Goal: Information Seeking & Learning: Learn about a topic

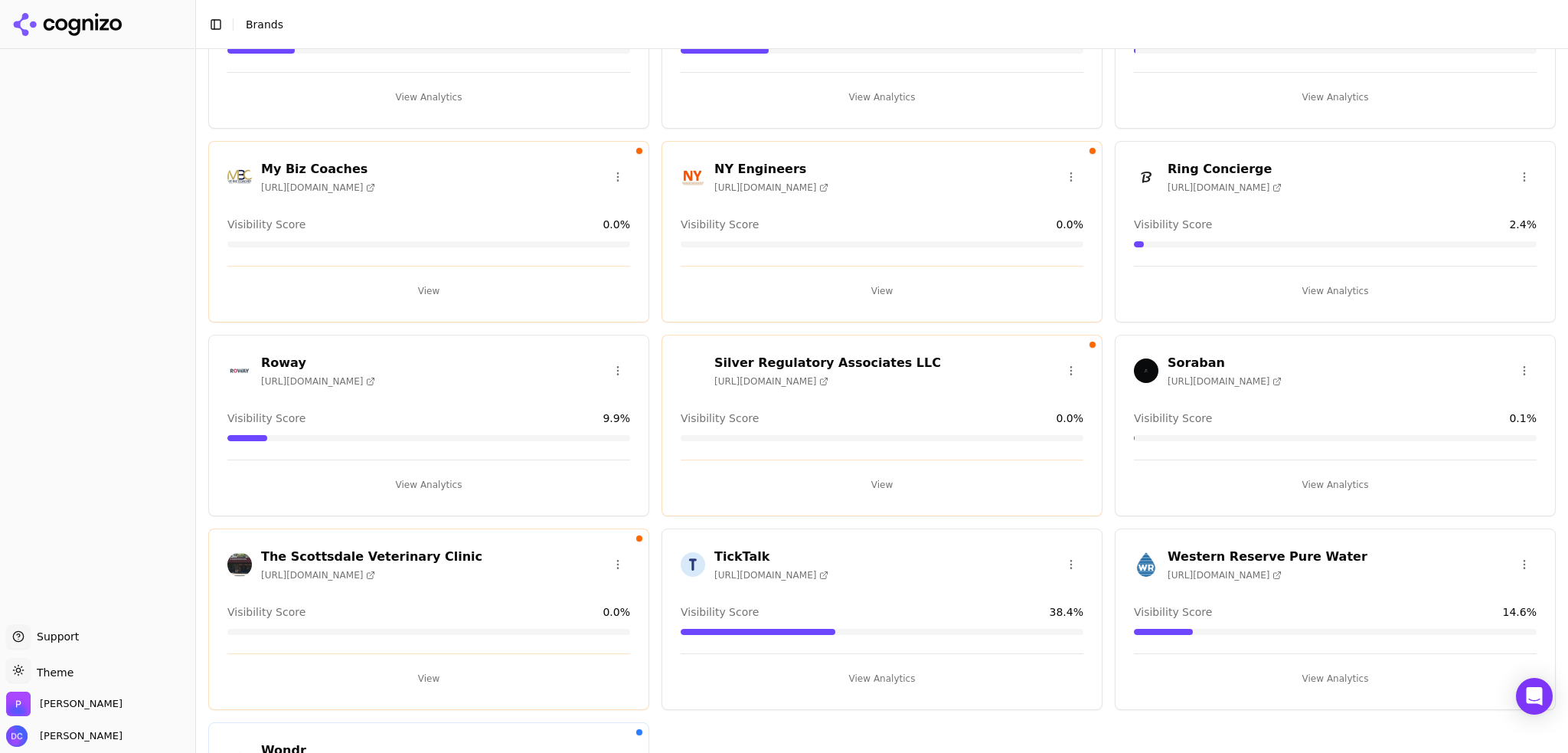
scroll to position [926, 0]
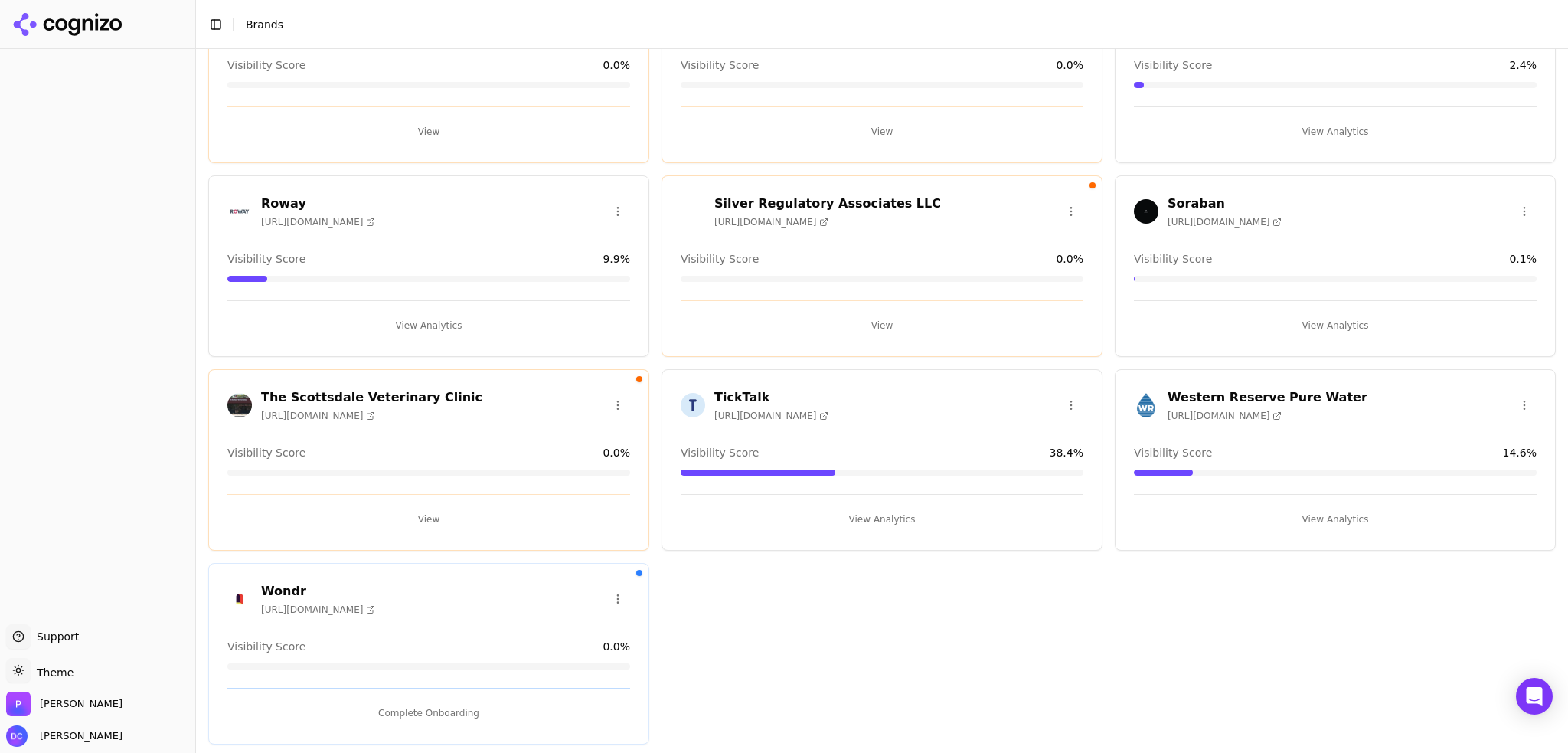
click at [1182, 198] on h3 "Soraban" at bounding box center [1224, 204] width 114 height 19
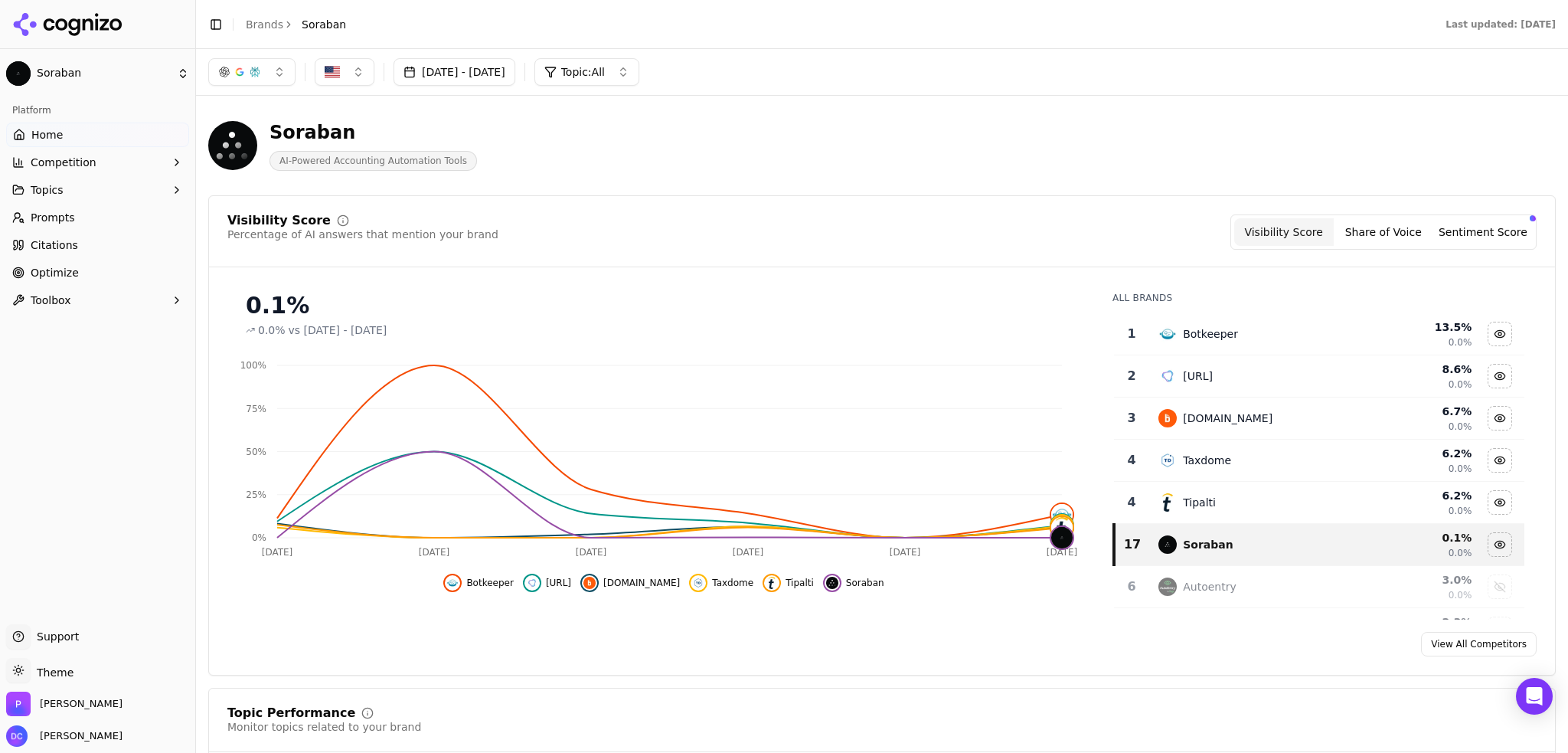
click at [785, 224] on div "Visibility Score Percentage of AI answers that mention your brand Visibility Sc…" at bounding box center [883, 233] width 1309 height 36
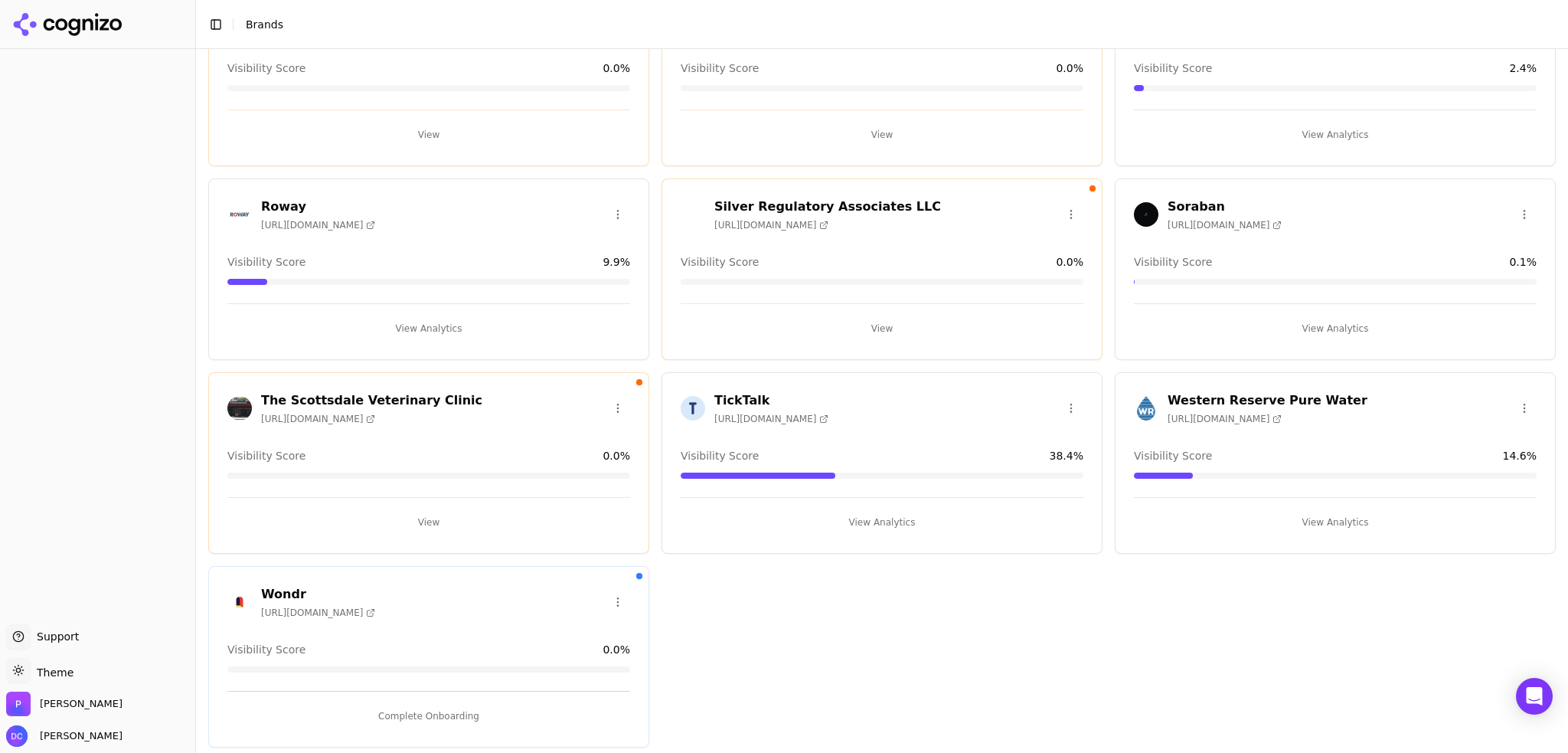
scroll to position [926, 0]
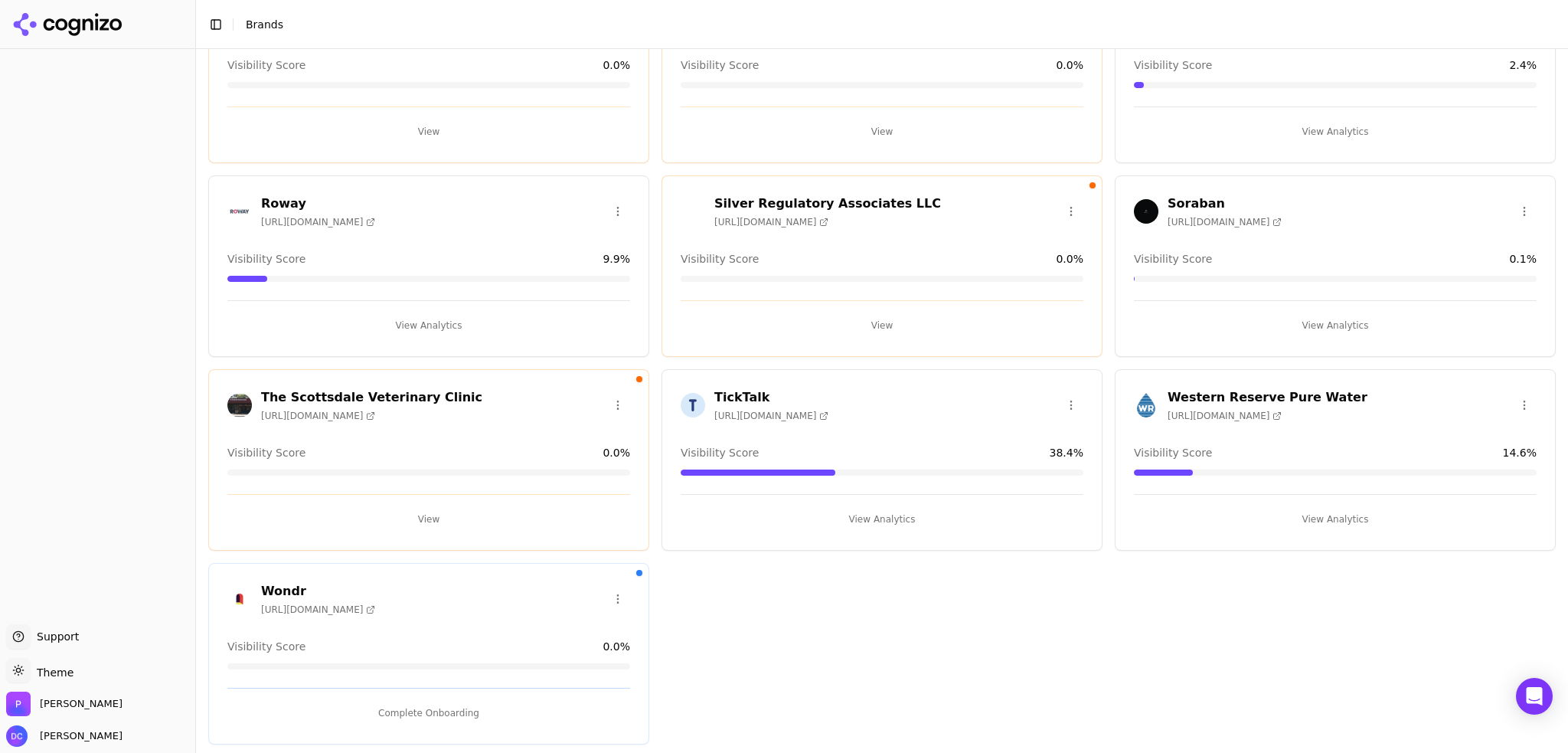
click at [1177, 196] on h3 "Soraban" at bounding box center [1224, 204] width 114 height 19
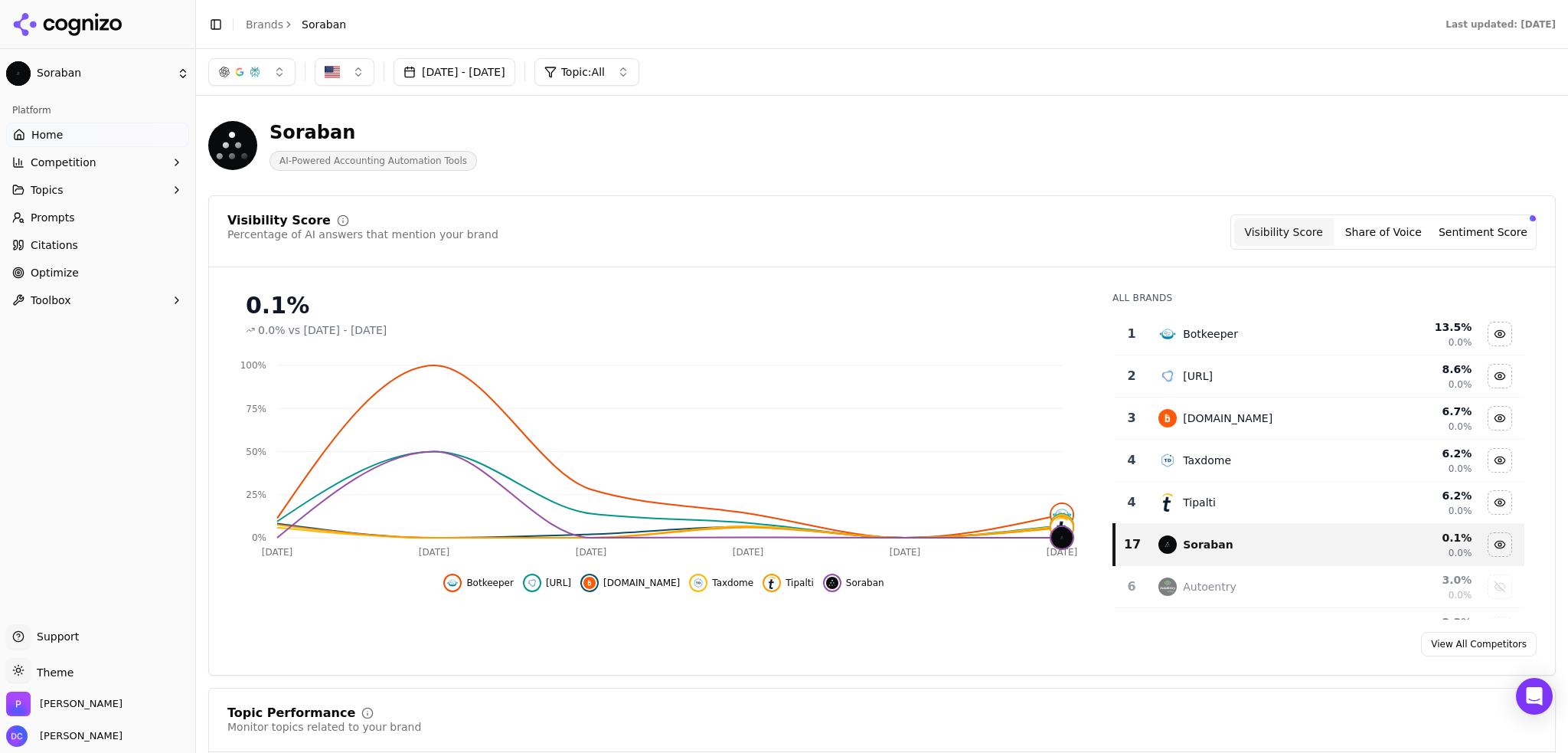
click at [50, 193] on span "Topics" at bounding box center [47, 190] width 33 height 15
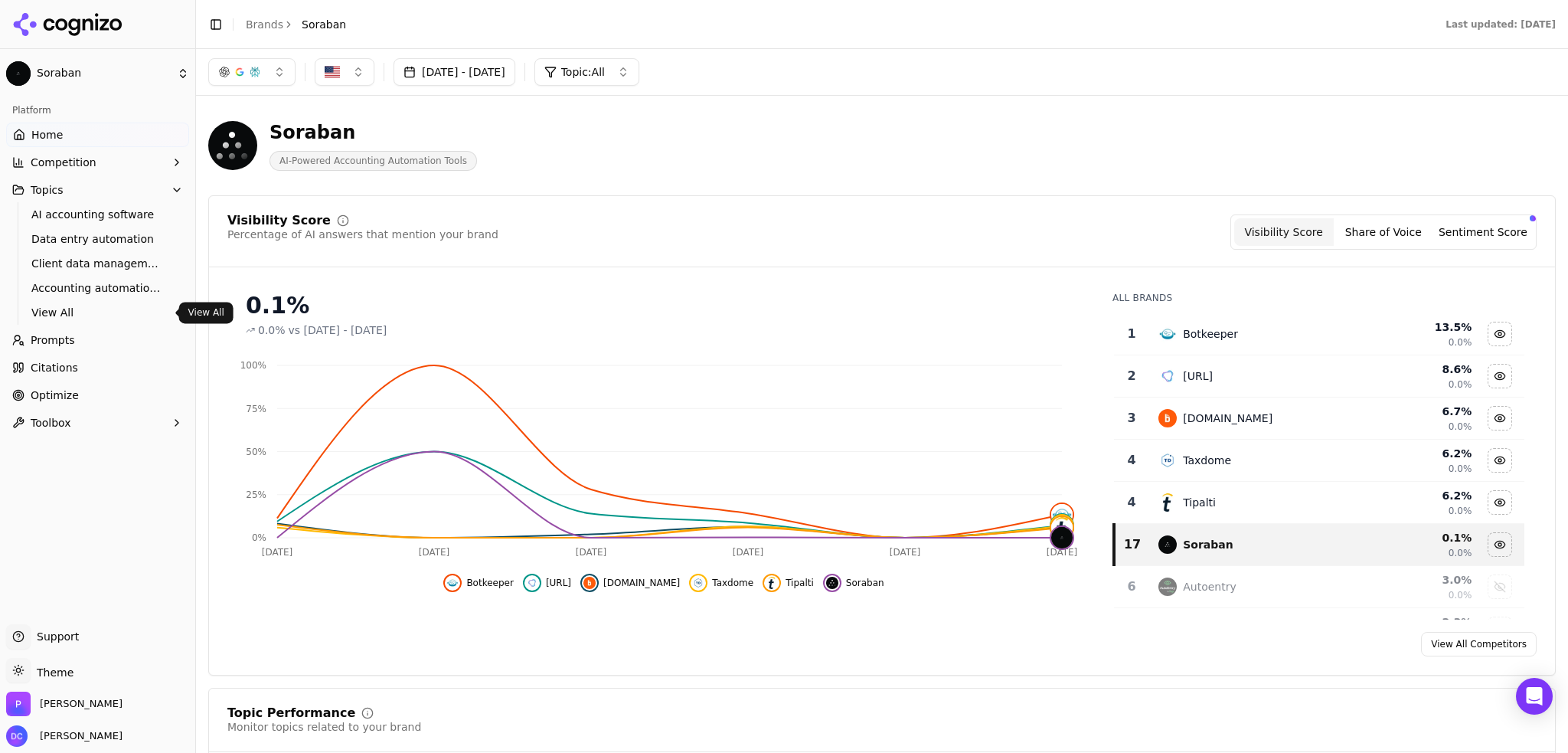
click at [64, 313] on span "View All" at bounding box center [98, 312] width 134 height 15
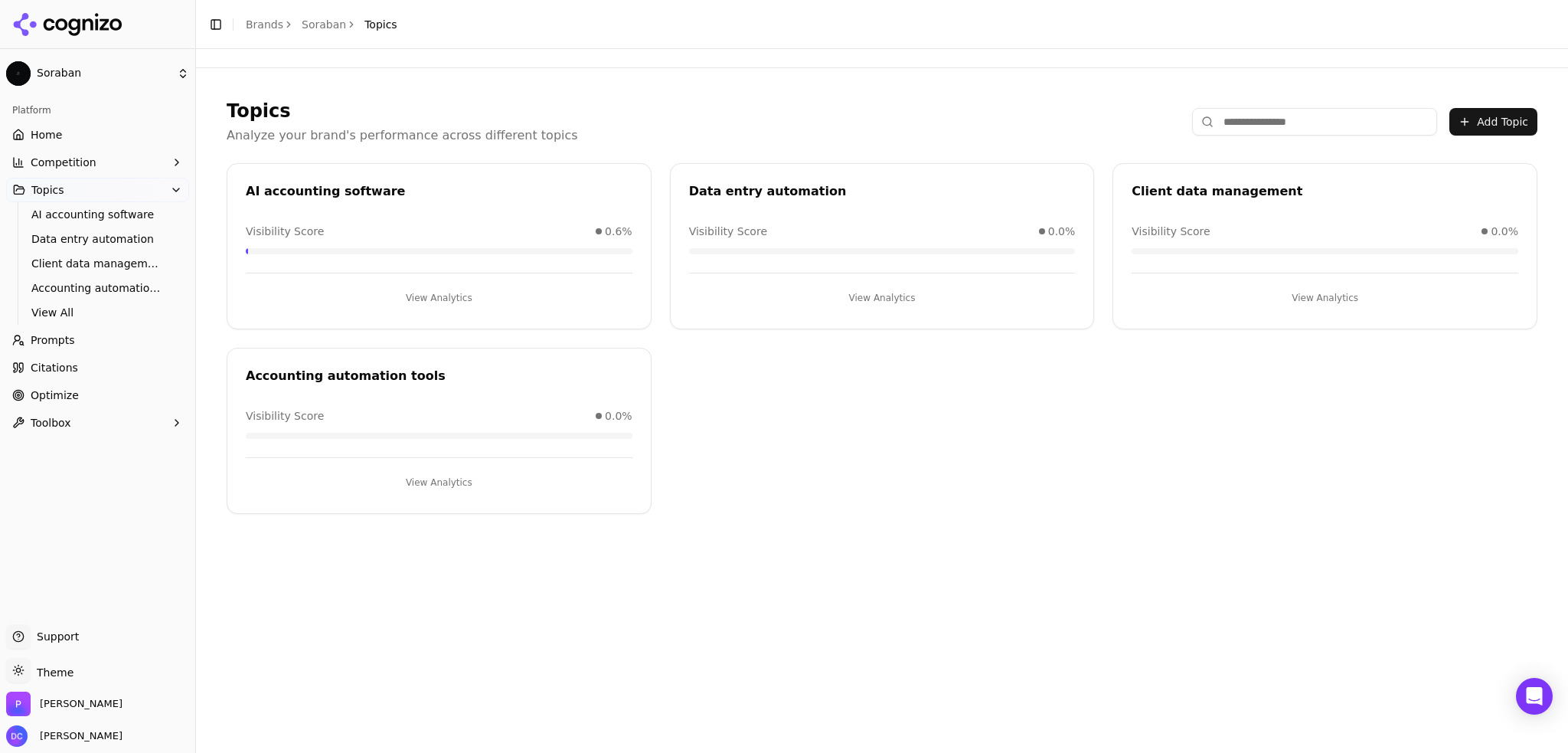
click at [70, 346] on link "Prompts" at bounding box center [98, 340] width 183 height 24
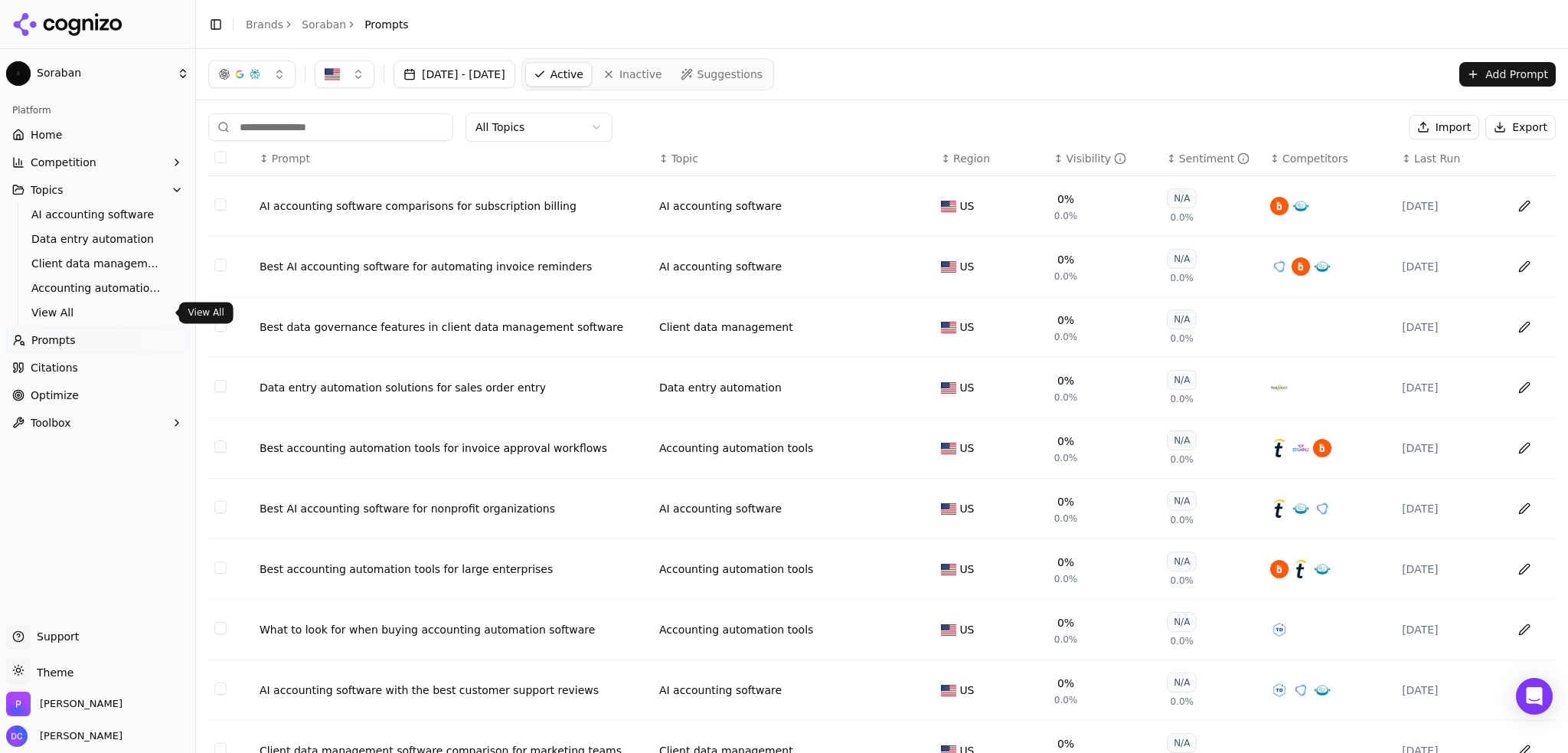
click at [78, 313] on span "View All" at bounding box center [98, 312] width 134 height 15
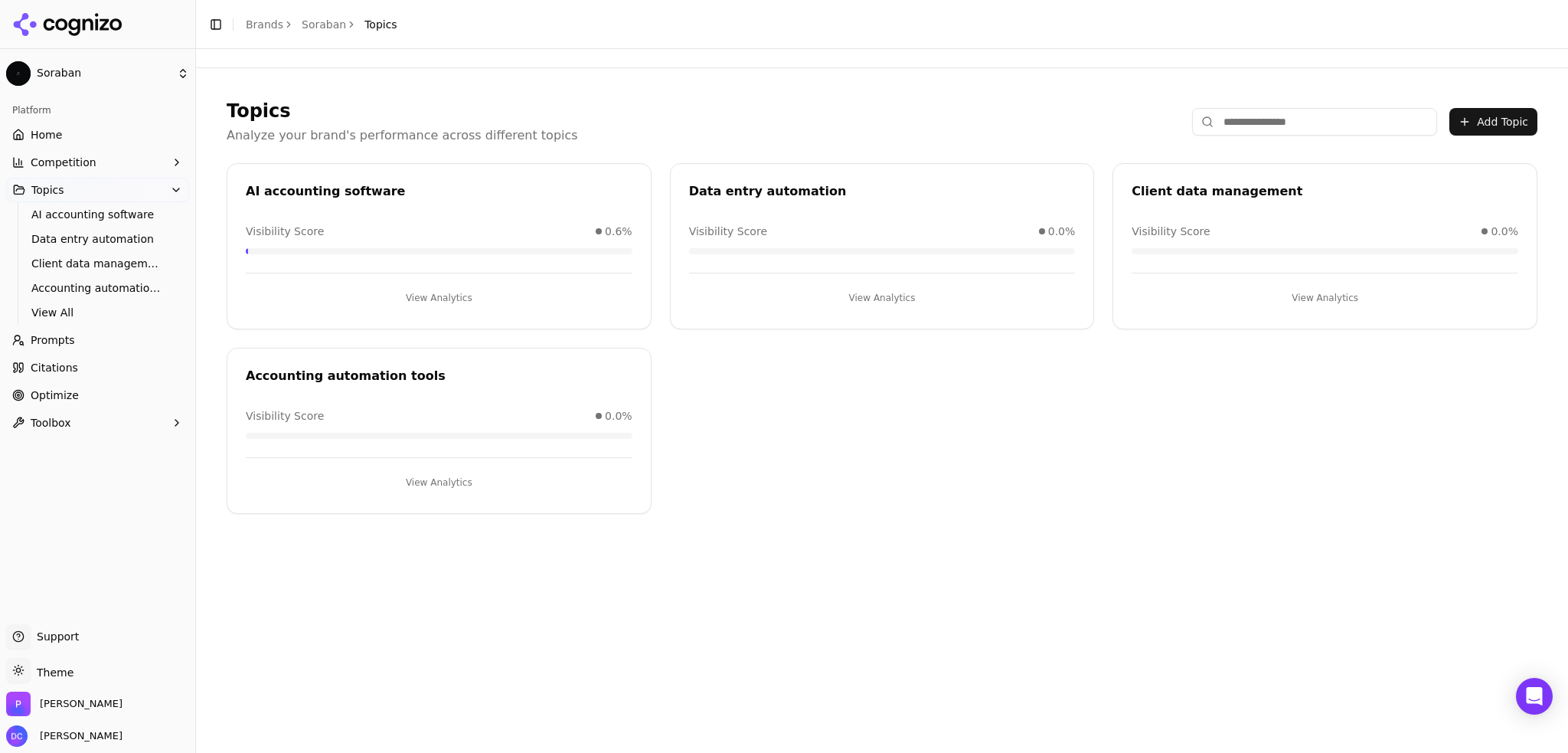
click at [436, 293] on button "View Analytics" at bounding box center [439, 298] width 387 height 24
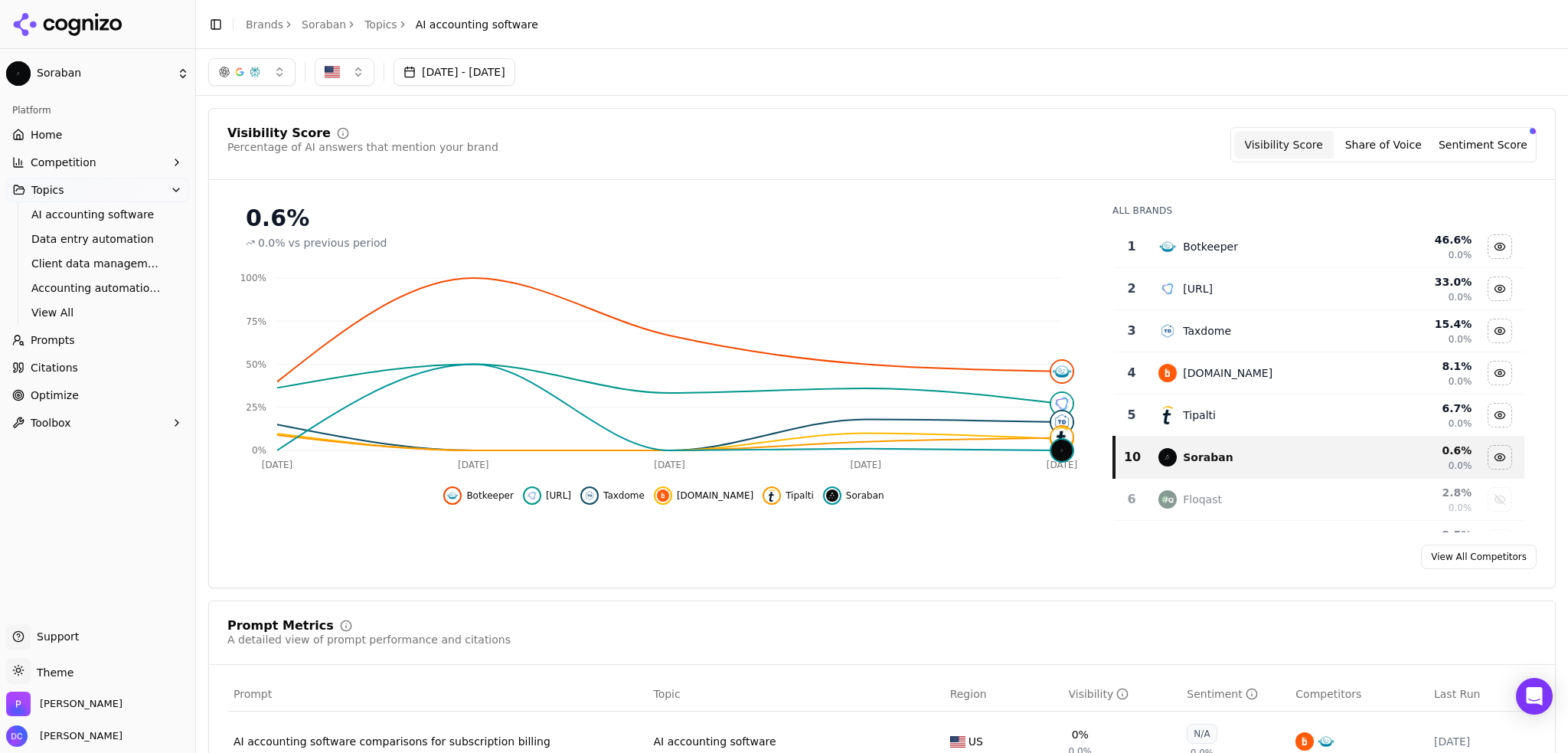
click at [276, 74] on button "button" at bounding box center [251, 72] width 87 height 28
click at [264, 132] on span "ChatGPT-Search" at bounding box center [247, 133] width 86 height 15
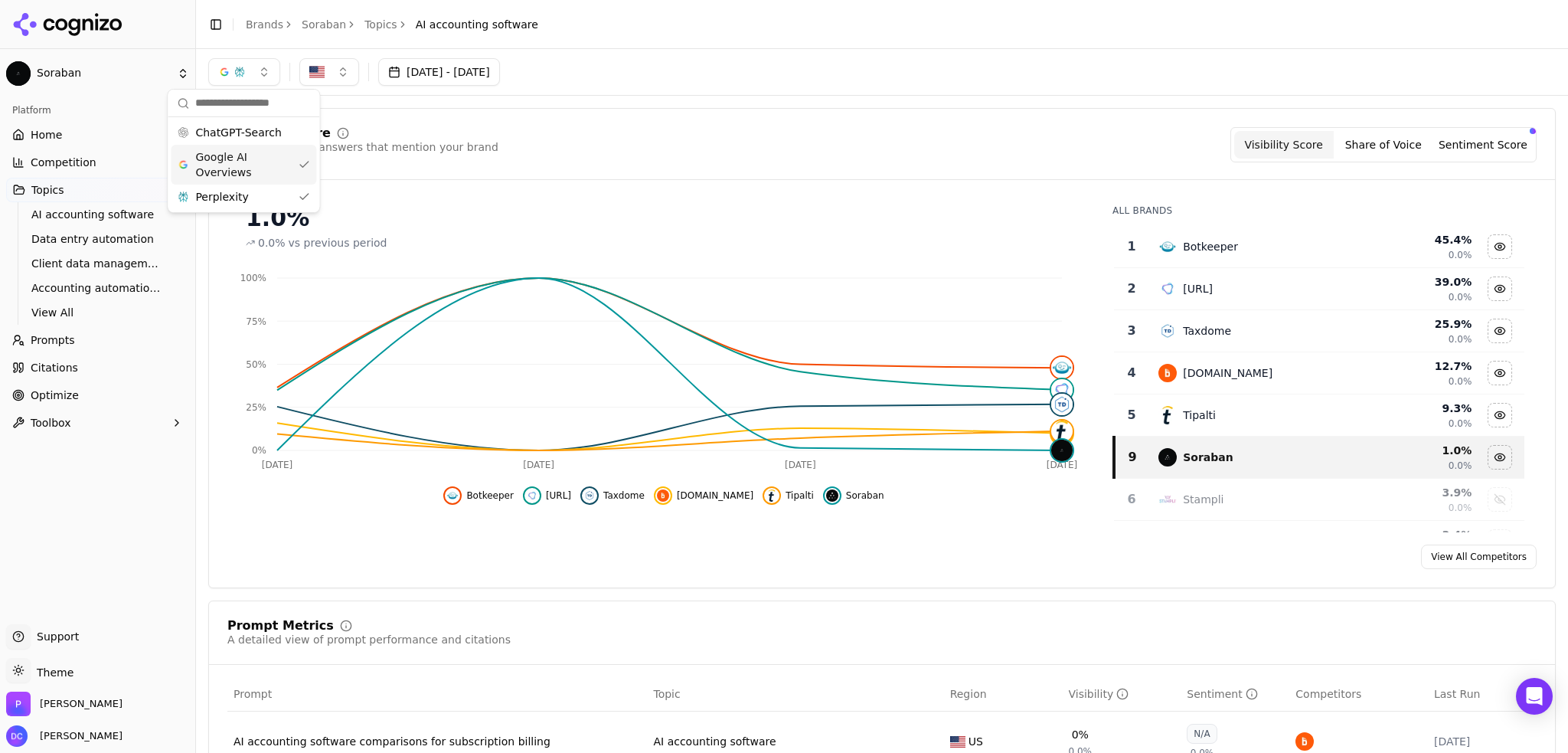
click at [263, 162] on span "Google AI Overviews" at bounding box center [243, 164] width 96 height 31
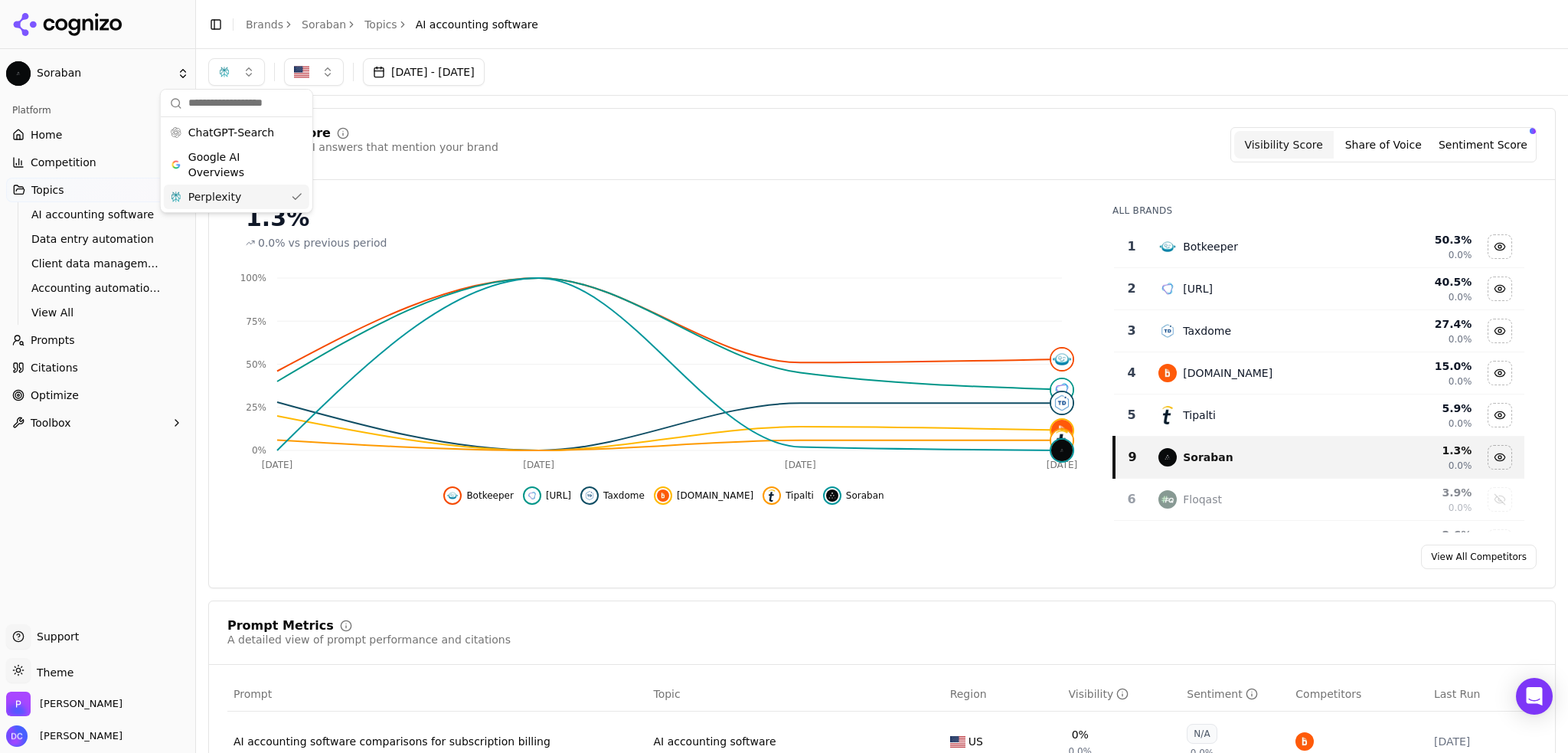
click at [247, 195] on div "Perplexity" at bounding box center [236, 197] width 146 height 24
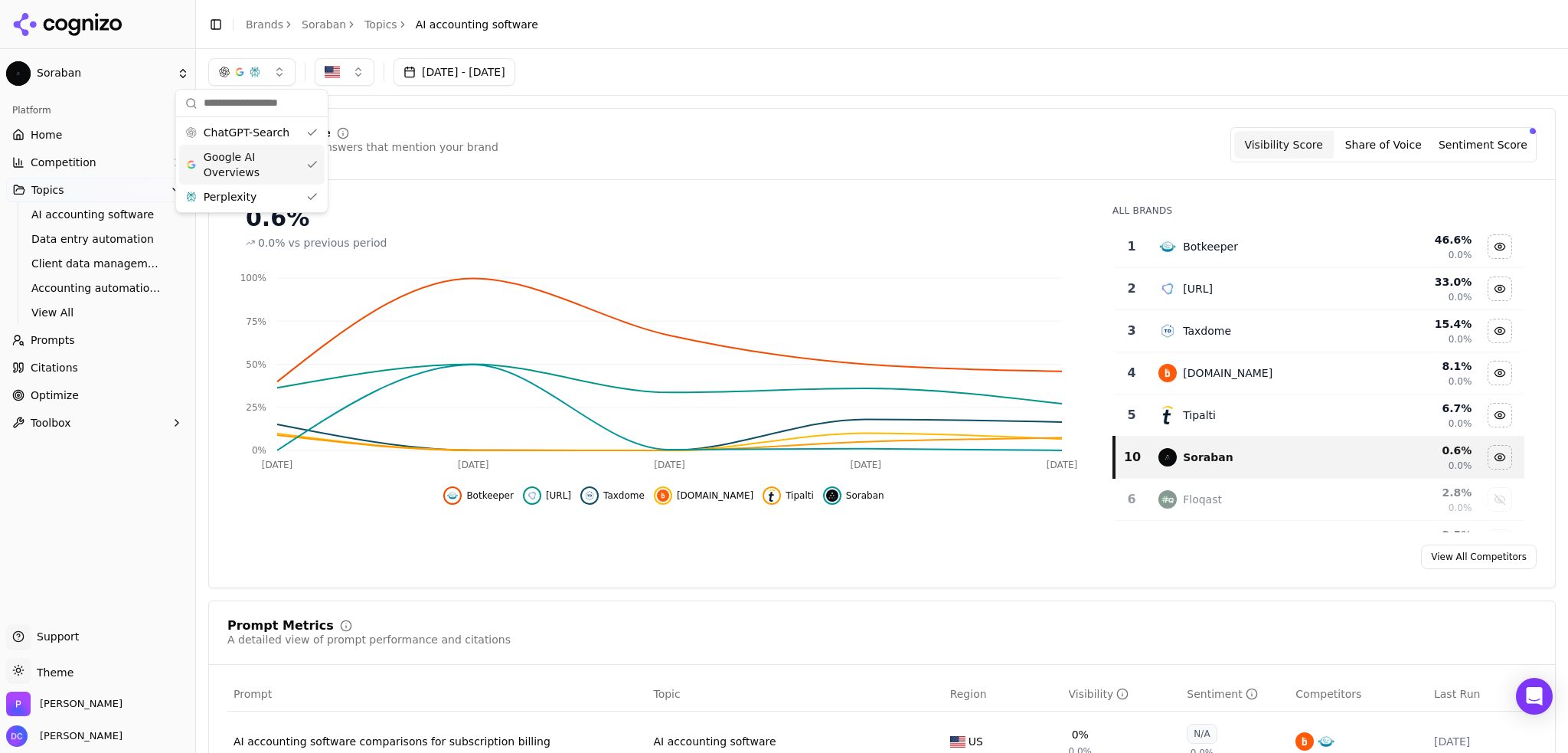
click at [263, 161] on span "Google AI Overviews" at bounding box center [251, 164] width 96 height 31
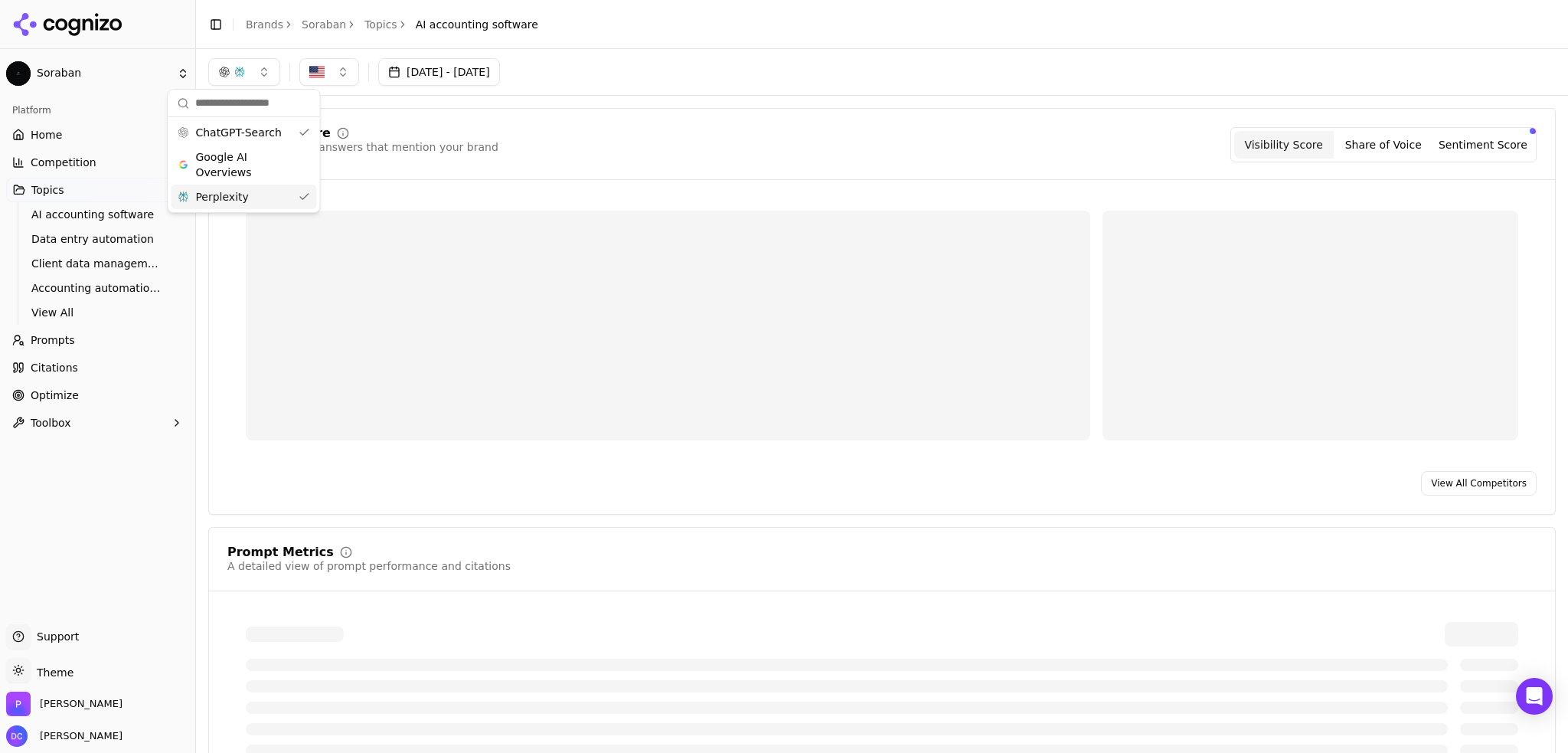
click at [266, 191] on div "Perplexity" at bounding box center [244, 197] width 146 height 24
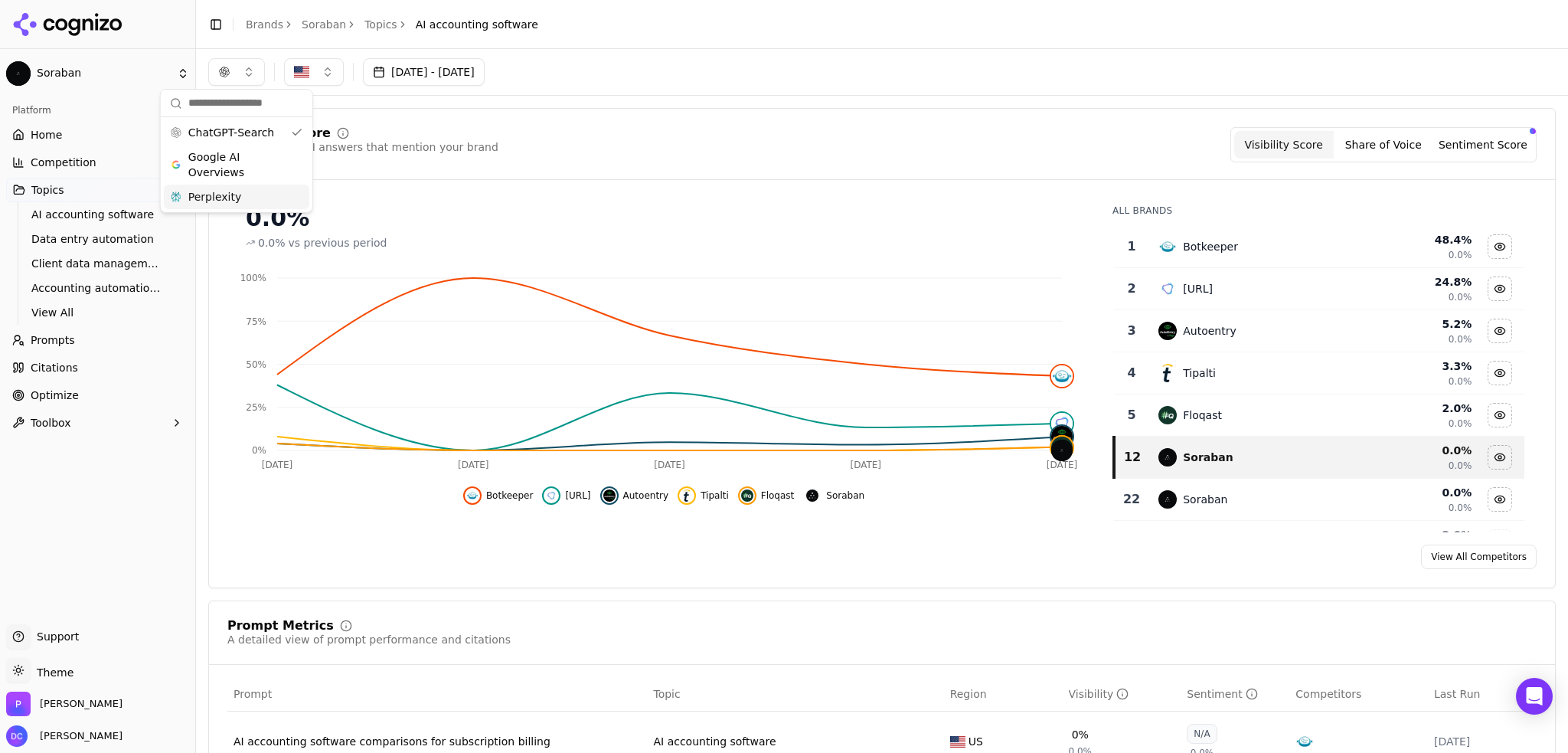
click at [258, 195] on div "Perplexity" at bounding box center [236, 197] width 146 height 24
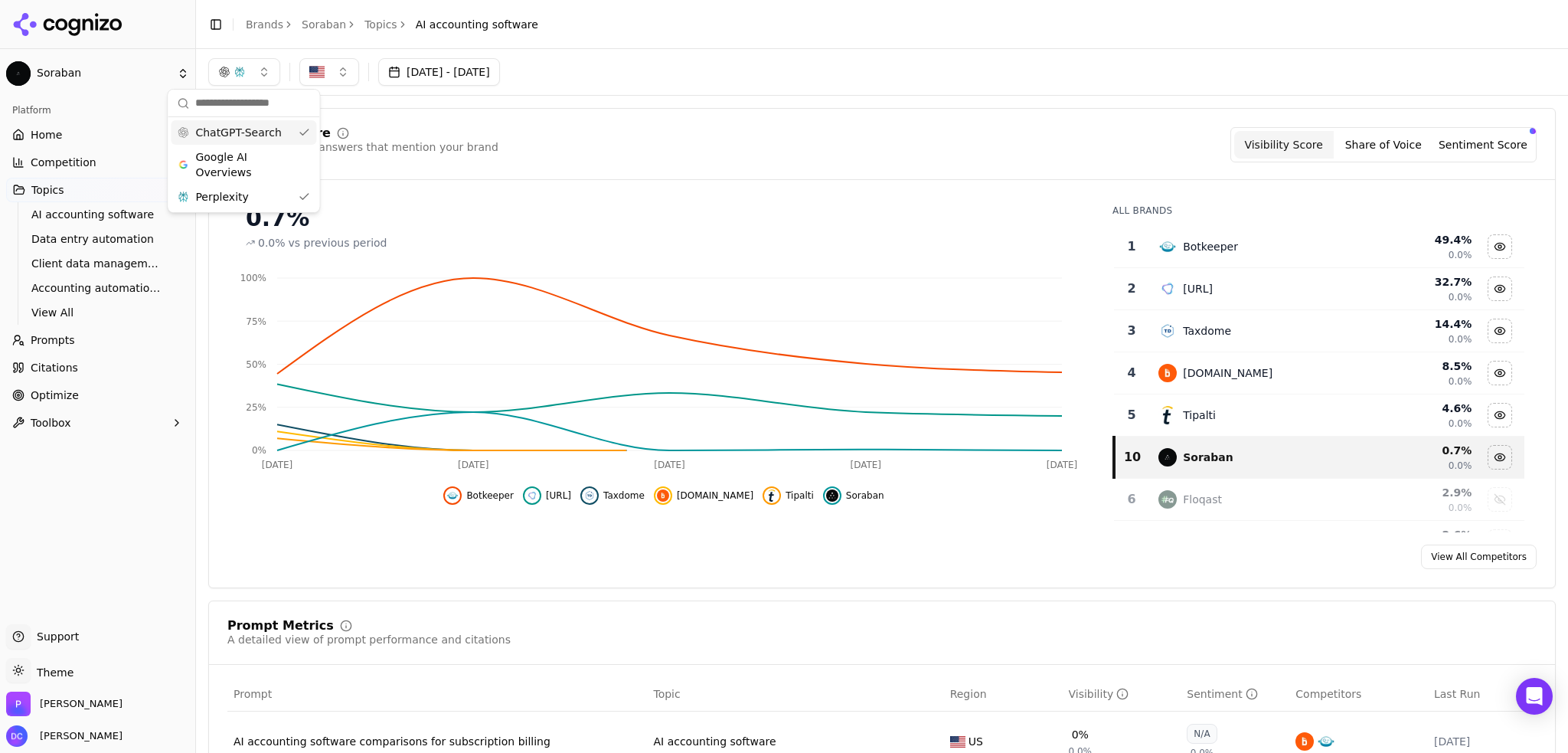
click at [260, 135] on span "ChatGPT-Search" at bounding box center [238, 133] width 86 height 15
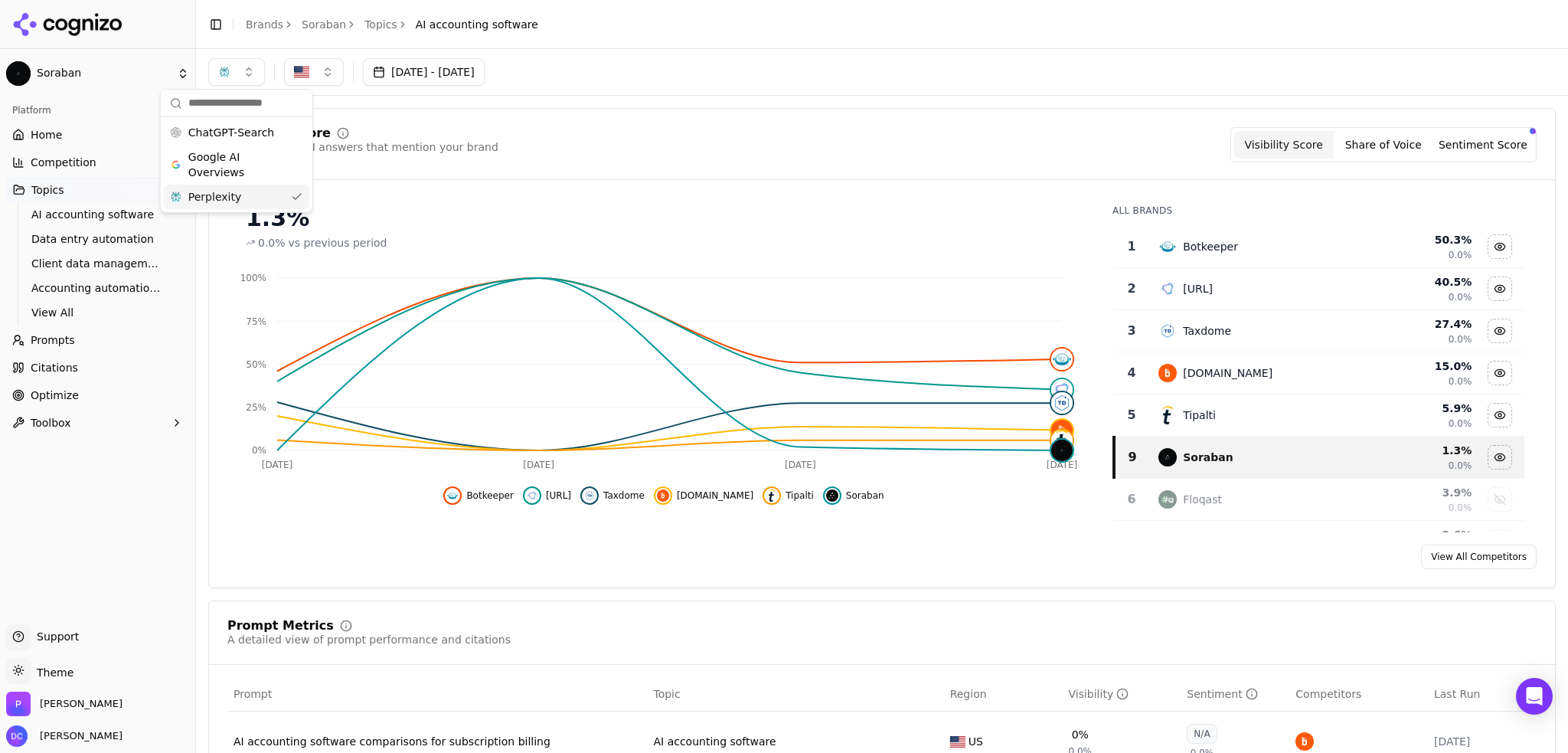
click at [318, 23] on link "Soraban" at bounding box center [324, 24] width 45 height 15
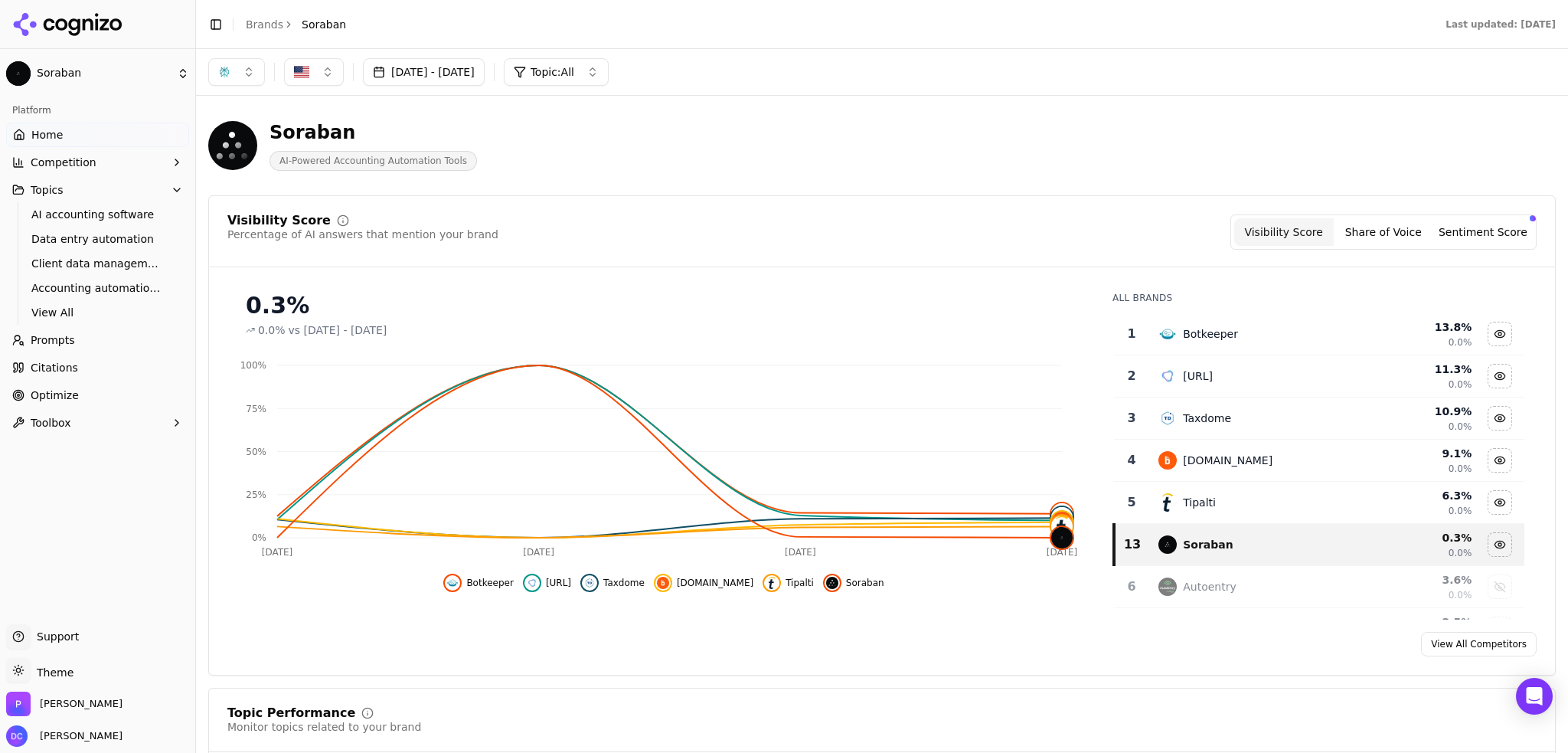
click at [237, 79] on button "button" at bounding box center [236, 72] width 57 height 28
click at [231, 134] on span "ChatGPT-Search" at bounding box center [232, 133] width 86 height 15
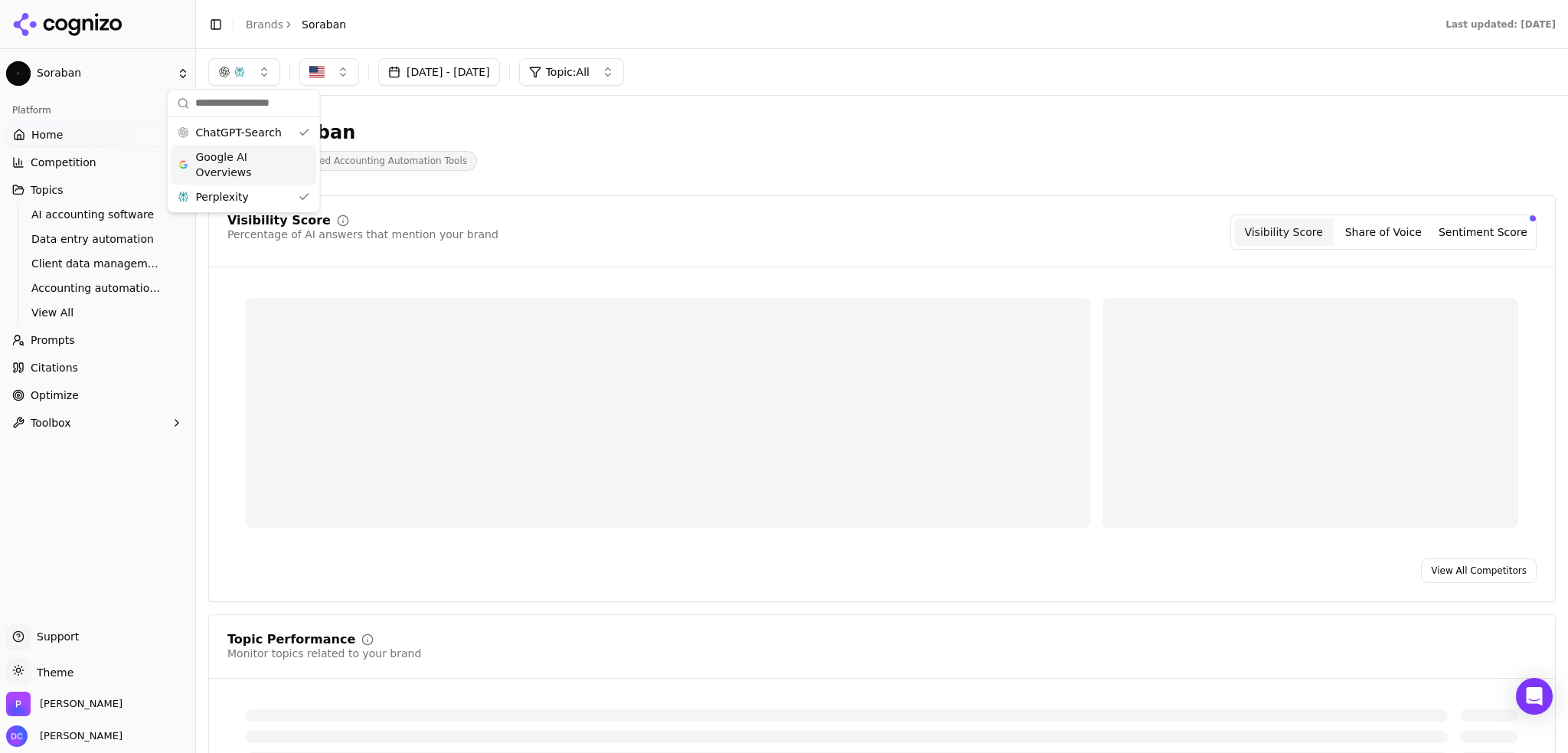
click at [223, 159] on span "Google AI Overviews" at bounding box center [243, 164] width 96 height 31
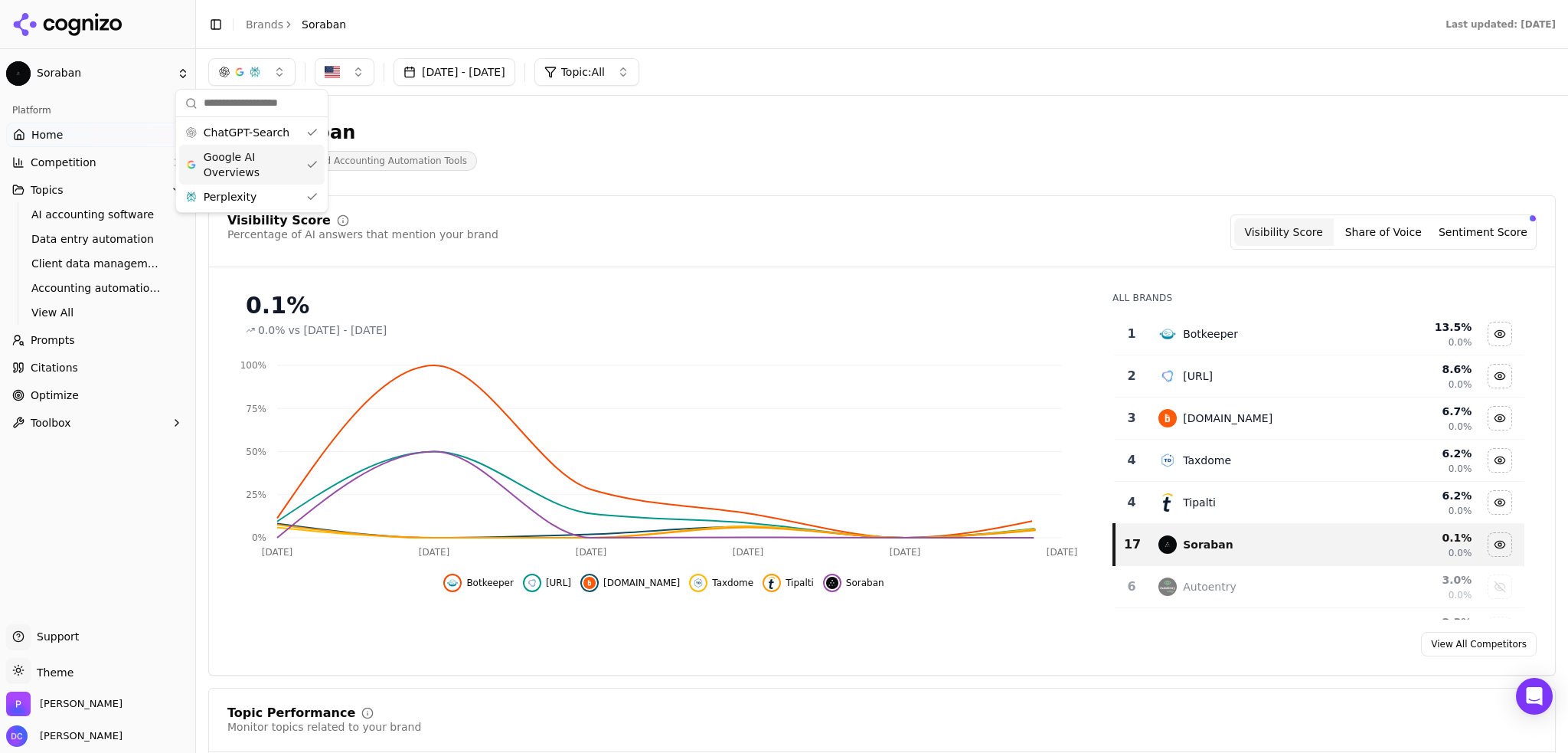
click at [247, 159] on span "Google AI Overviews" at bounding box center [251, 164] width 96 height 31
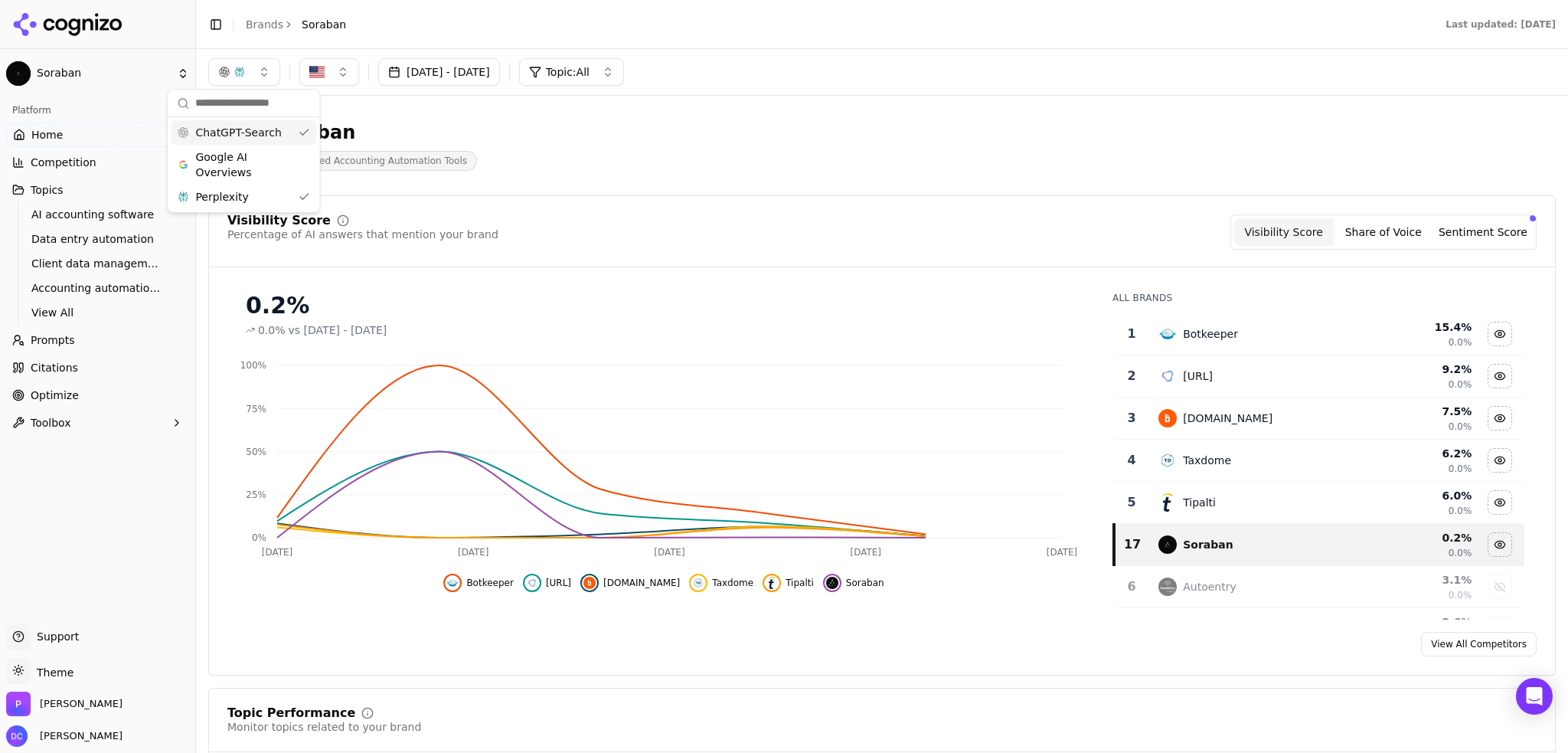
click at [249, 130] on span "ChatGPT-Search" at bounding box center [238, 133] width 86 height 15
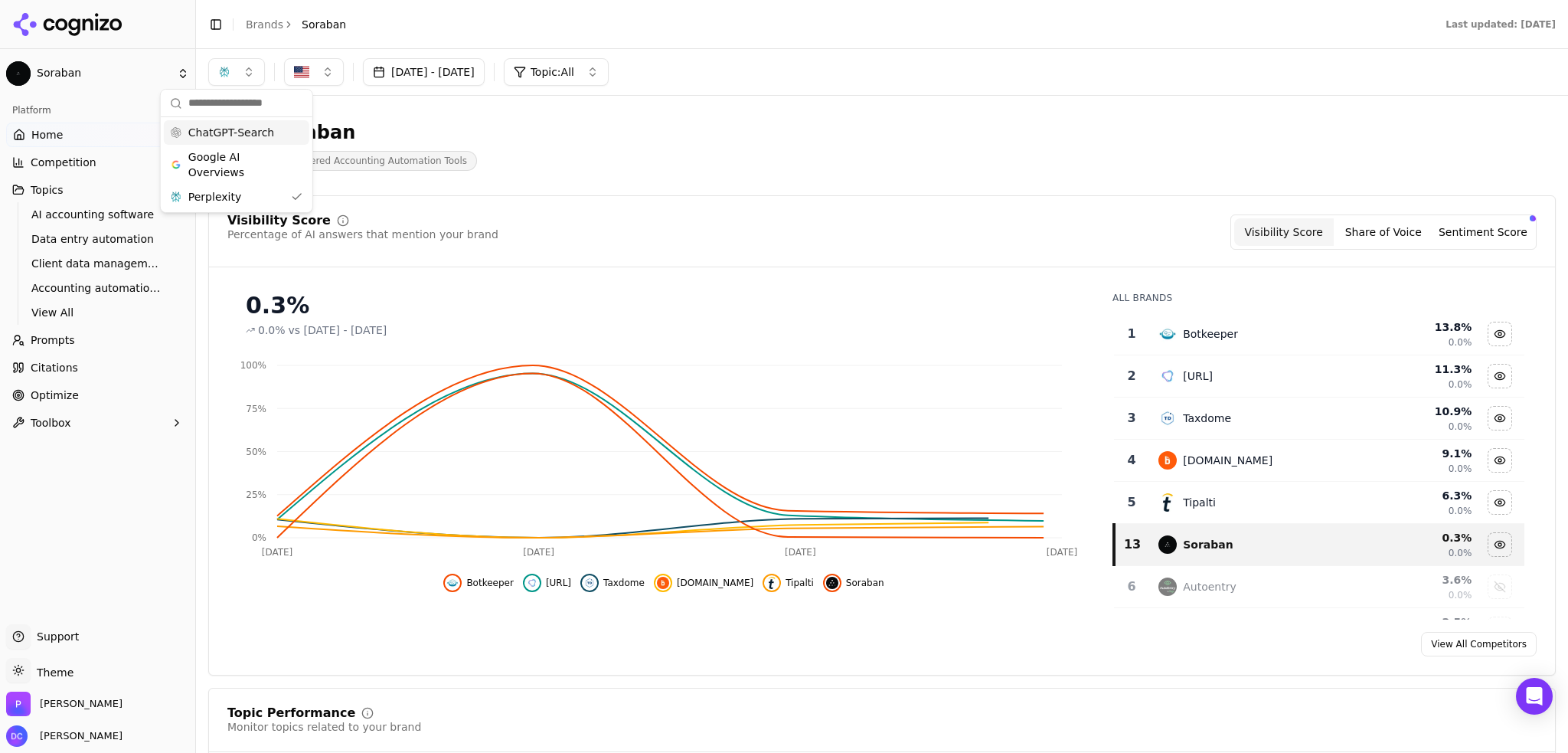
click at [383, 121] on div "Soraban" at bounding box center [374, 133] width 207 height 24
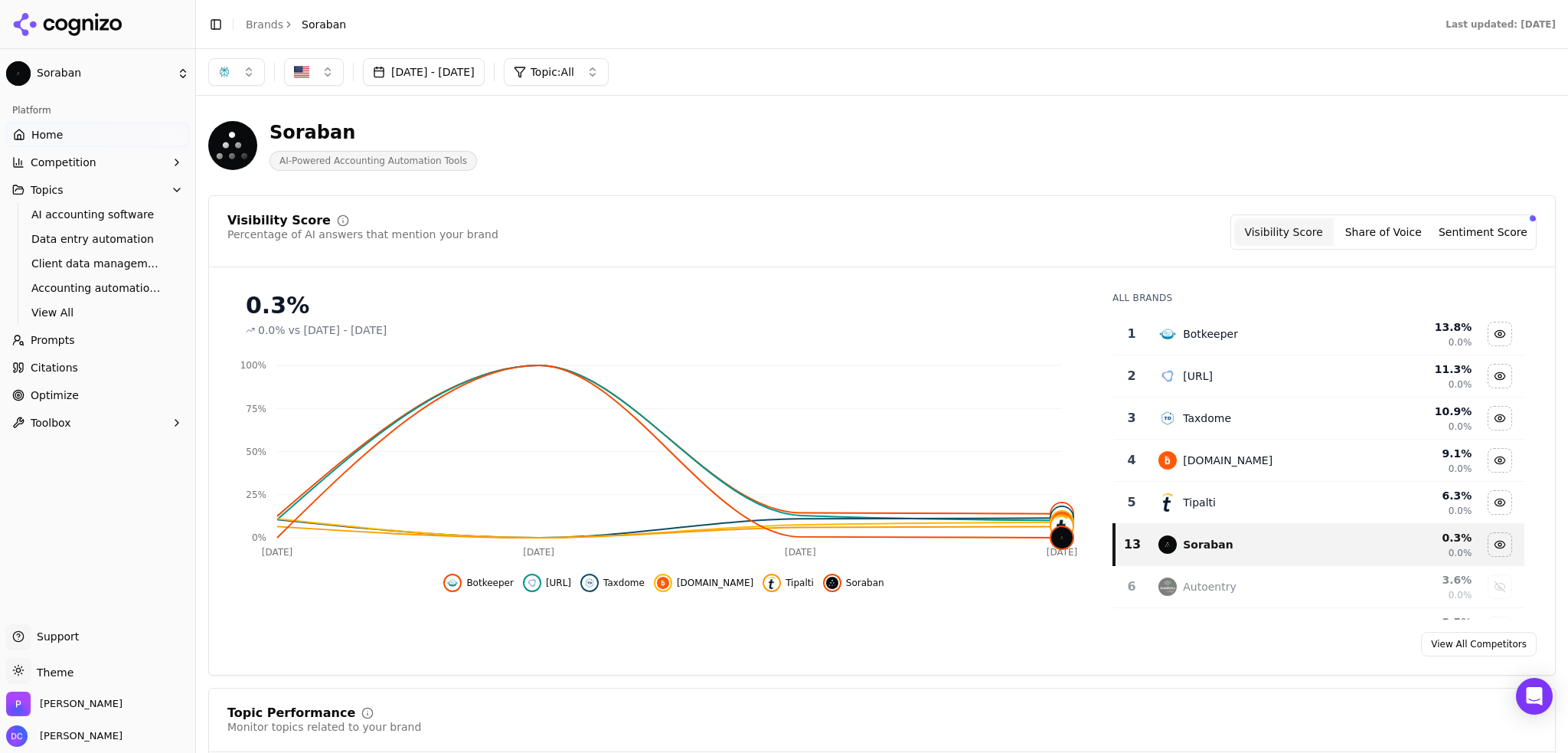
click at [244, 71] on button "button" at bounding box center [236, 72] width 57 height 28
click at [240, 131] on span "ChatGPT-Search" at bounding box center [232, 133] width 86 height 15
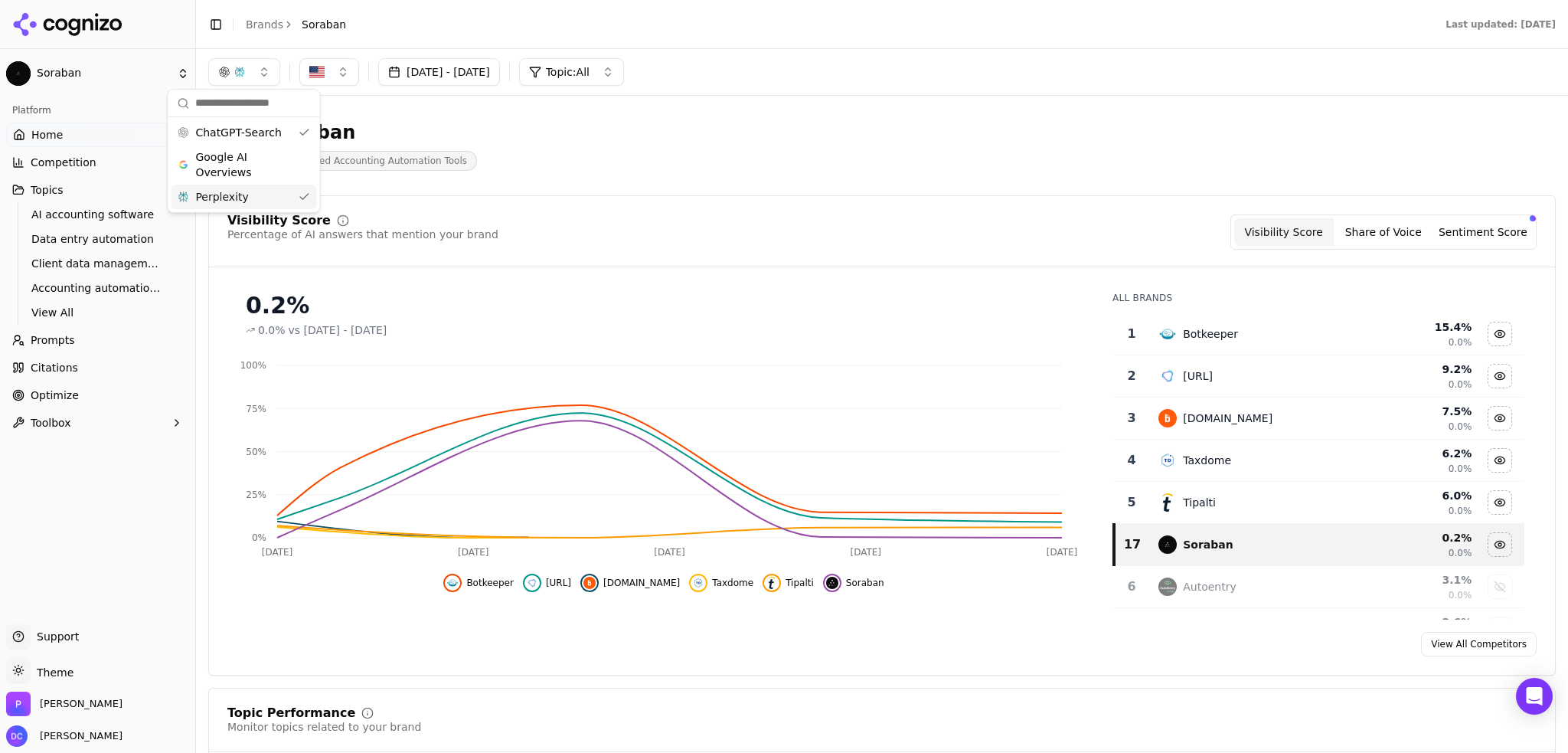
click at [234, 195] on span "Perplexity" at bounding box center [221, 197] width 53 height 15
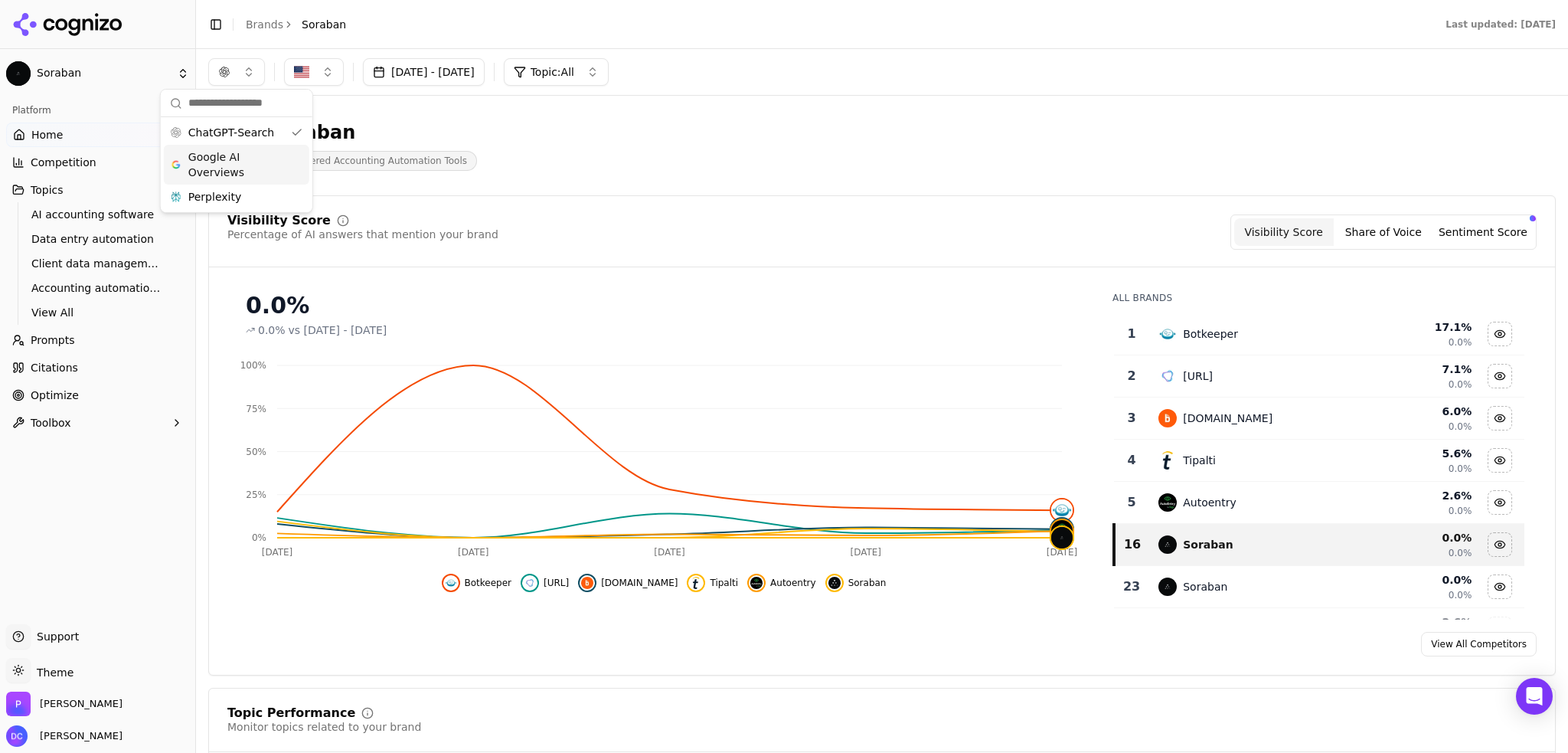
click at [252, 162] on span "Google AI Overviews" at bounding box center [236, 164] width 96 height 31
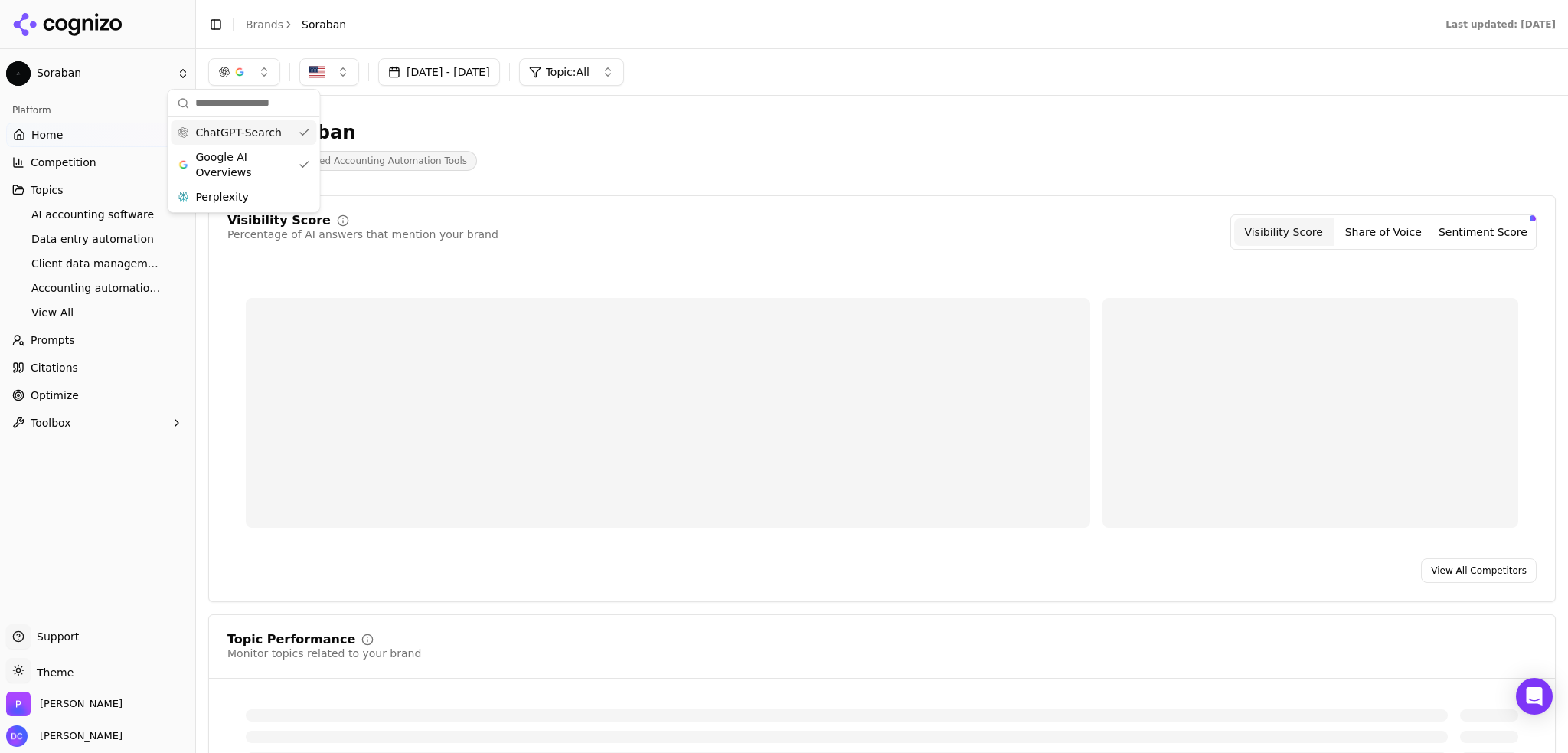
click at [259, 135] on span "ChatGPT-Search" at bounding box center [238, 133] width 86 height 15
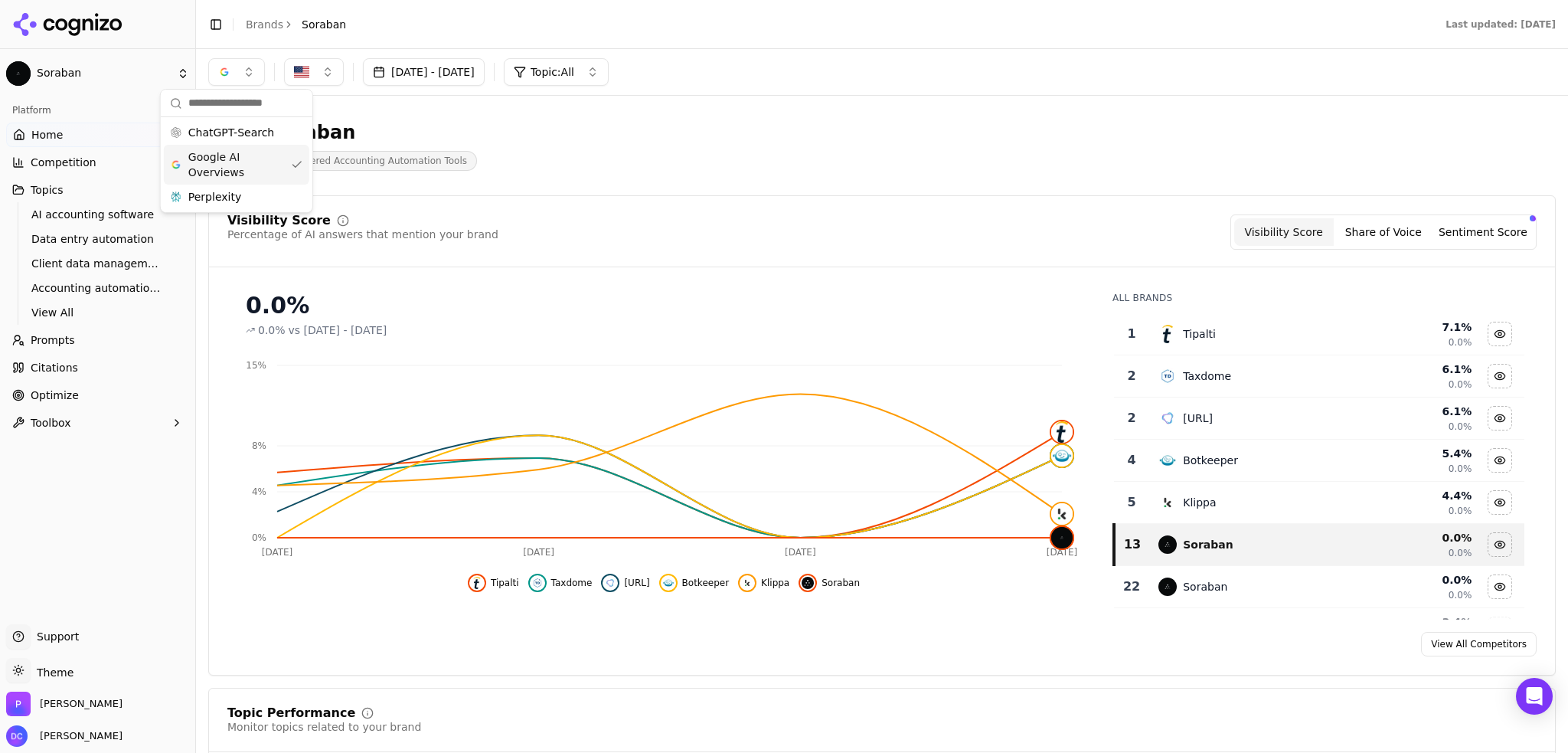
click at [266, 153] on span "Google AI Overviews" at bounding box center [236, 164] width 96 height 31
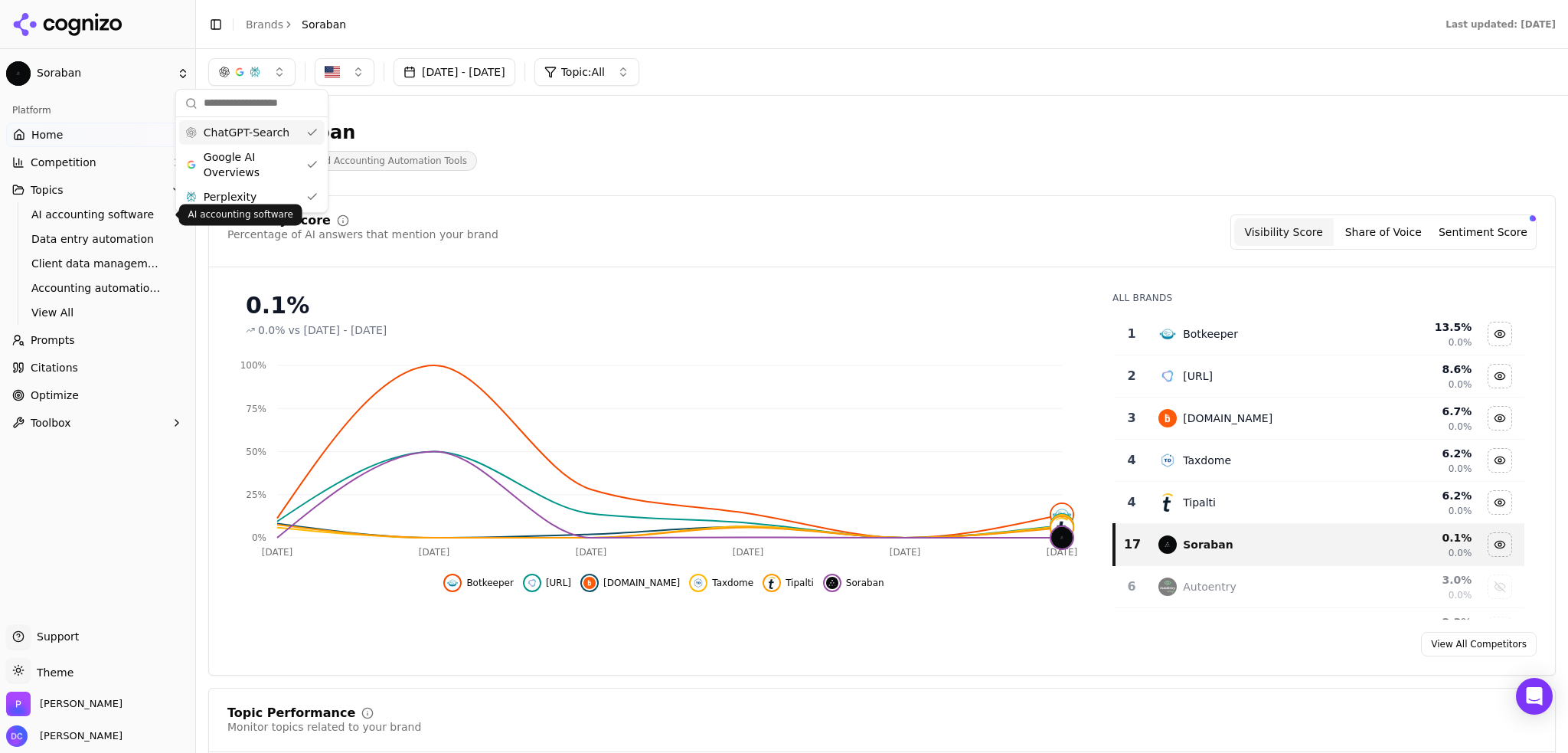
click at [78, 215] on span "AI accounting software" at bounding box center [98, 214] width 134 height 15
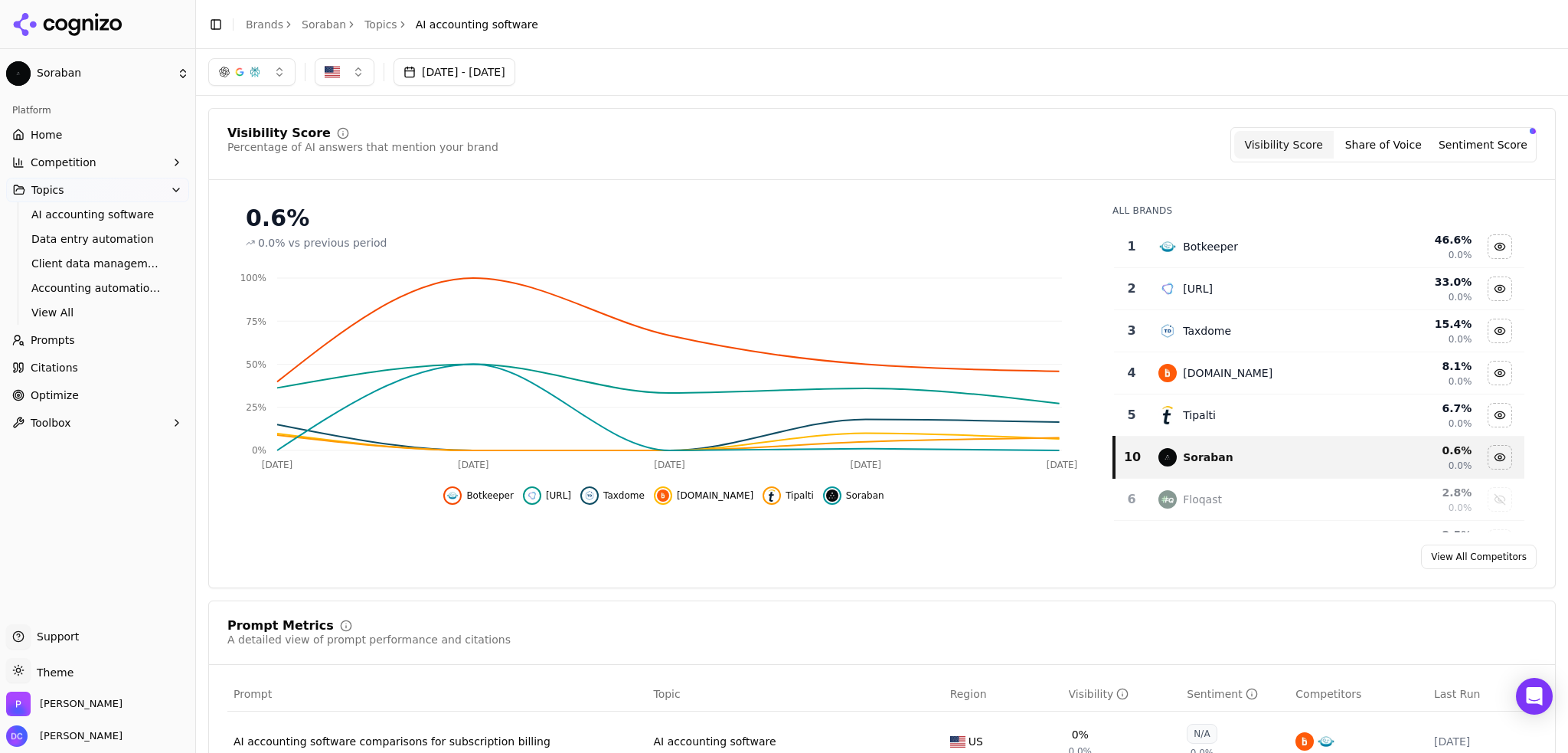
click at [263, 78] on button "button" at bounding box center [251, 72] width 87 height 28
click at [261, 138] on span "ChatGPT-Search" at bounding box center [247, 133] width 86 height 15
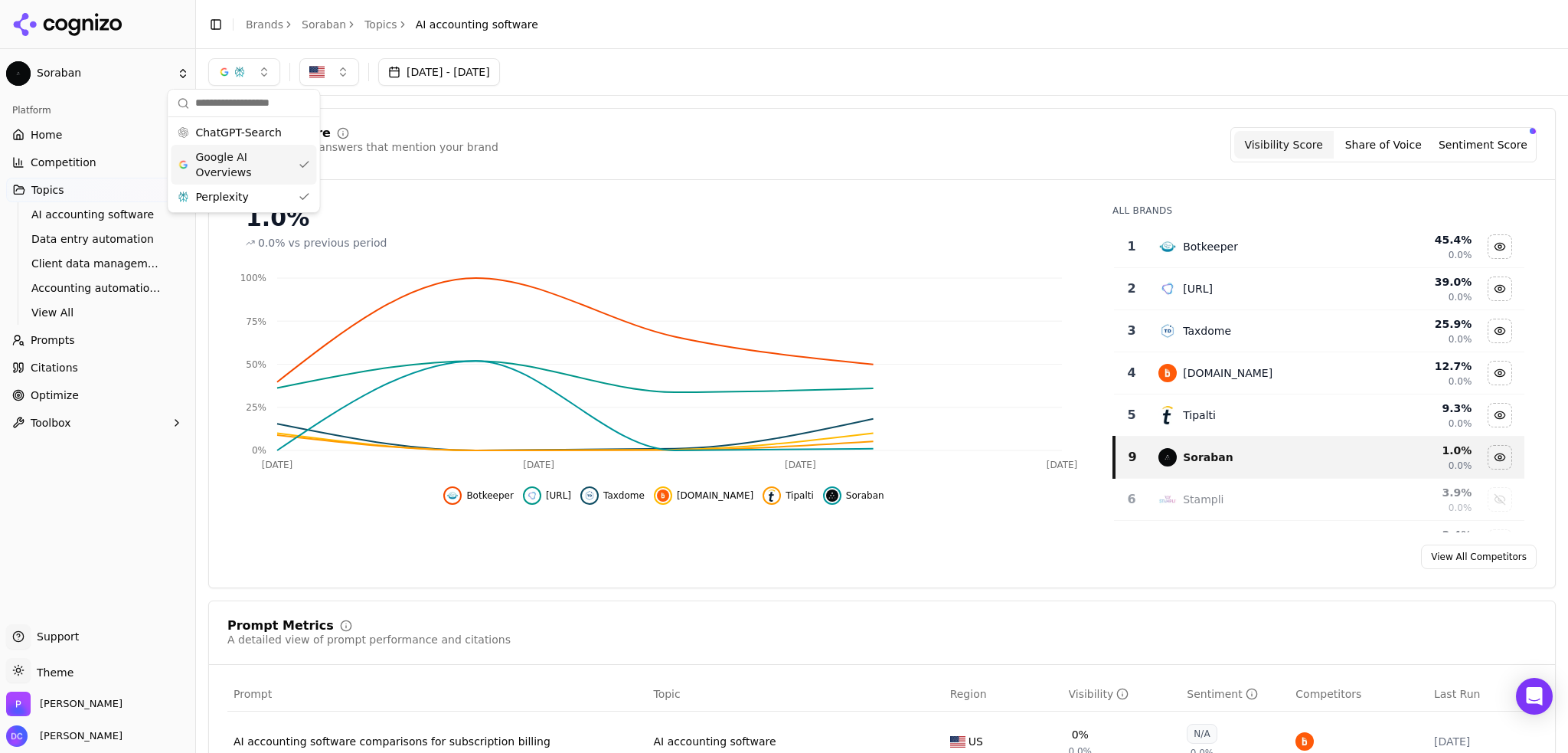
click at [255, 168] on span "Google AI Overviews" at bounding box center [243, 164] width 96 height 31
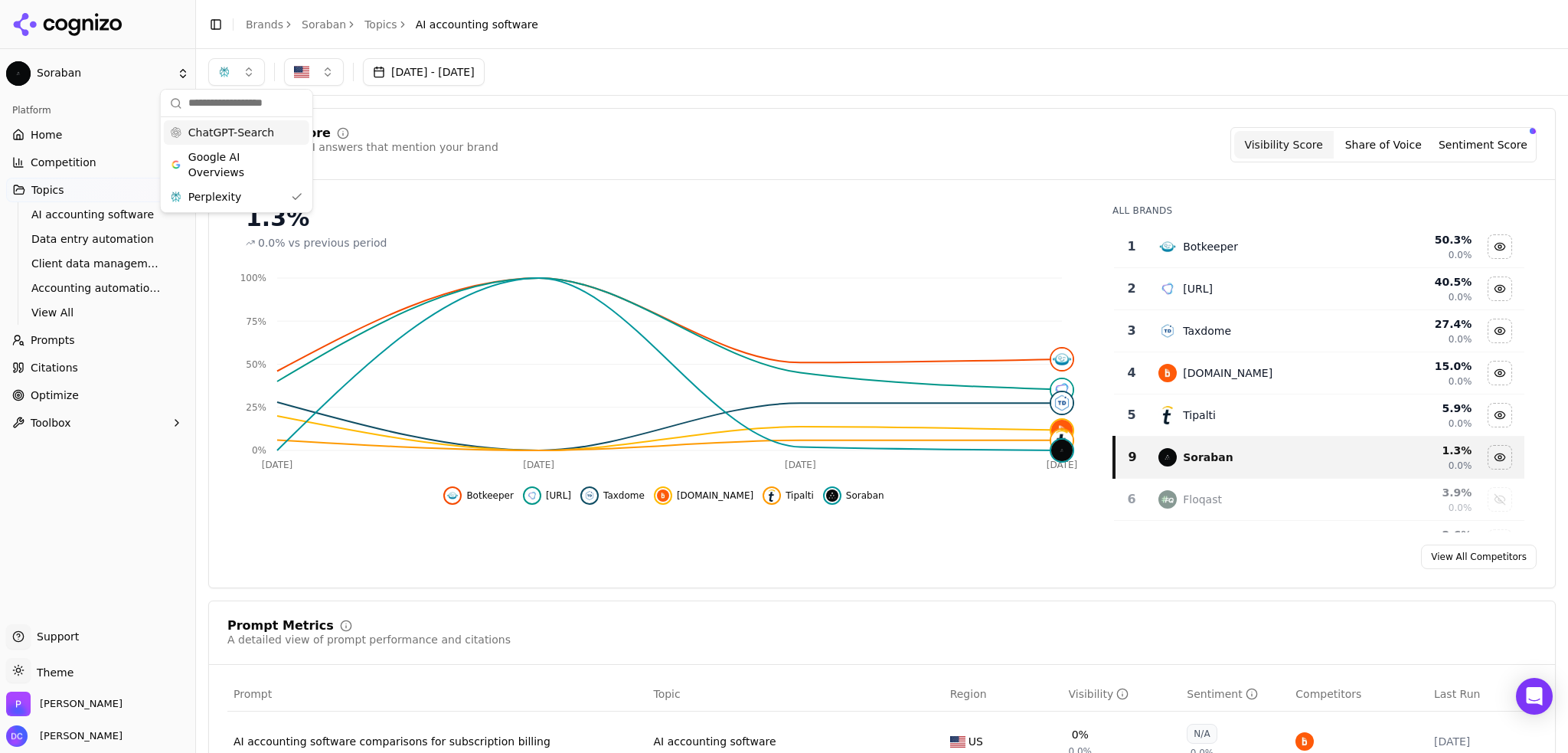
click at [223, 134] on span "ChatGPT-Search" at bounding box center [232, 133] width 86 height 15
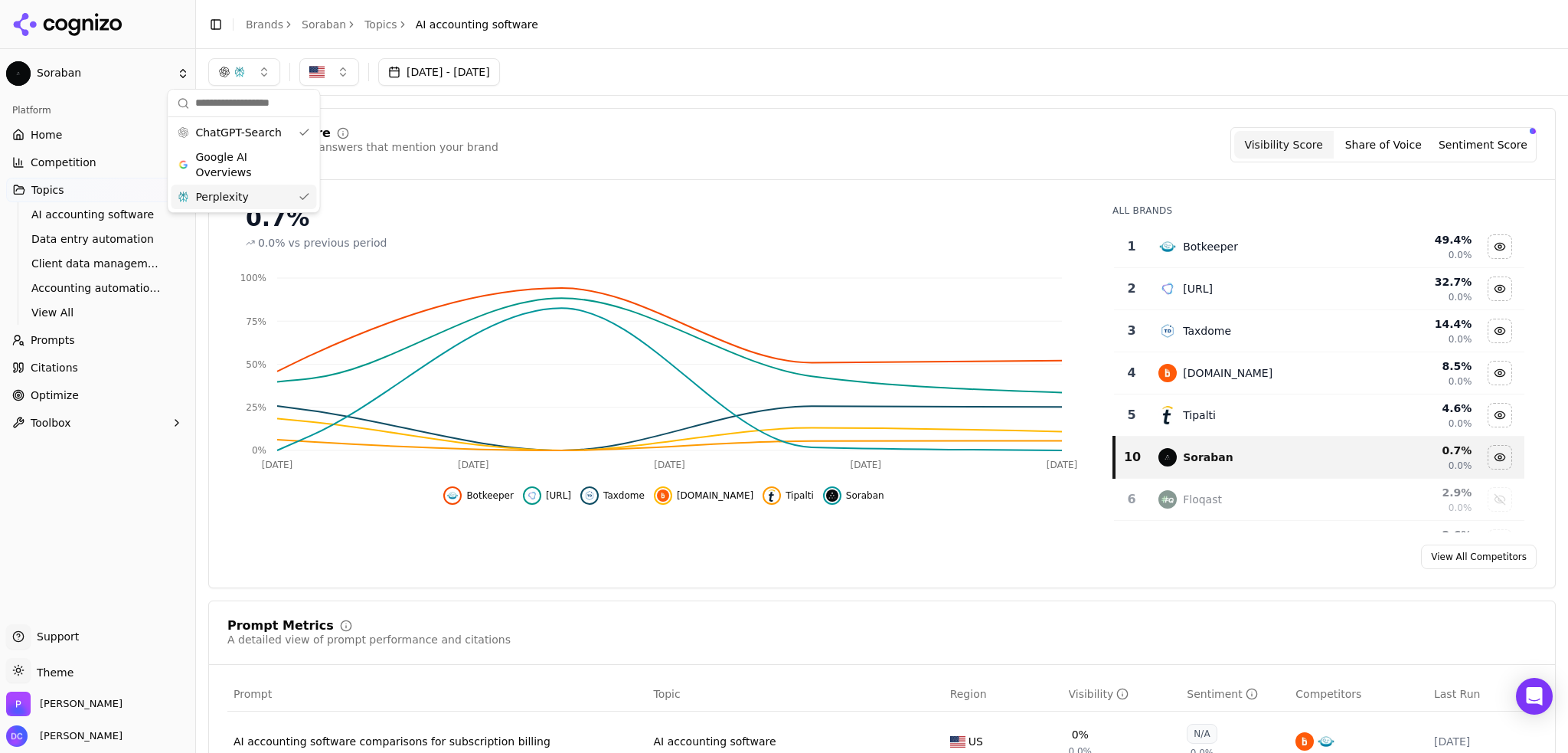
click at [227, 198] on span "Perplexity" at bounding box center [221, 197] width 53 height 15
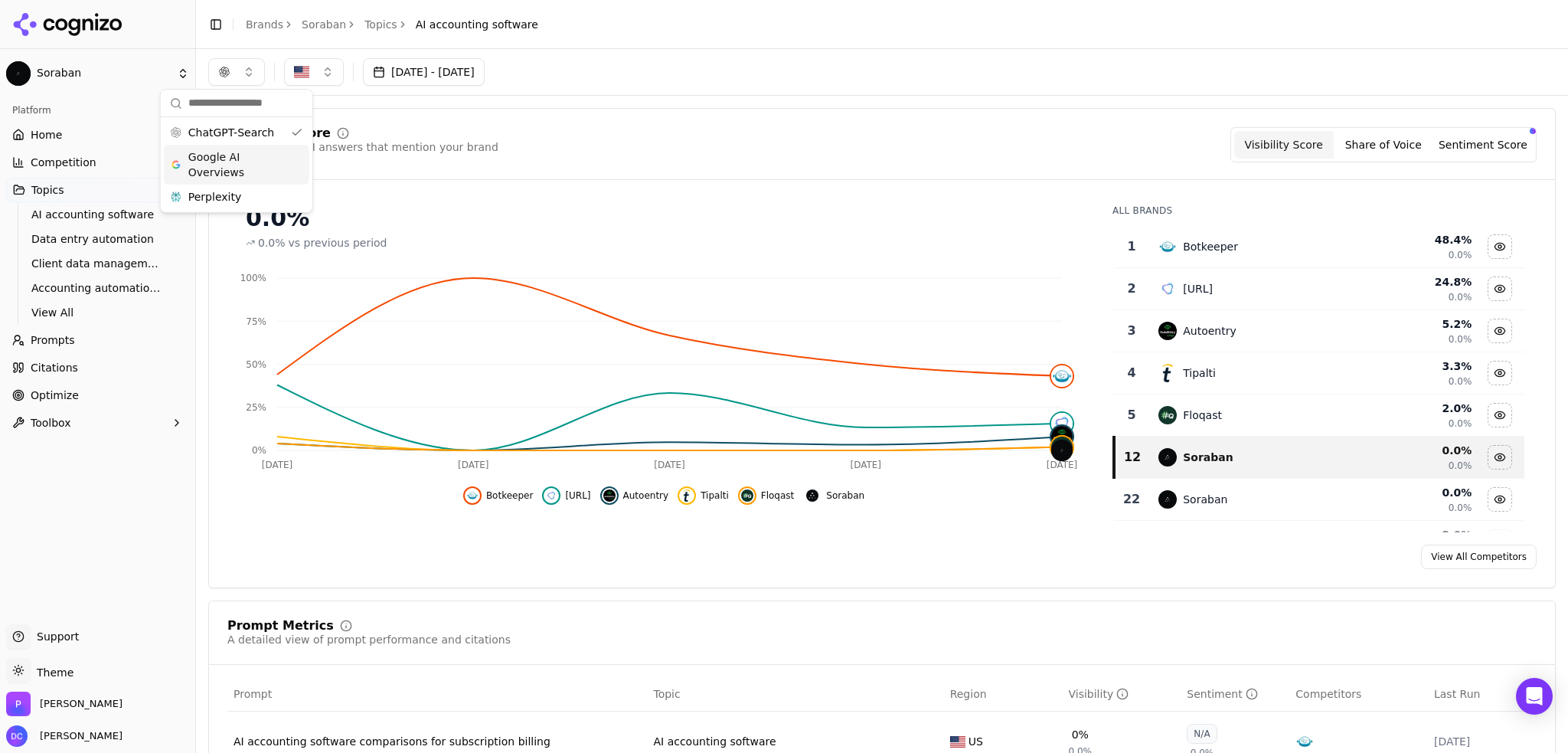
click at [249, 164] on span "Google AI Overviews" at bounding box center [236, 164] width 96 height 31
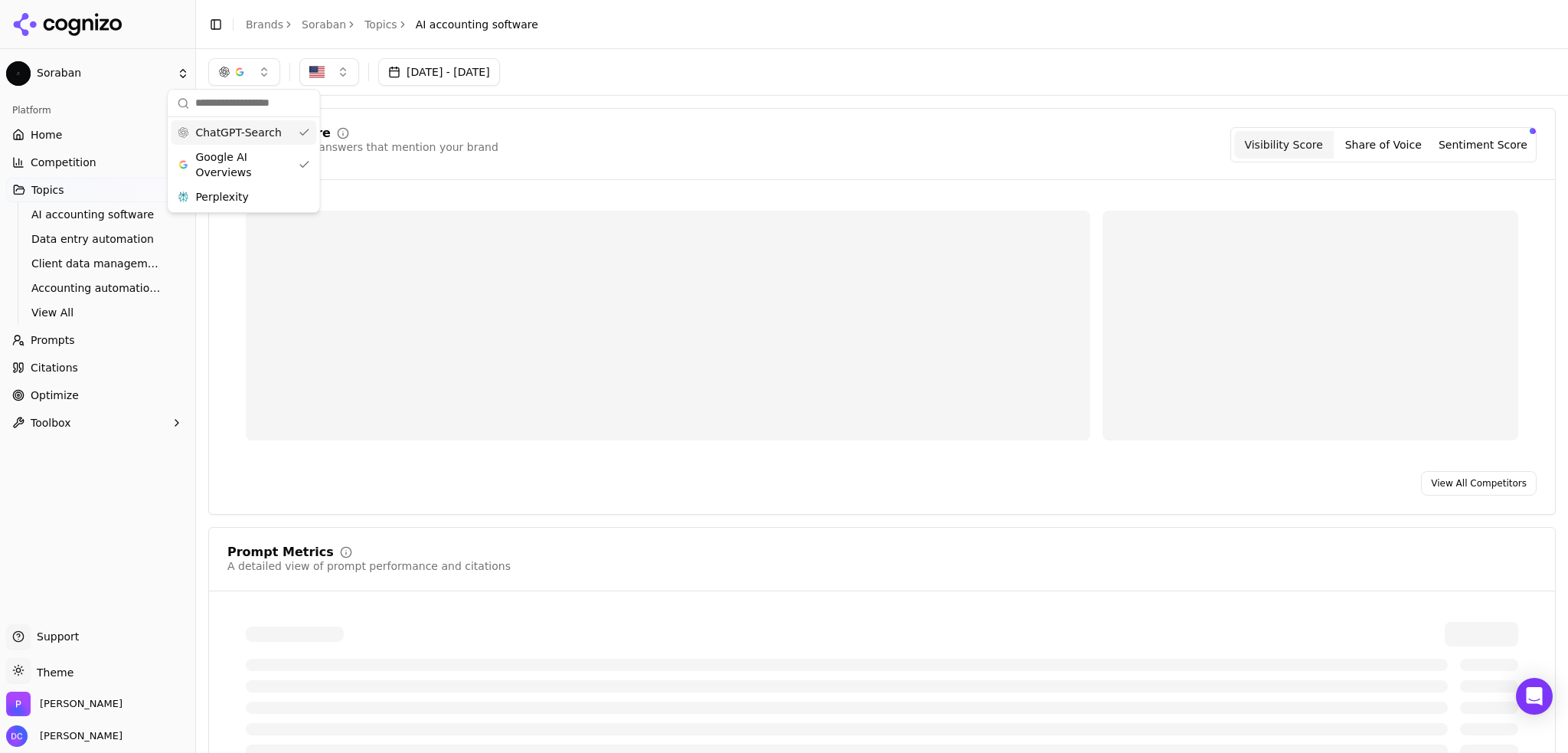
click at [254, 129] on span "ChatGPT-Search" at bounding box center [238, 133] width 86 height 15
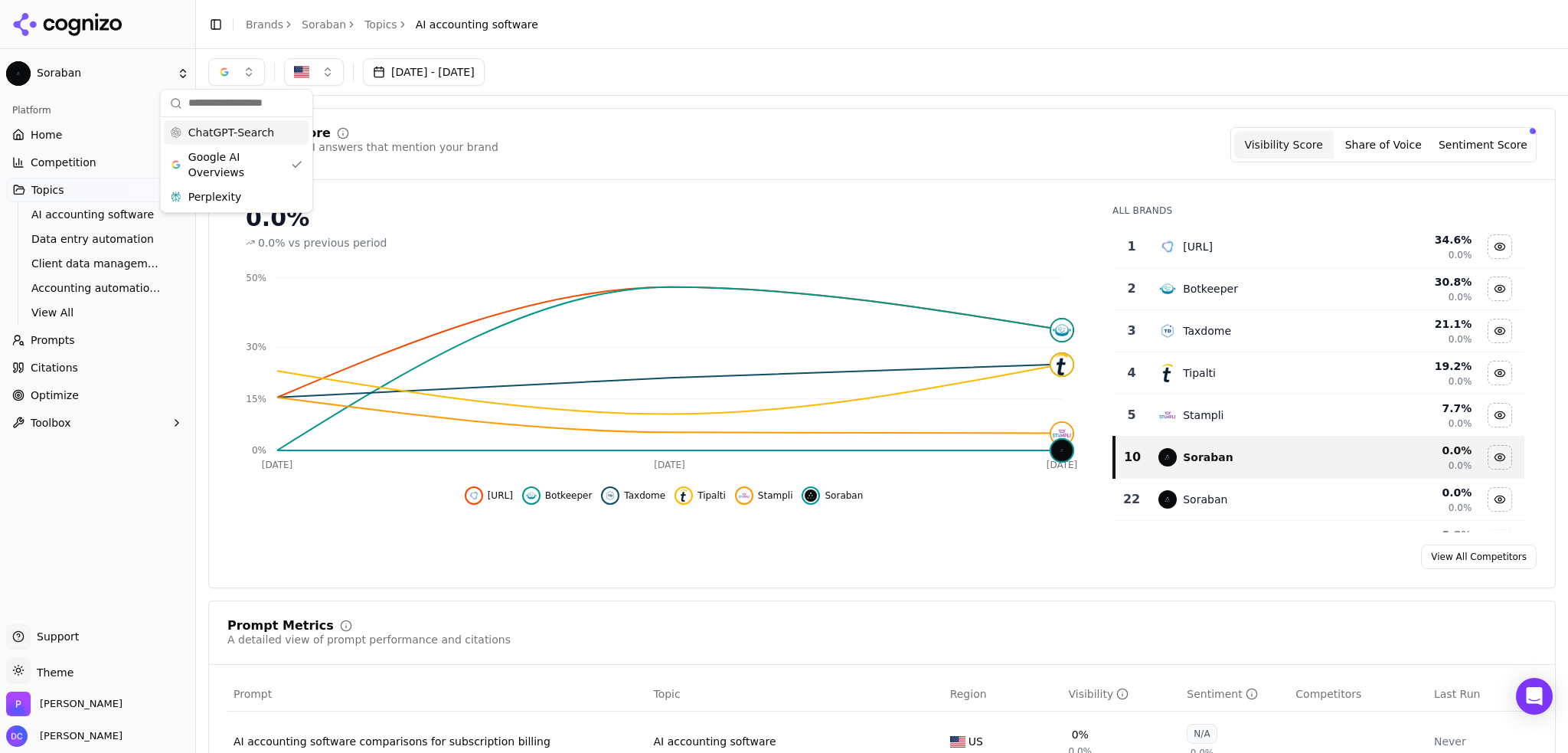
click at [273, 135] on div "ChatGPT-Search" at bounding box center [236, 133] width 146 height 24
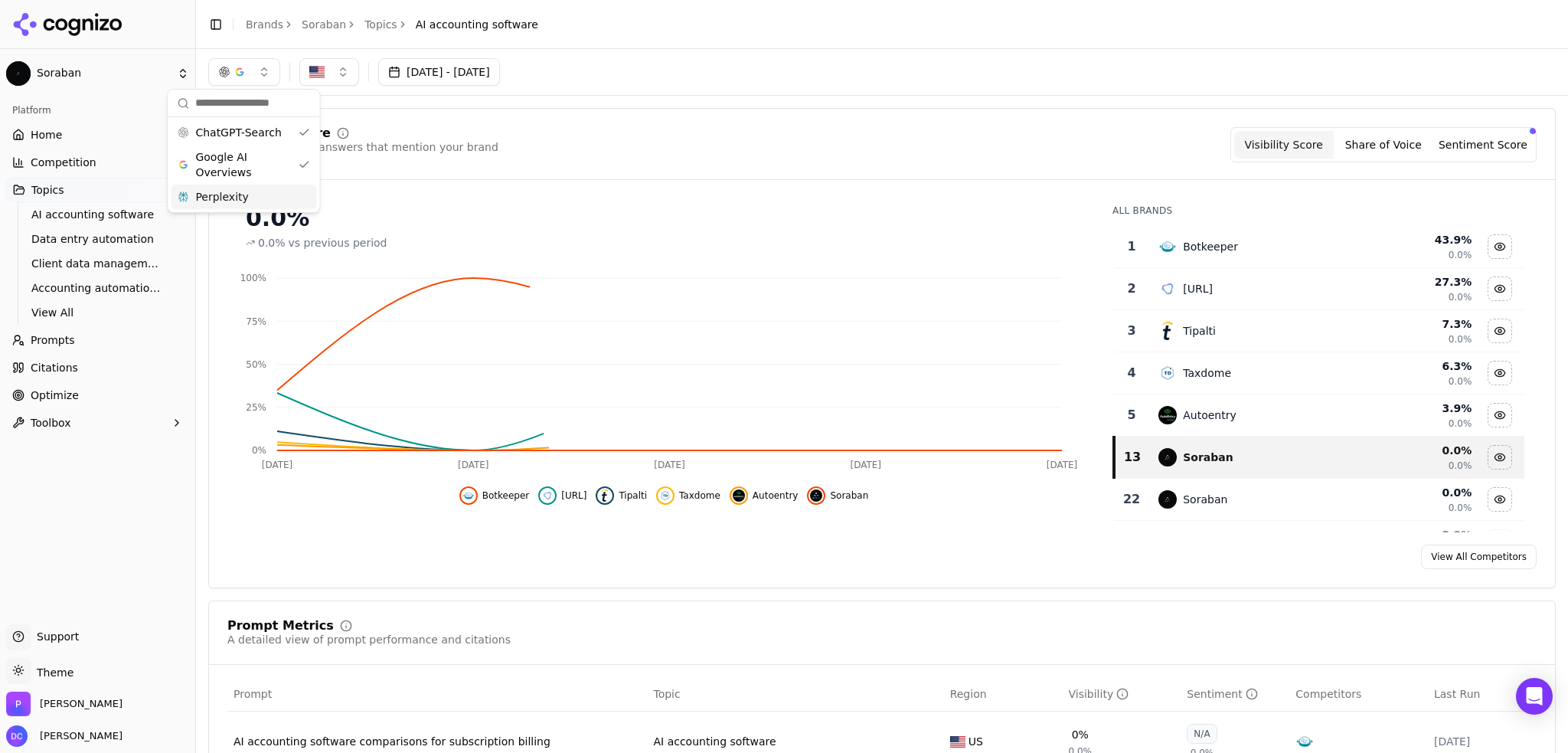
click at [262, 201] on div "Perplexity" at bounding box center [244, 197] width 146 height 24
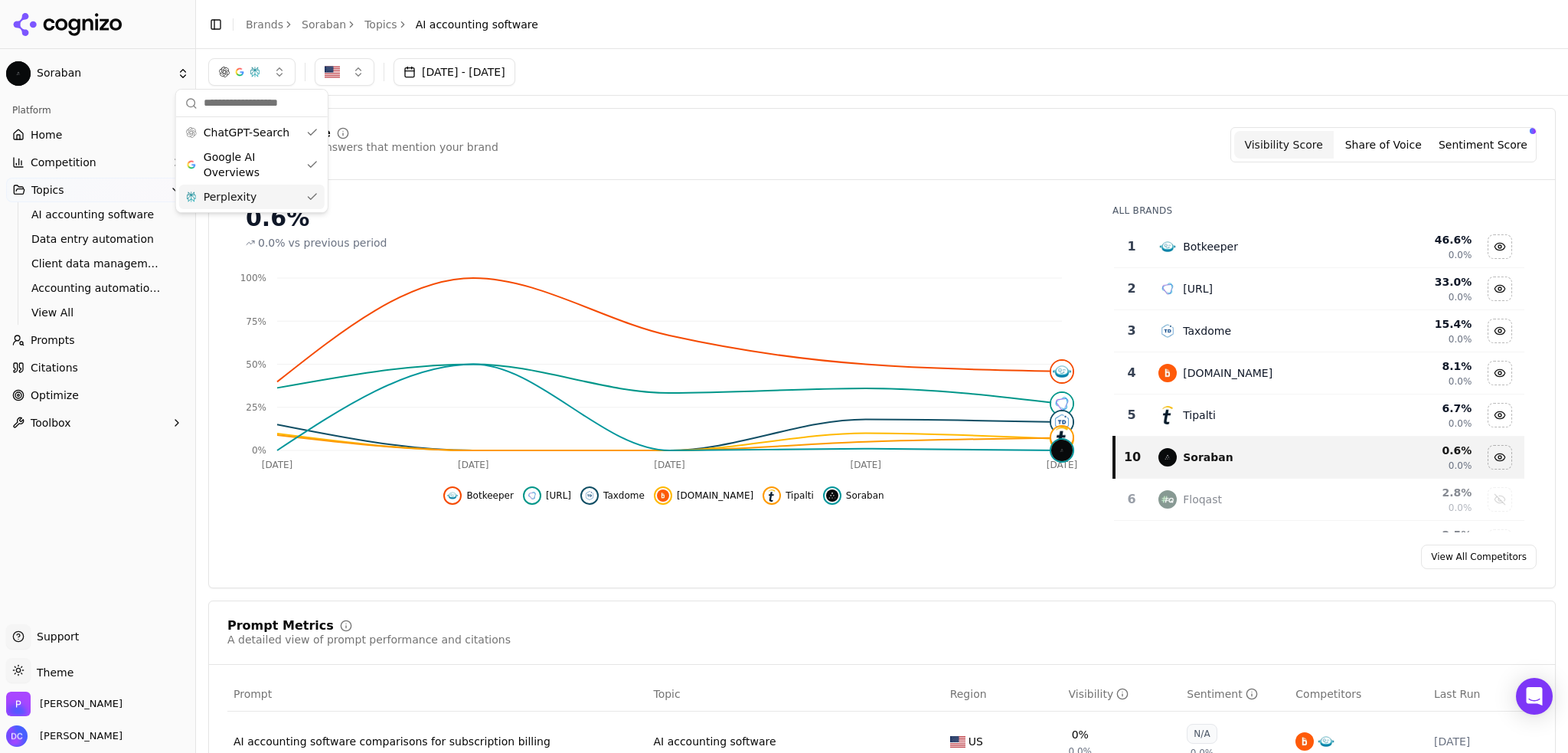
click at [55, 365] on span "Citations" at bounding box center [54, 367] width 48 height 15
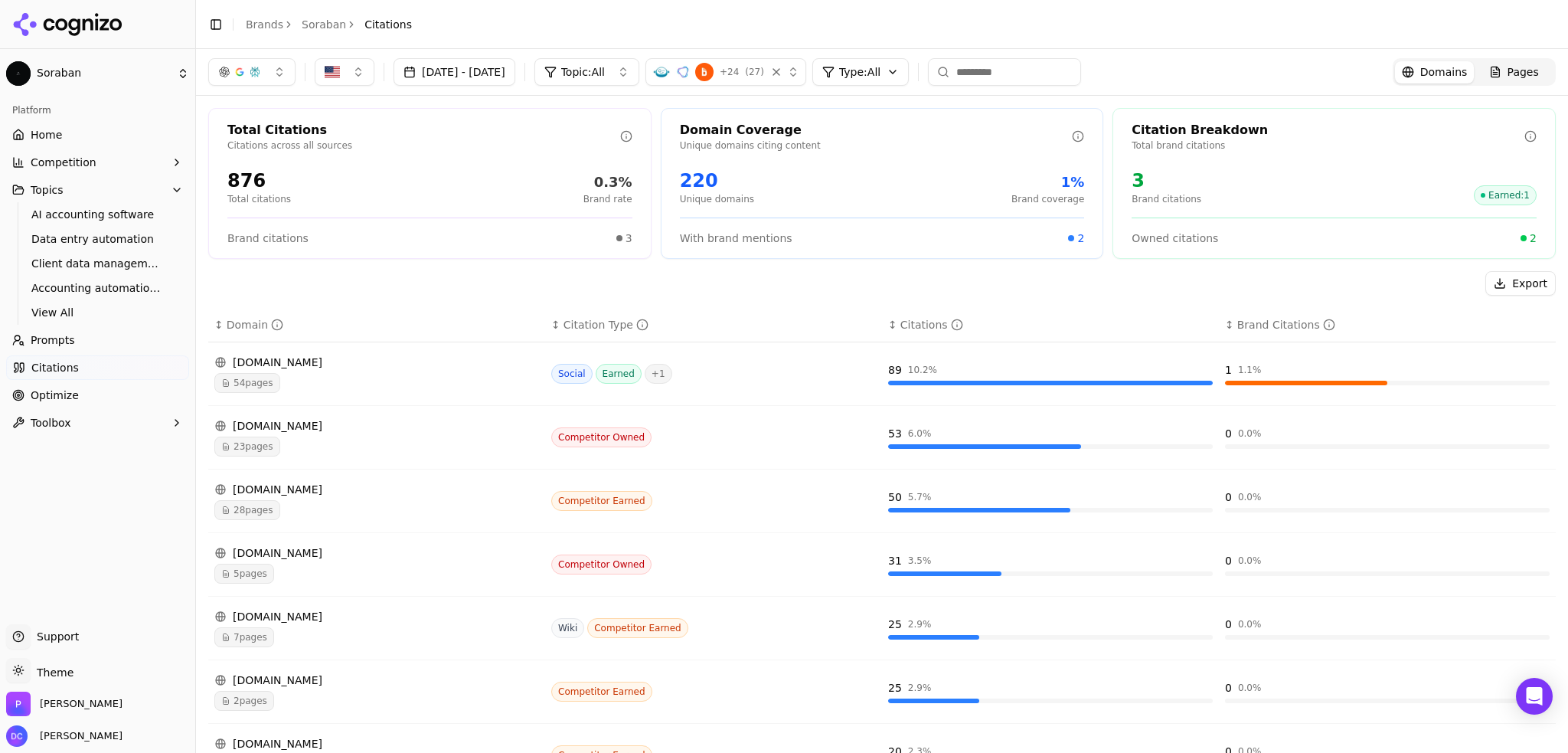
click at [278, 74] on button "button" at bounding box center [251, 72] width 87 height 28
click at [270, 134] on span "ChatGPT-Search" at bounding box center [247, 133] width 86 height 15
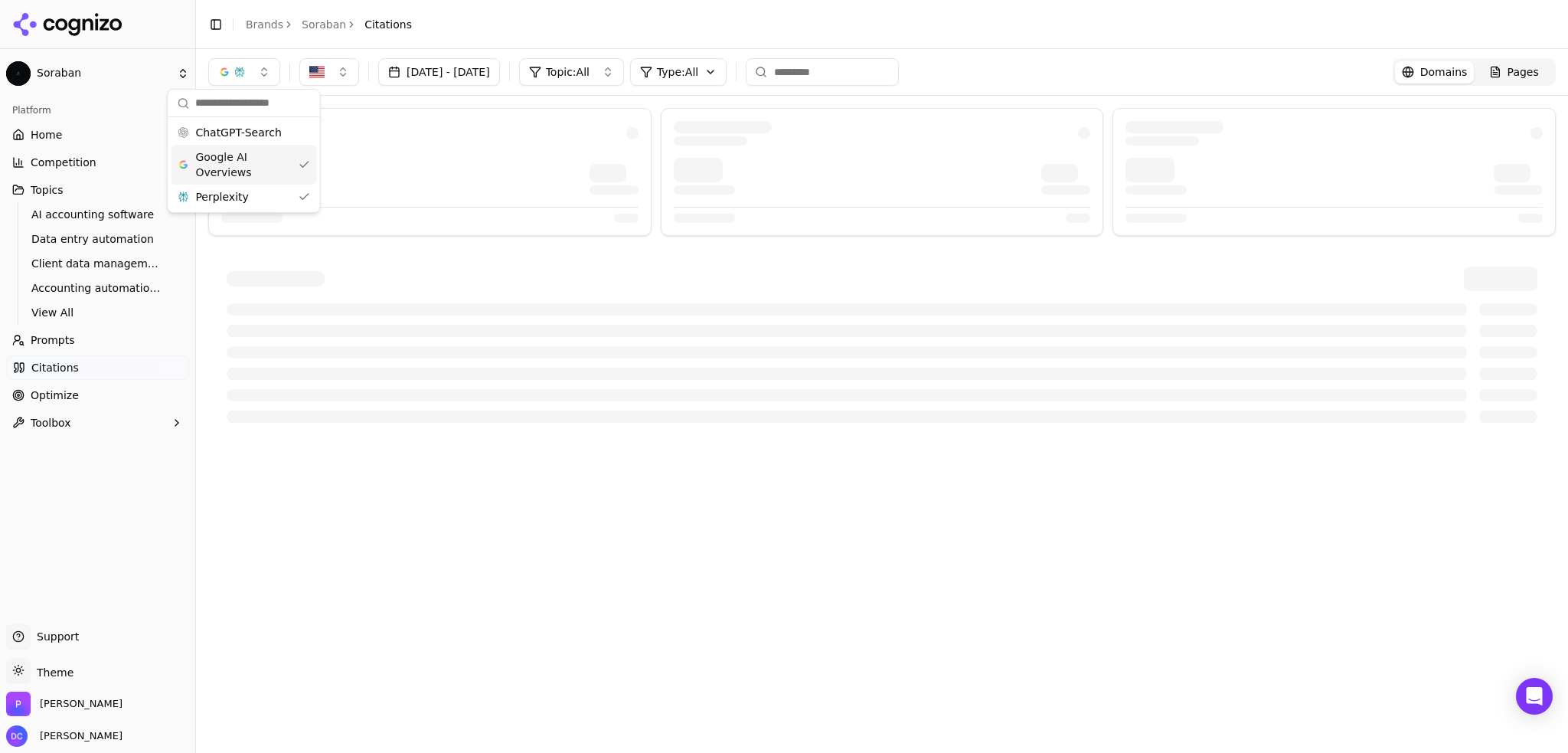
click at [264, 155] on span "Google AI Overviews" at bounding box center [243, 164] width 96 height 31
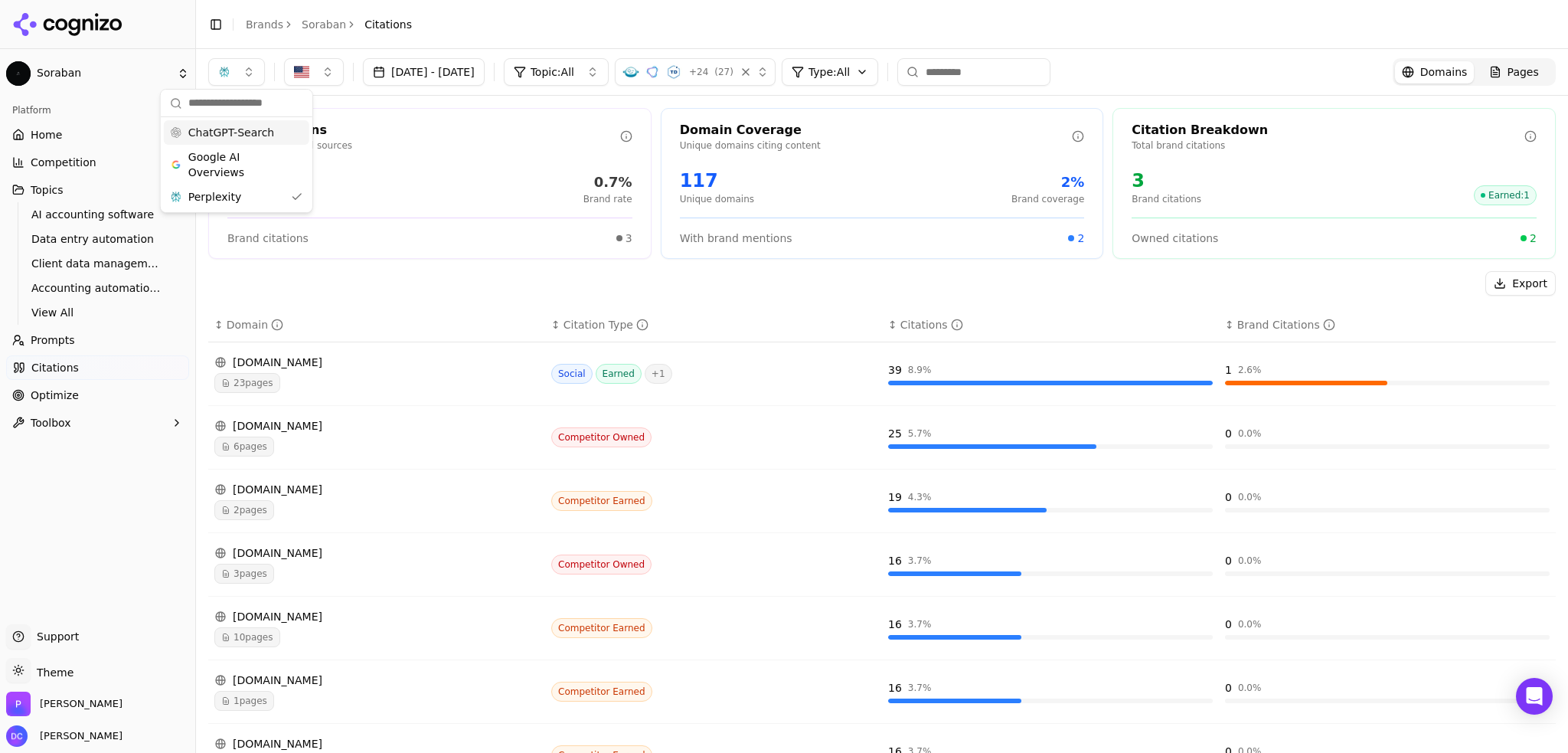
click at [266, 128] on div "ChatGPT-Search" at bounding box center [236, 133] width 146 height 24
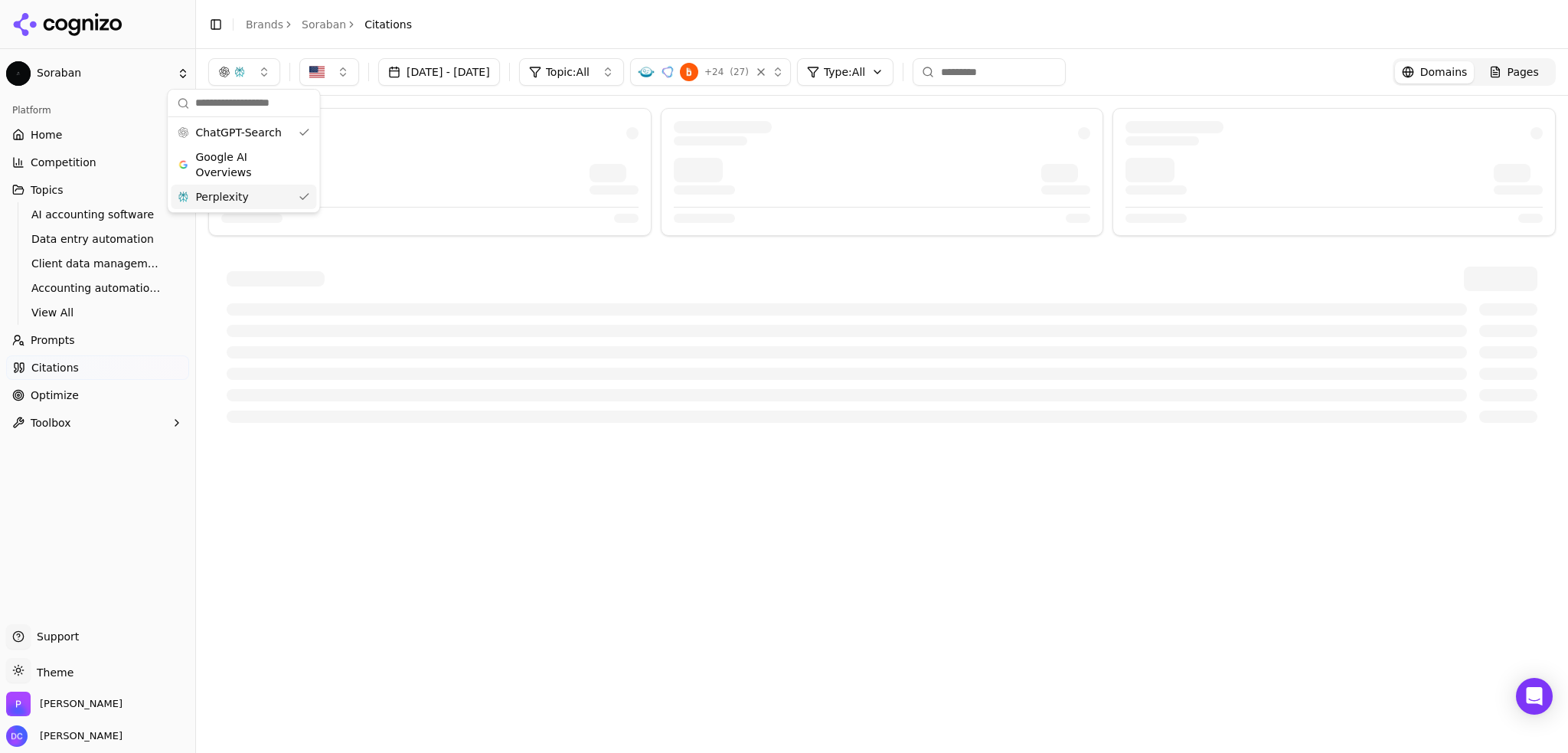
click at [270, 201] on div "Perplexity" at bounding box center [244, 197] width 146 height 24
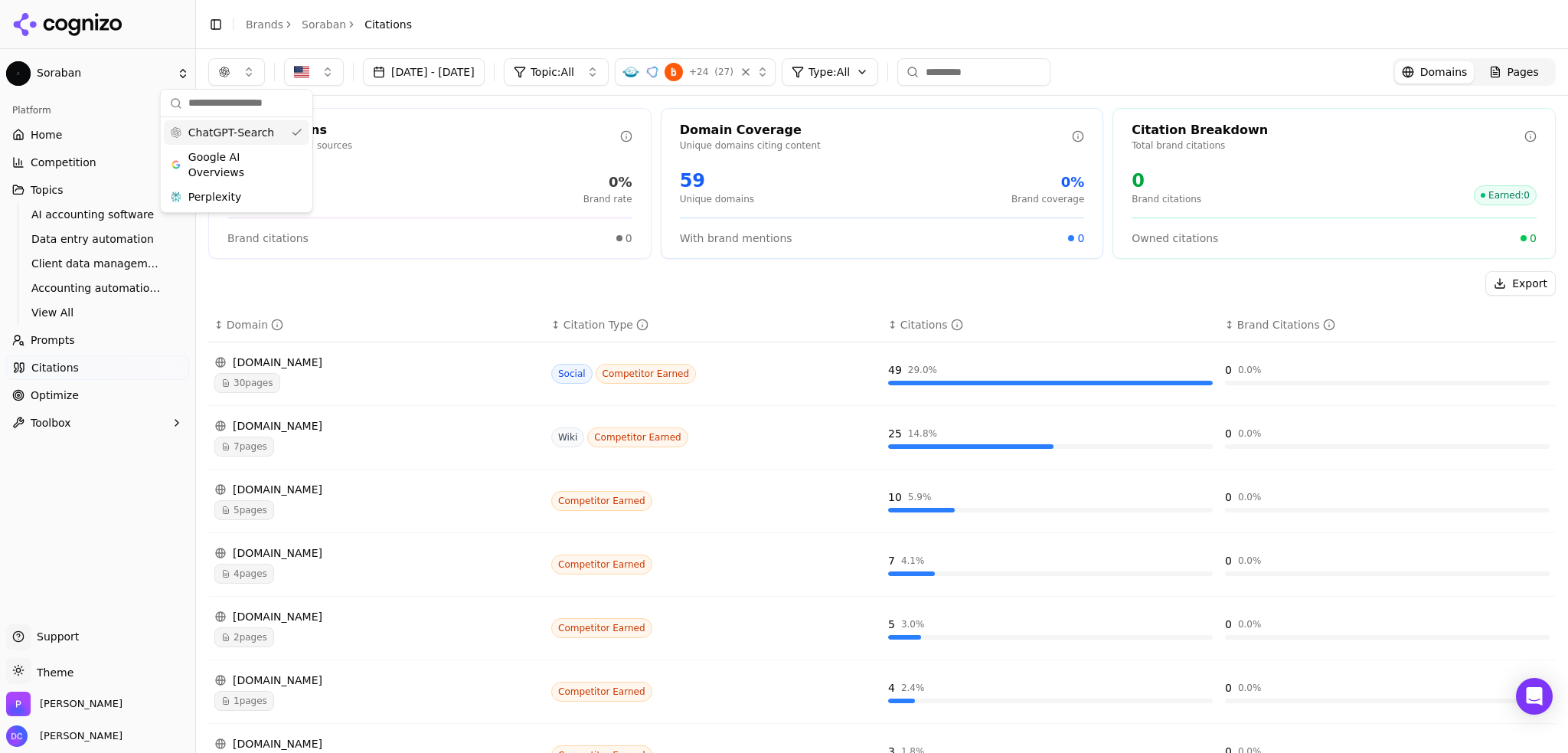
click at [275, 134] on div "ChatGPT-Search" at bounding box center [236, 133] width 146 height 24
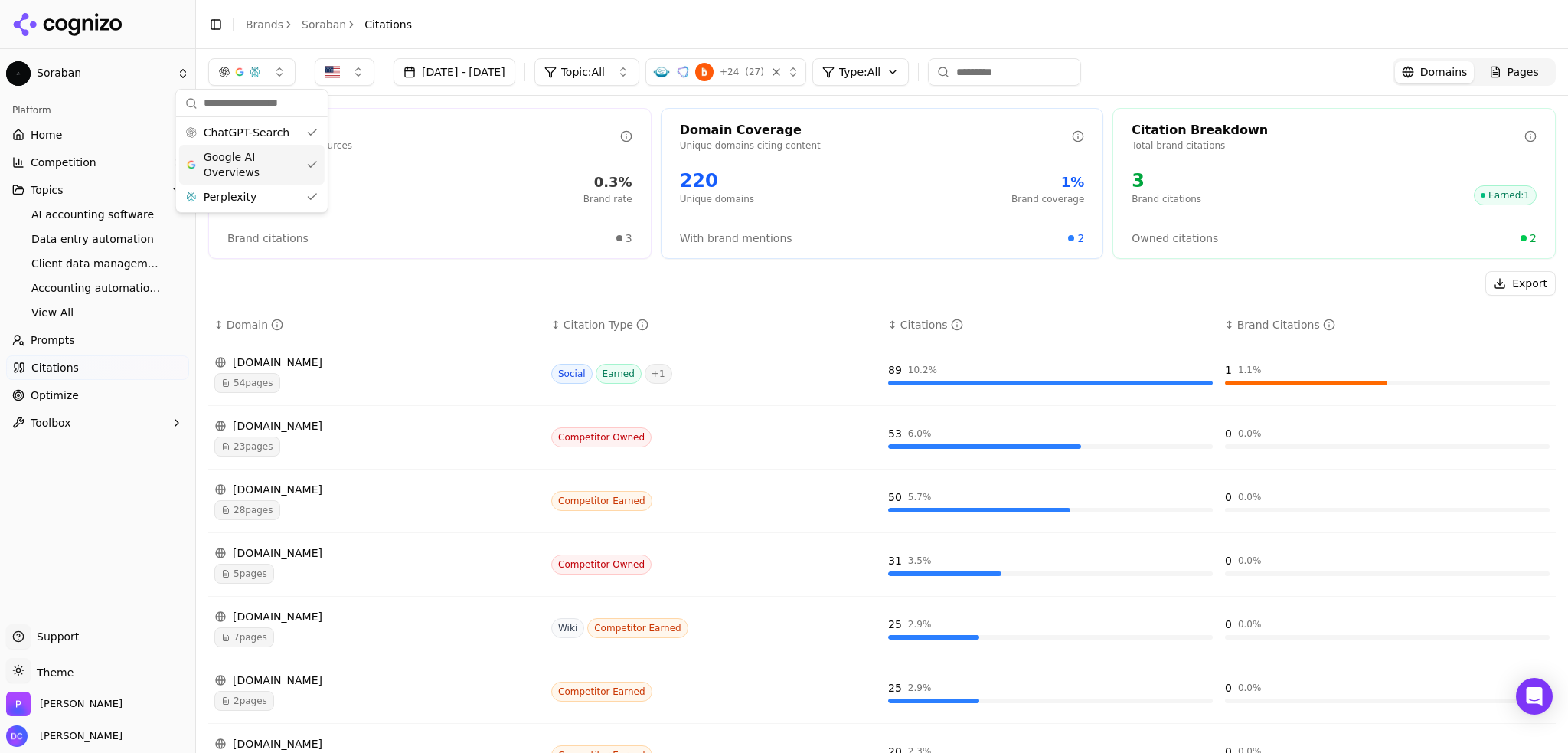
click at [278, 161] on span "Google AI Overviews" at bounding box center [251, 164] width 96 height 31
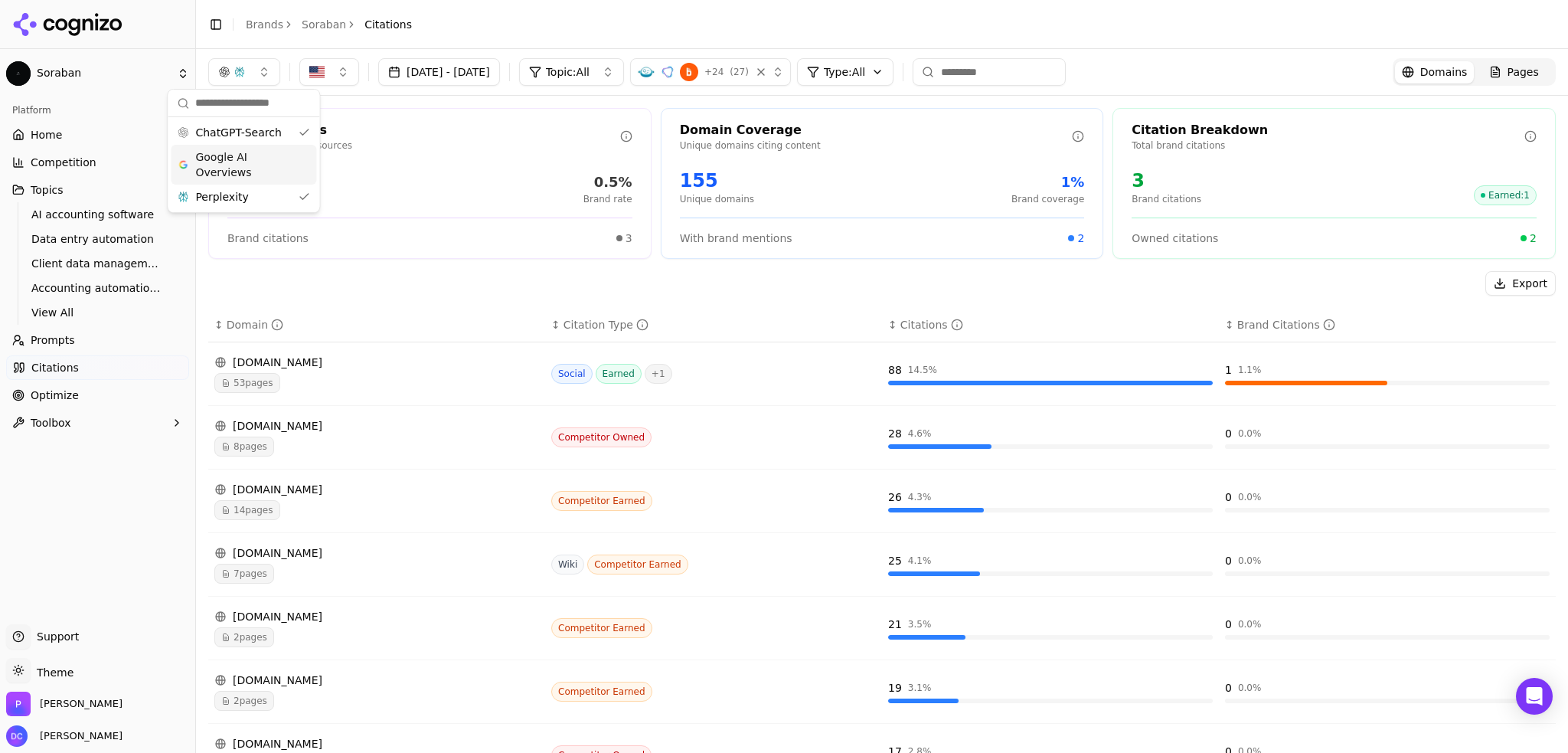
click at [280, 159] on span "Google AI Overviews" at bounding box center [243, 164] width 96 height 31
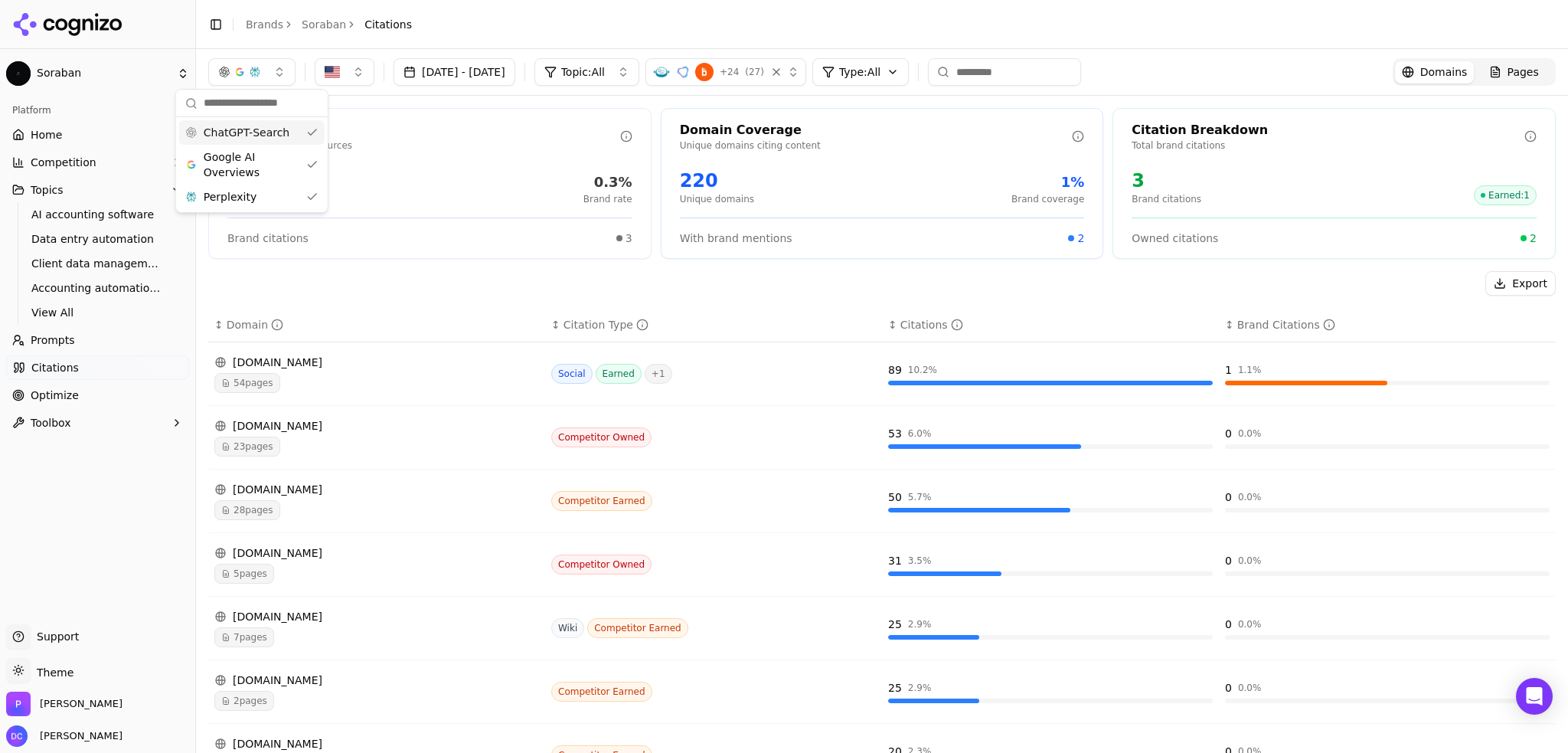
click at [280, 139] on div "ChatGPT-Search" at bounding box center [252, 133] width 146 height 24
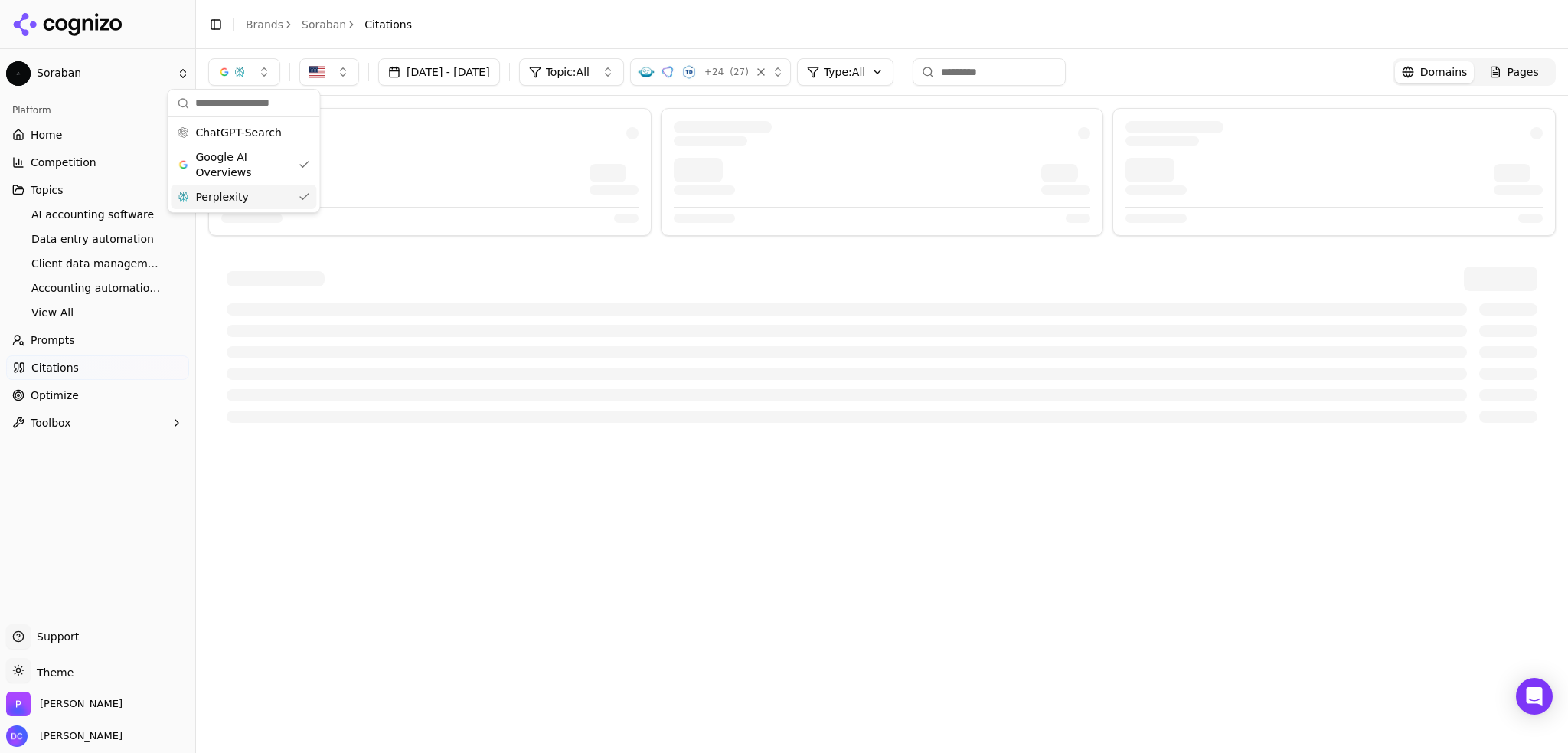
click at [271, 196] on div "Perplexity" at bounding box center [244, 197] width 146 height 24
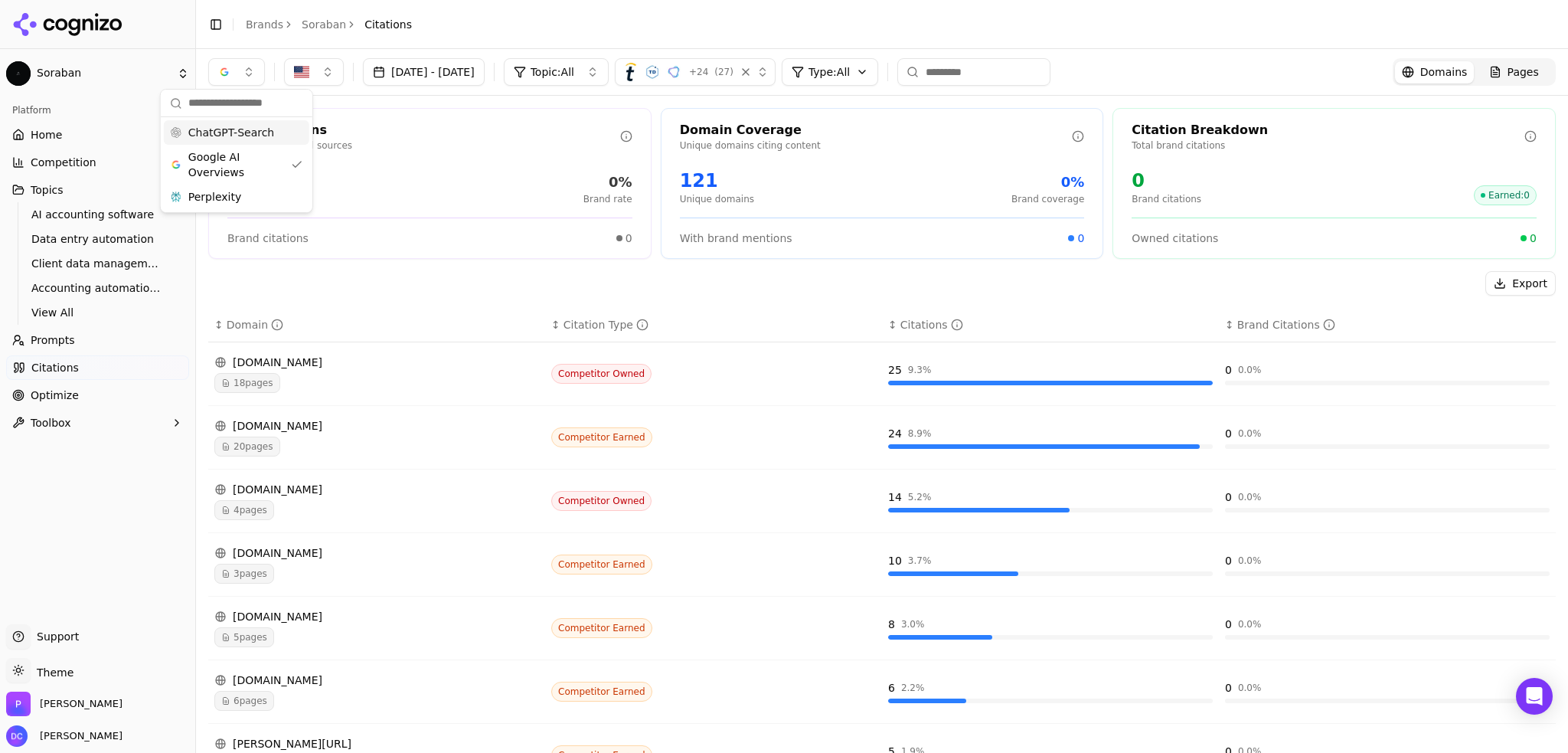
click at [253, 137] on span "ChatGPT-Search" at bounding box center [232, 133] width 86 height 15
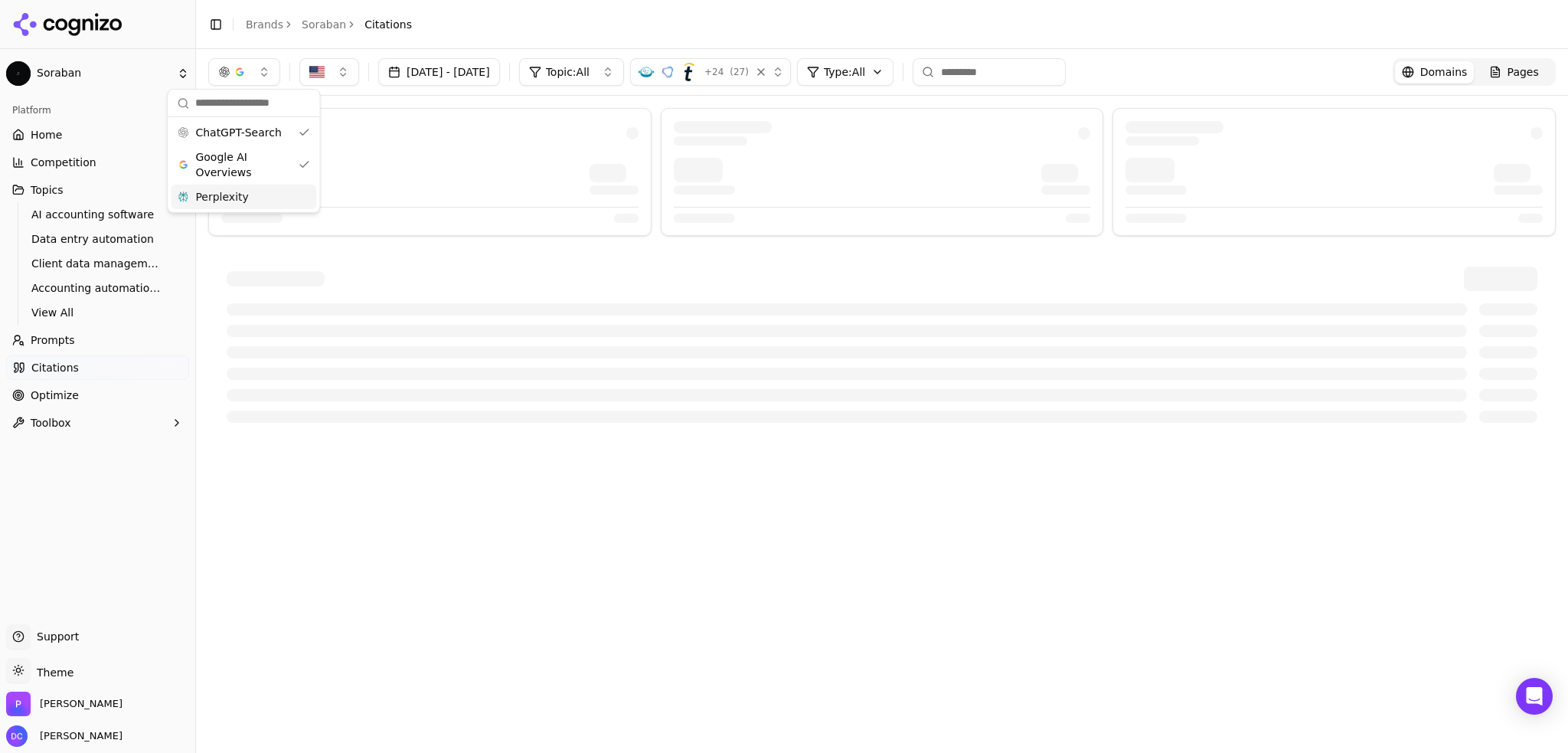
click at [258, 194] on div "Perplexity" at bounding box center [244, 197] width 146 height 24
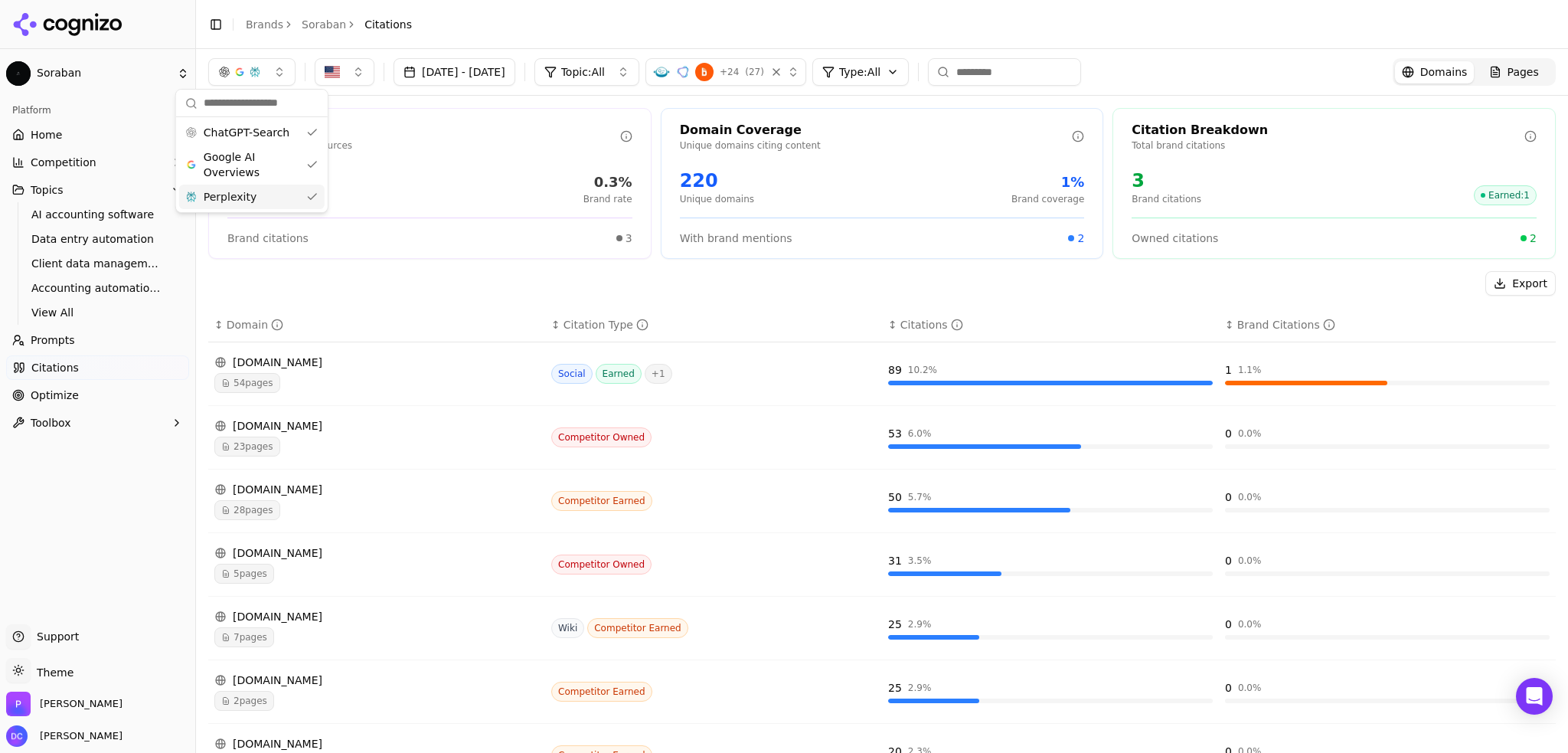
click at [465, 274] on div "Export" at bounding box center [882, 283] width 1348 height 24
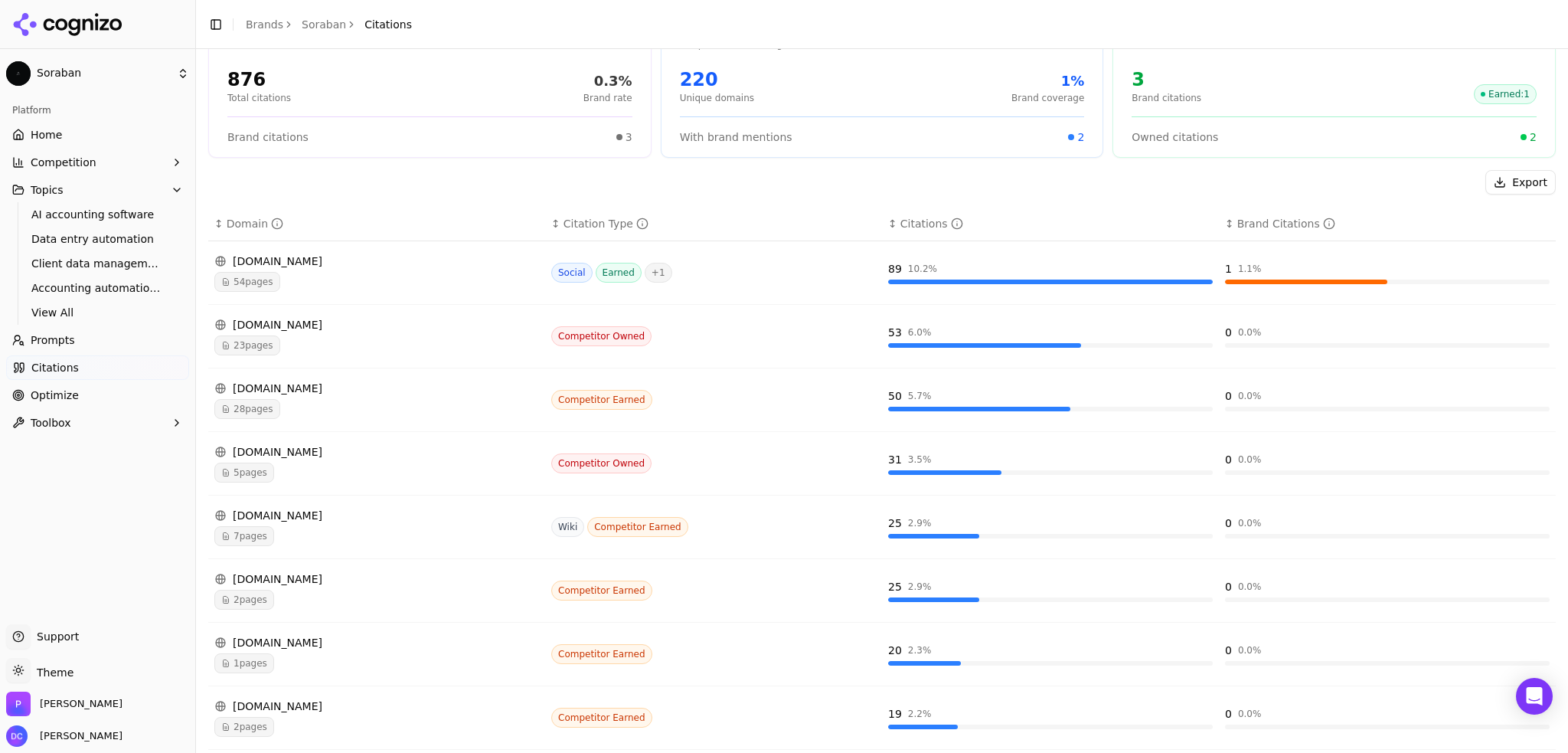
scroll to position [127, 0]
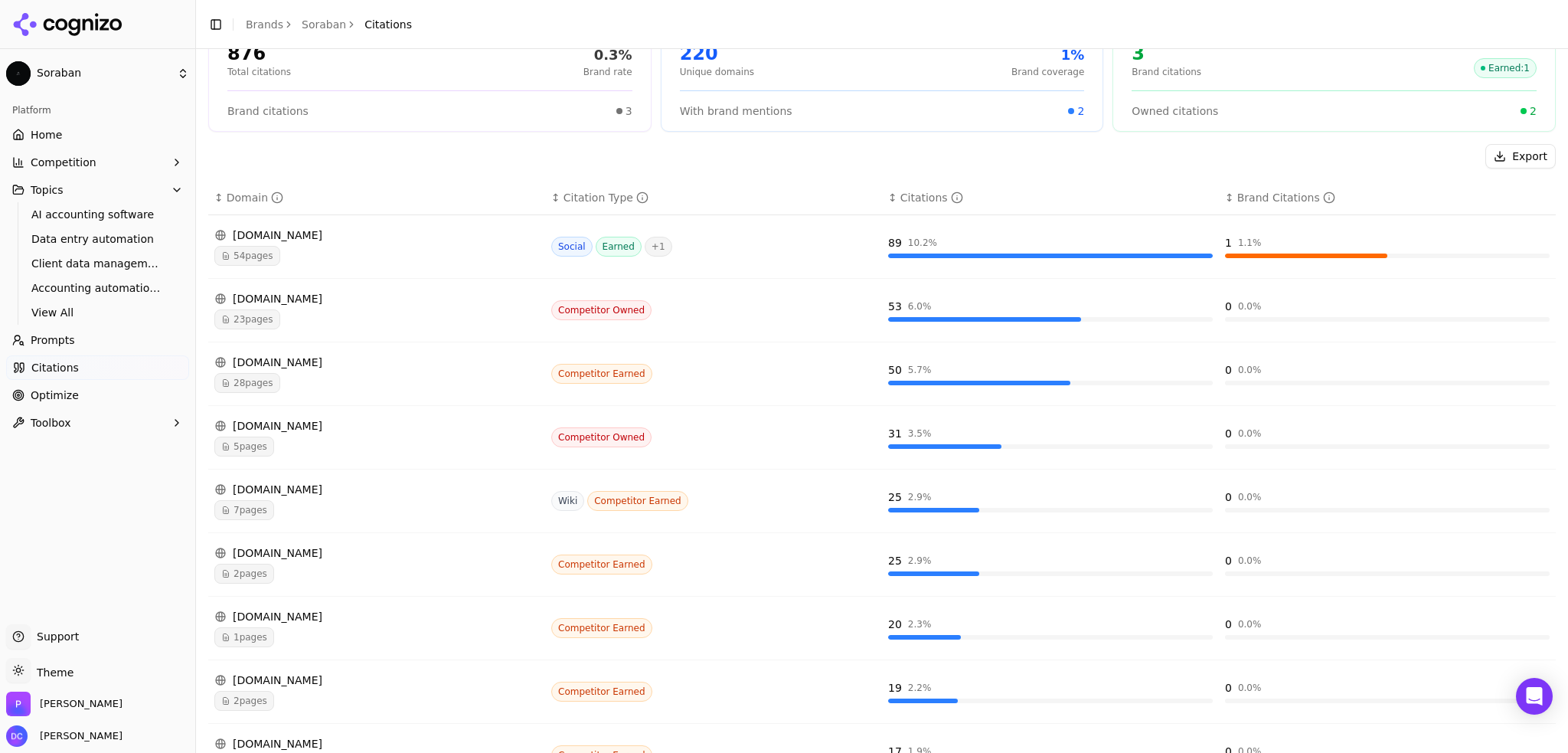
click at [306, 363] on div "hubifi.com" at bounding box center [377, 362] width 325 height 15
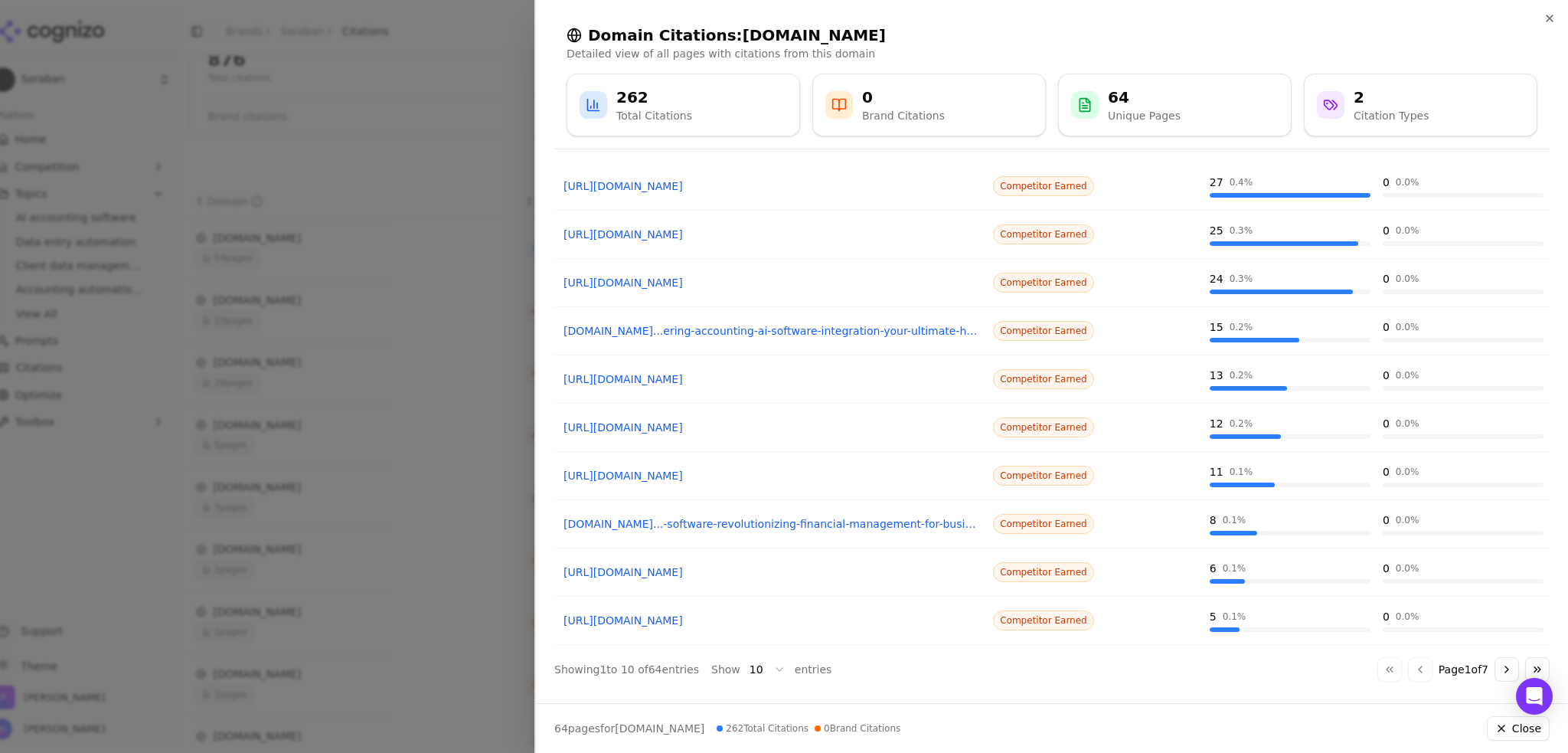
scroll to position [0, 0]
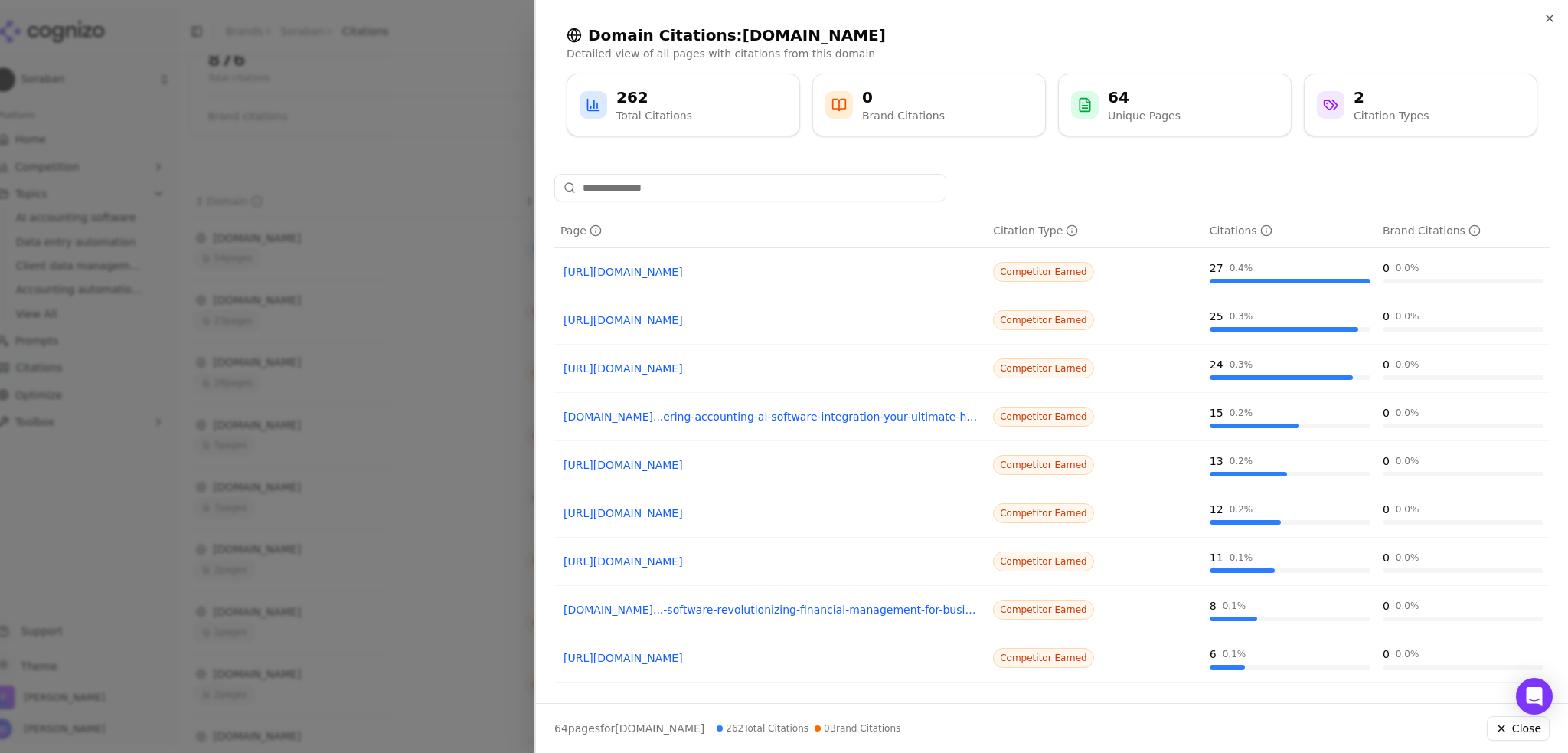
click at [1558, 19] on div "Domain Citations: hubifi.com Detailed view of all pages with citations from thi…" at bounding box center [1052, 80] width 1032 height 162
click at [1550, 16] on icon "button" at bounding box center [1549, 18] width 12 height 12
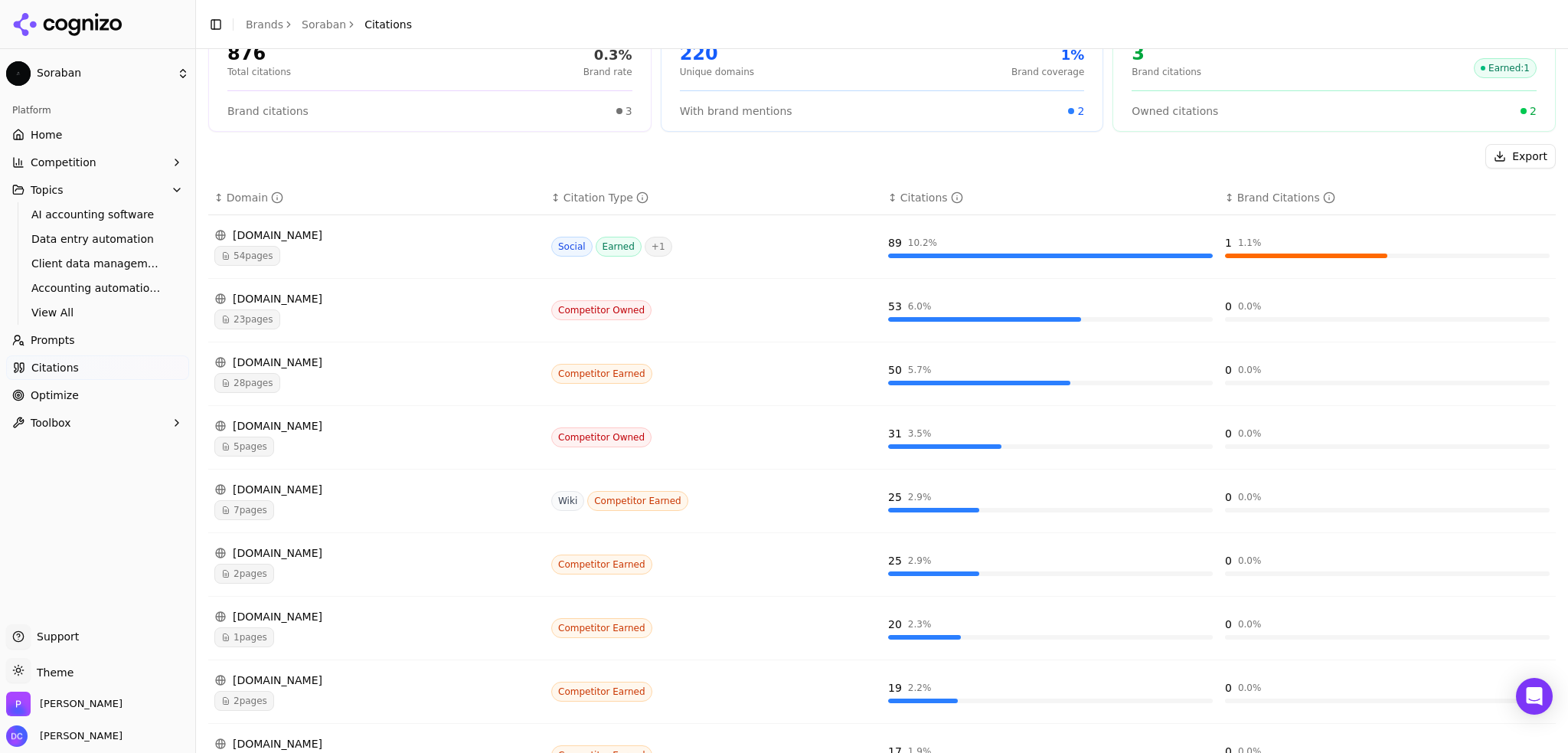
click at [463, 513] on div "7 pages" at bounding box center [377, 509] width 325 height 20
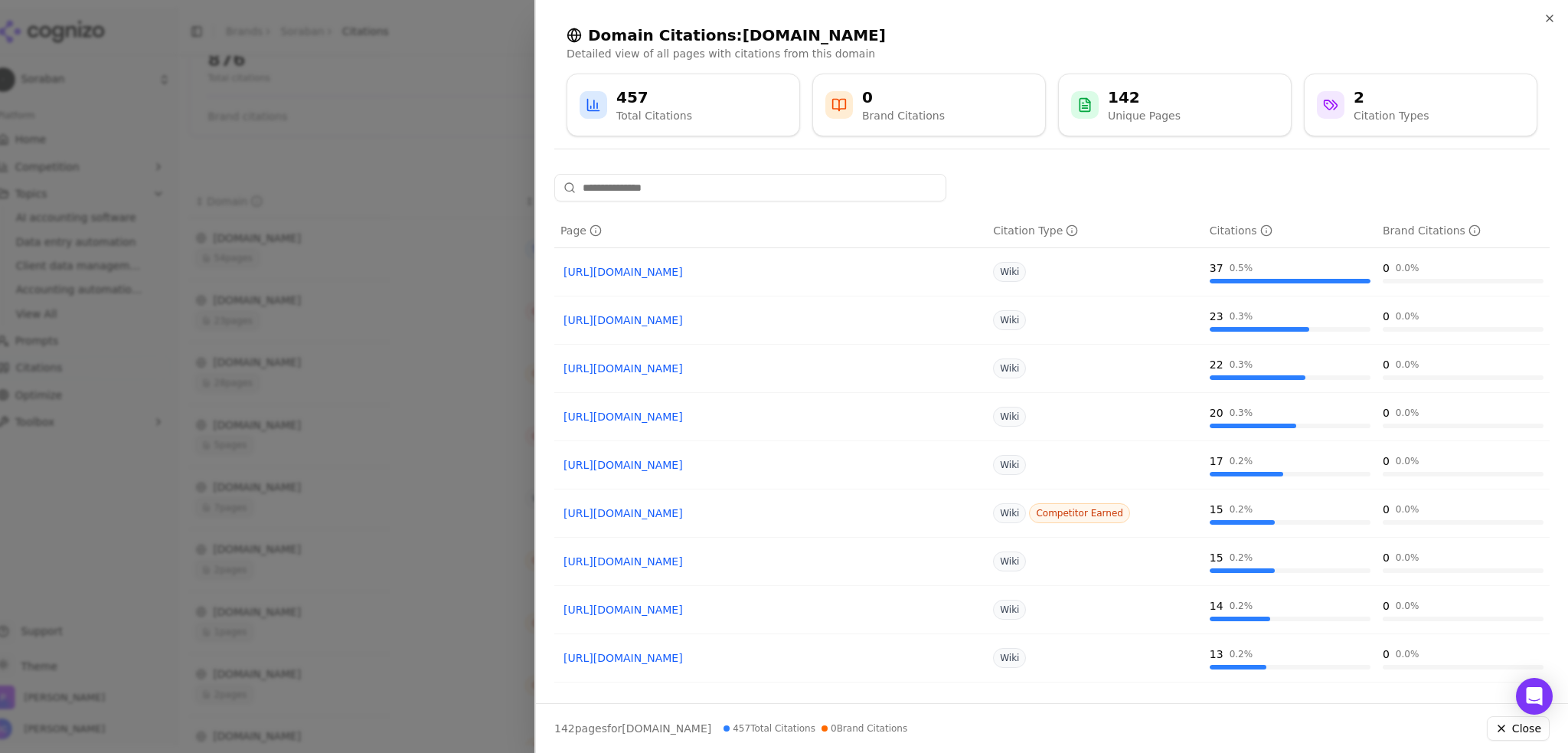
click at [1559, 18] on div "Domain Citations: en.wikipedia.org Detailed view of all pages with citations fr…" at bounding box center [1052, 80] width 1032 height 162
click at [1550, 19] on icon "button" at bounding box center [1549, 18] width 7 height 7
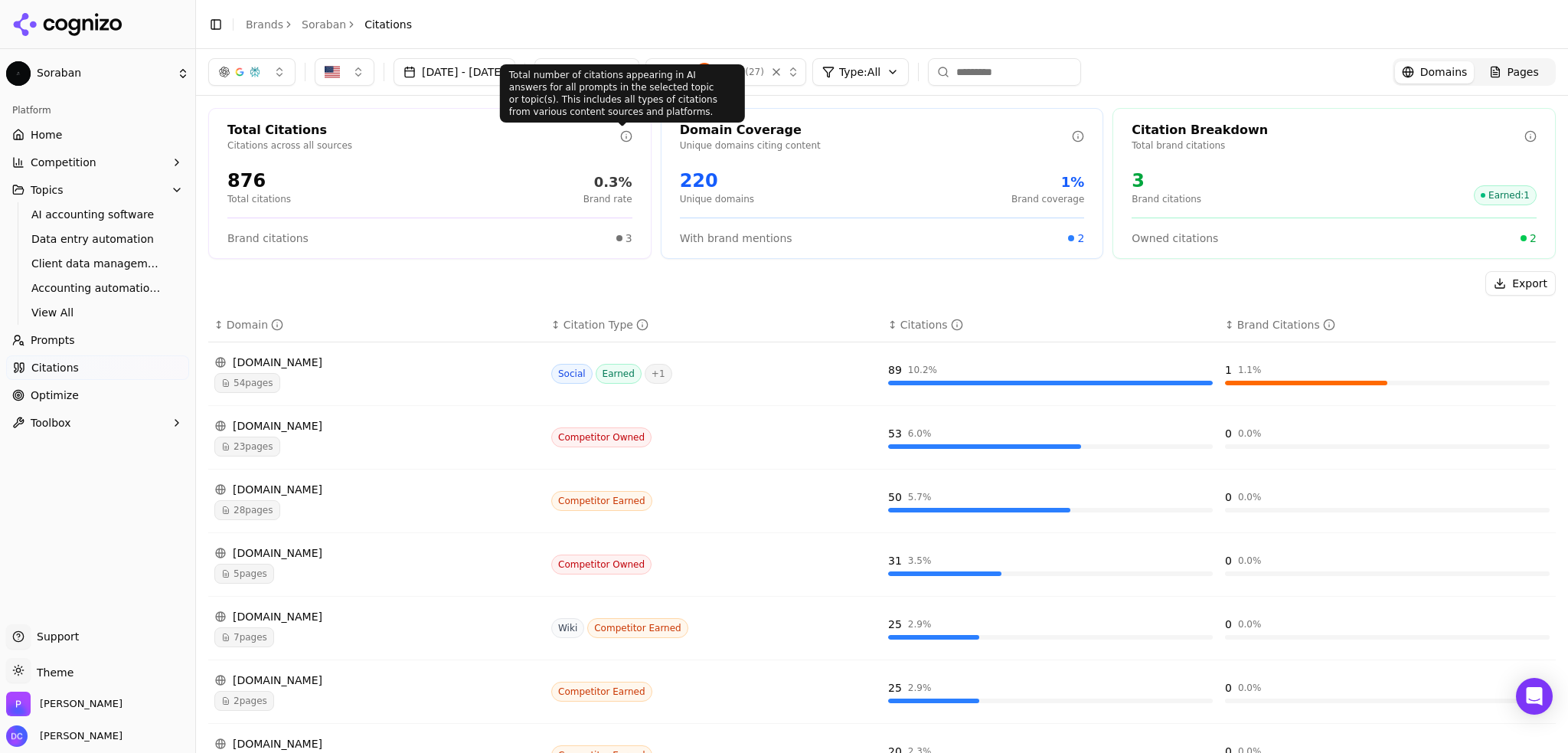
click at [621, 132] on circle at bounding box center [626, 135] width 10 height 10
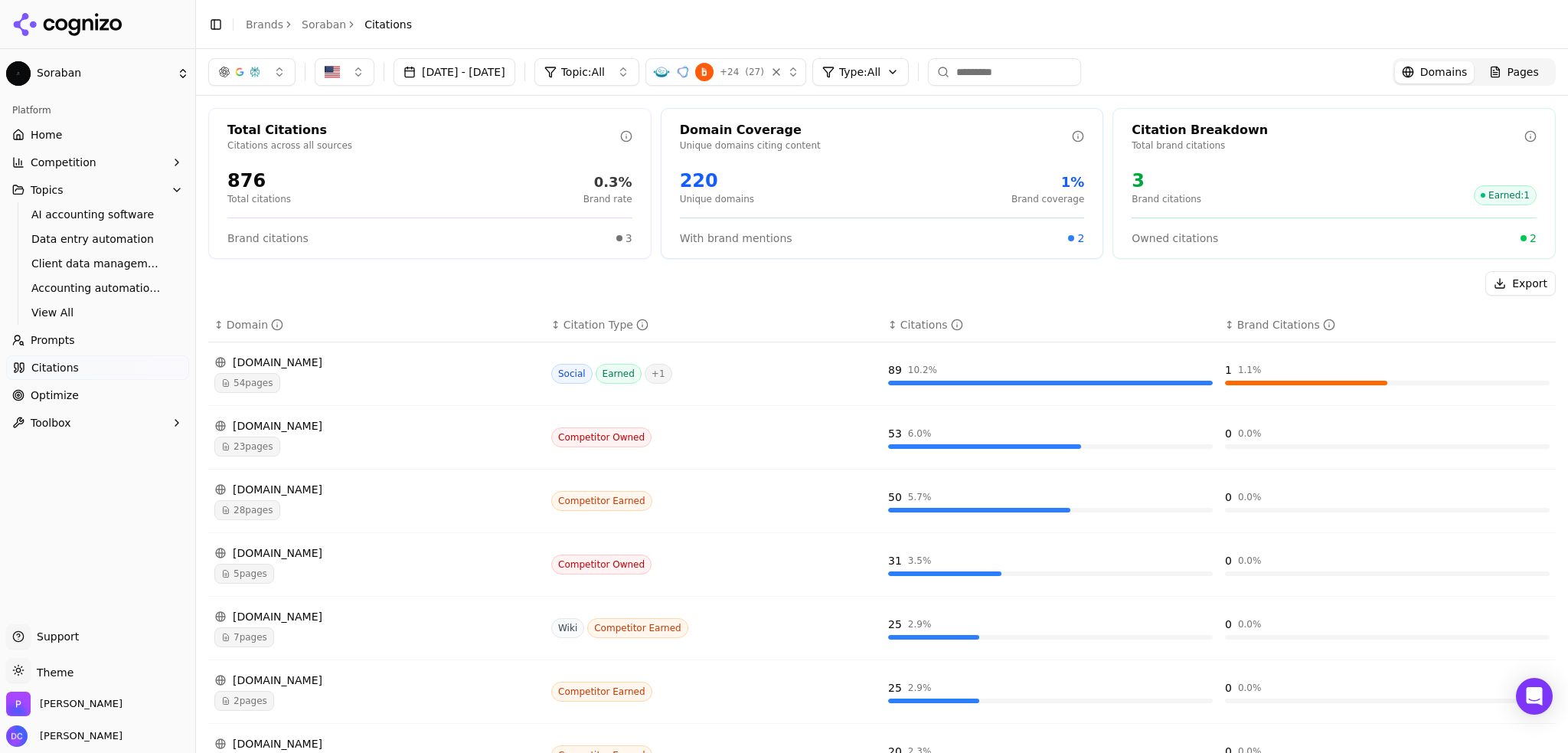
click at [626, 238] on span "3" at bounding box center [629, 238] width 7 height 15
click at [772, 364] on div "Social Earned + 1" at bounding box center [713, 373] width 325 height 20
click at [309, 370] on div "reddit.com 54 pages" at bounding box center [377, 374] width 325 height 38
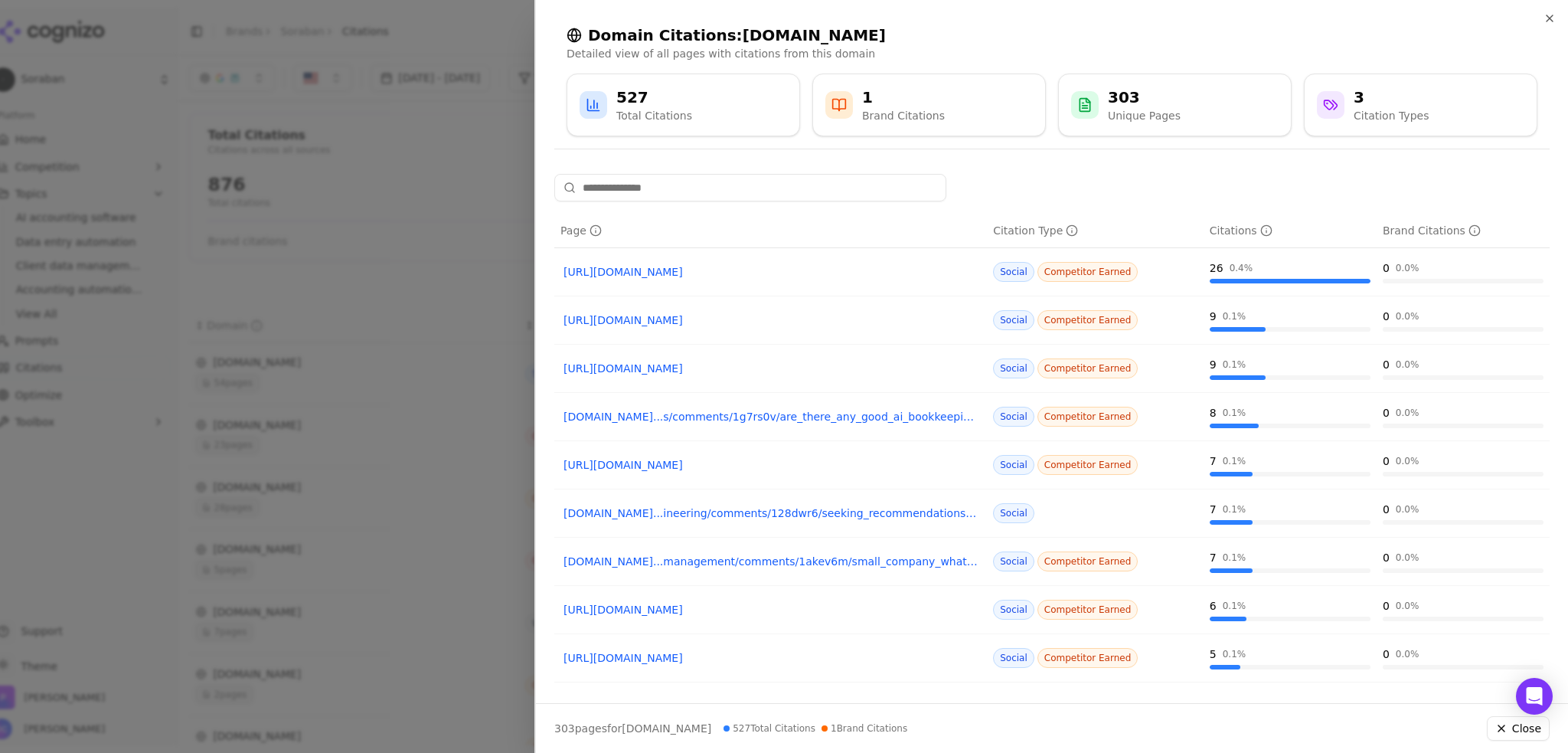
scroll to position [86, 0]
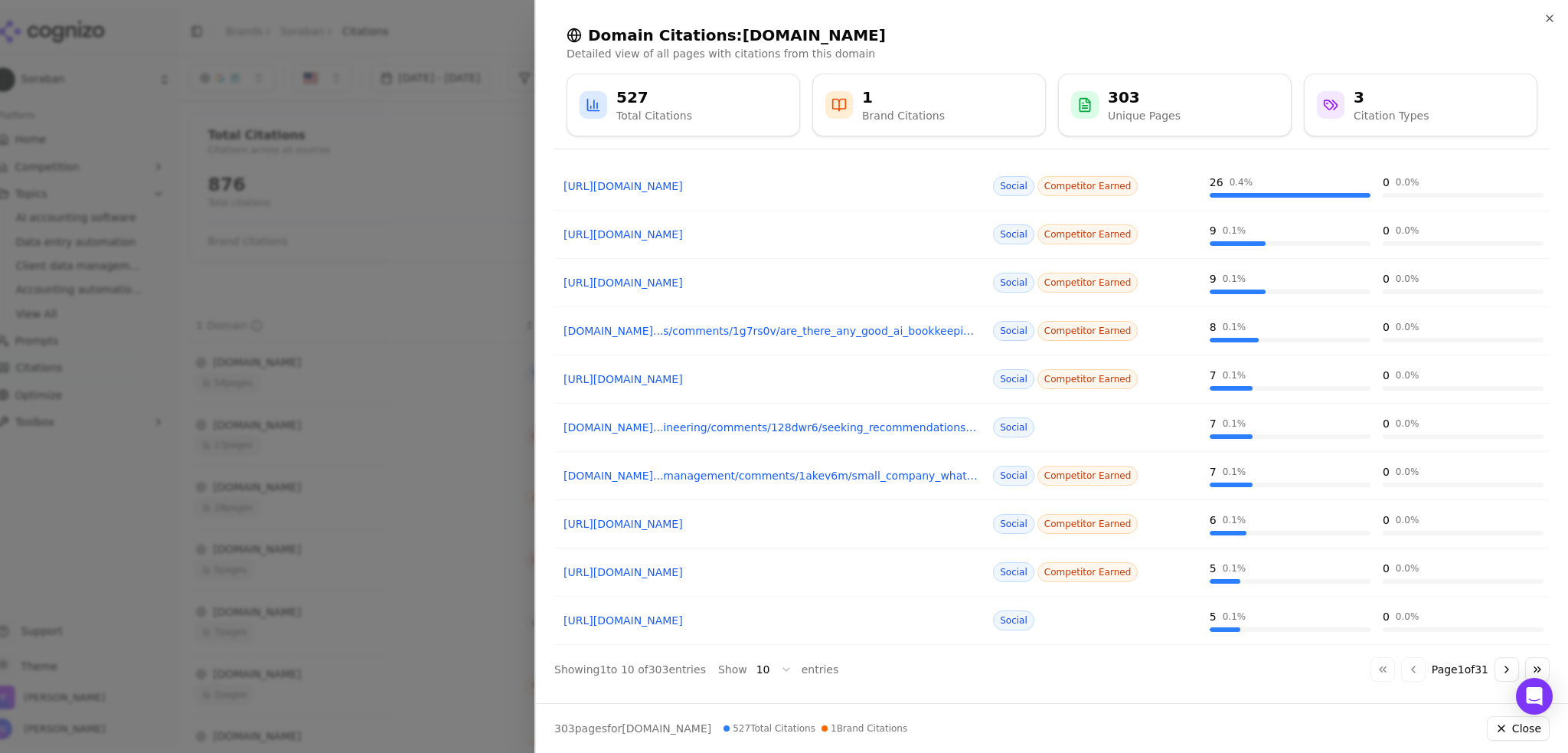
click at [1497, 664] on button "Go to next page" at bounding box center [1507, 670] width 24 height 24
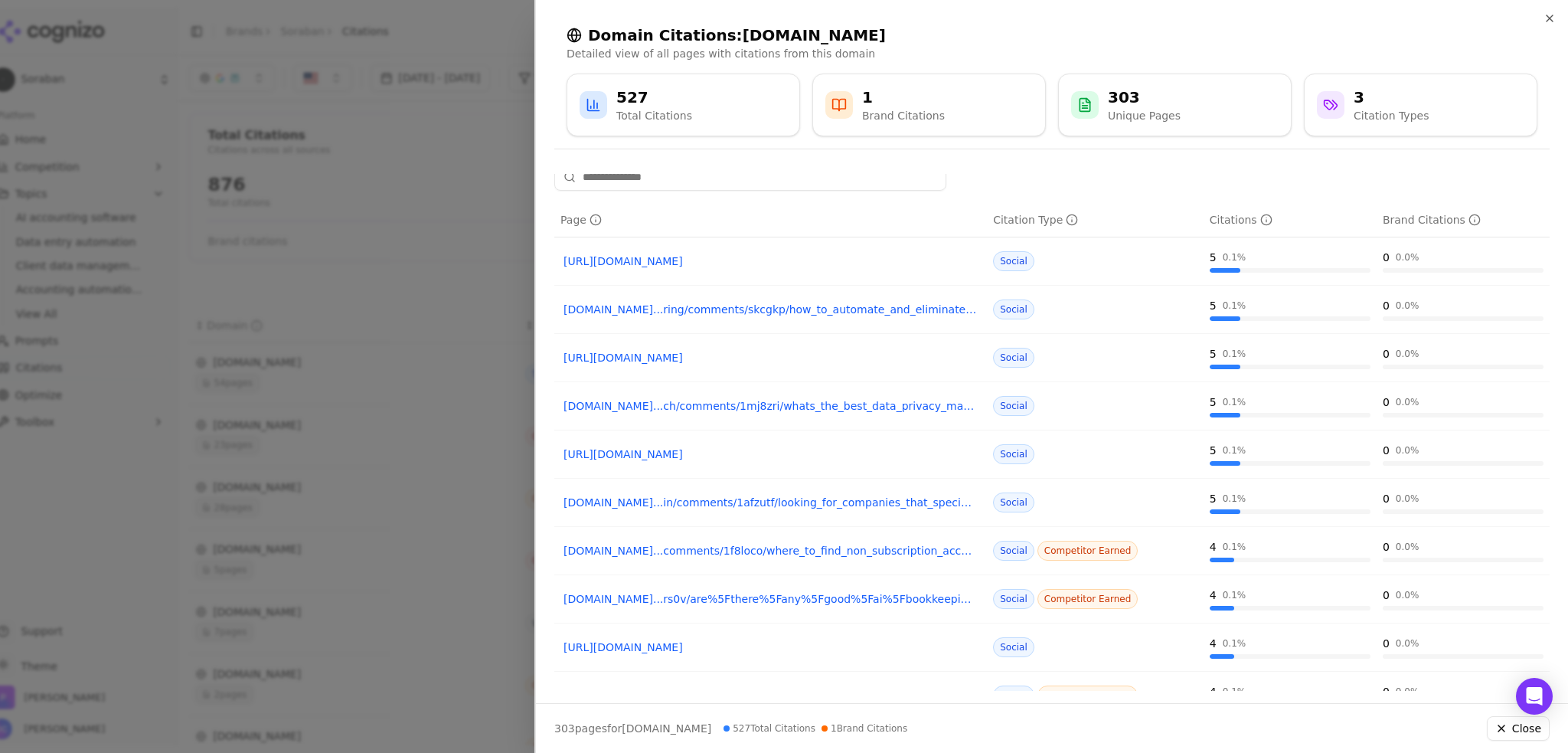
scroll to position [0, 0]
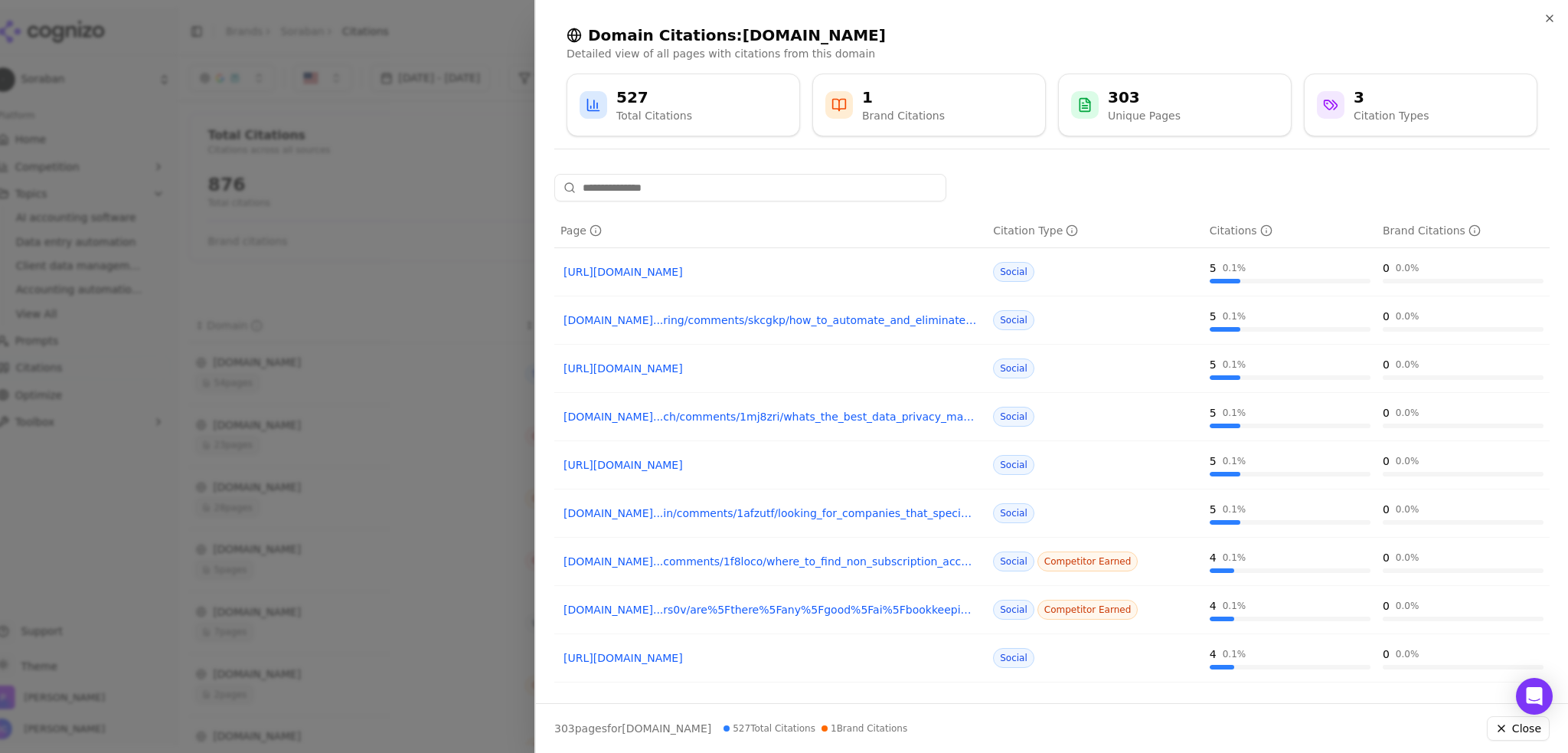
click at [856, 100] on div "1 Brand Citations" at bounding box center [929, 105] width 207 height 36
click at [833, 100] on icon at bounding box center [840, 106] width 13 height 11
click at [892, 121] on div "Brand Citations" at bounding box center [903, 116] width 83 height 15
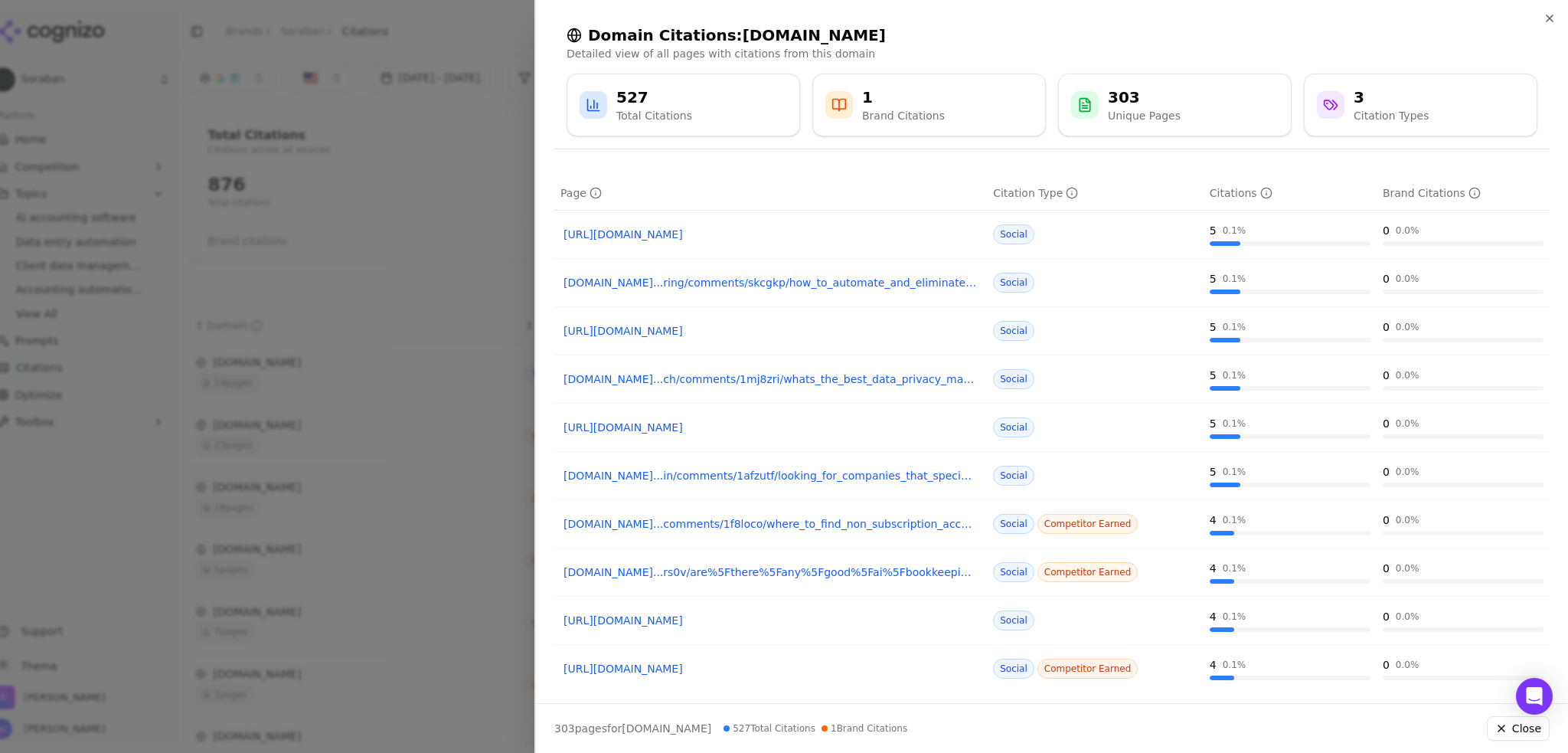
scroll to position [86, 0]
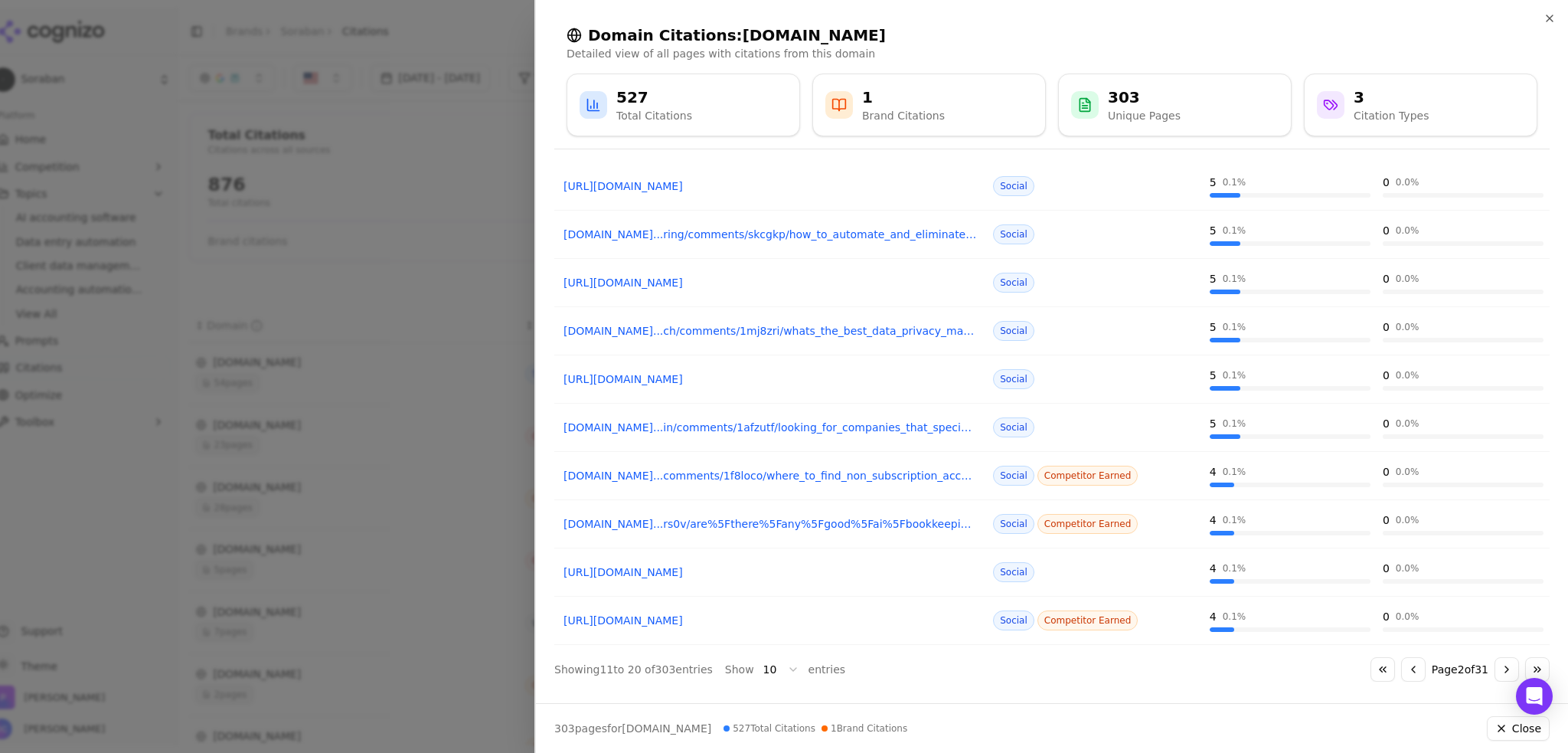
click at [1495, 663] on button "Go to next page" at bounding box center [1507, 670] width 24 height 24
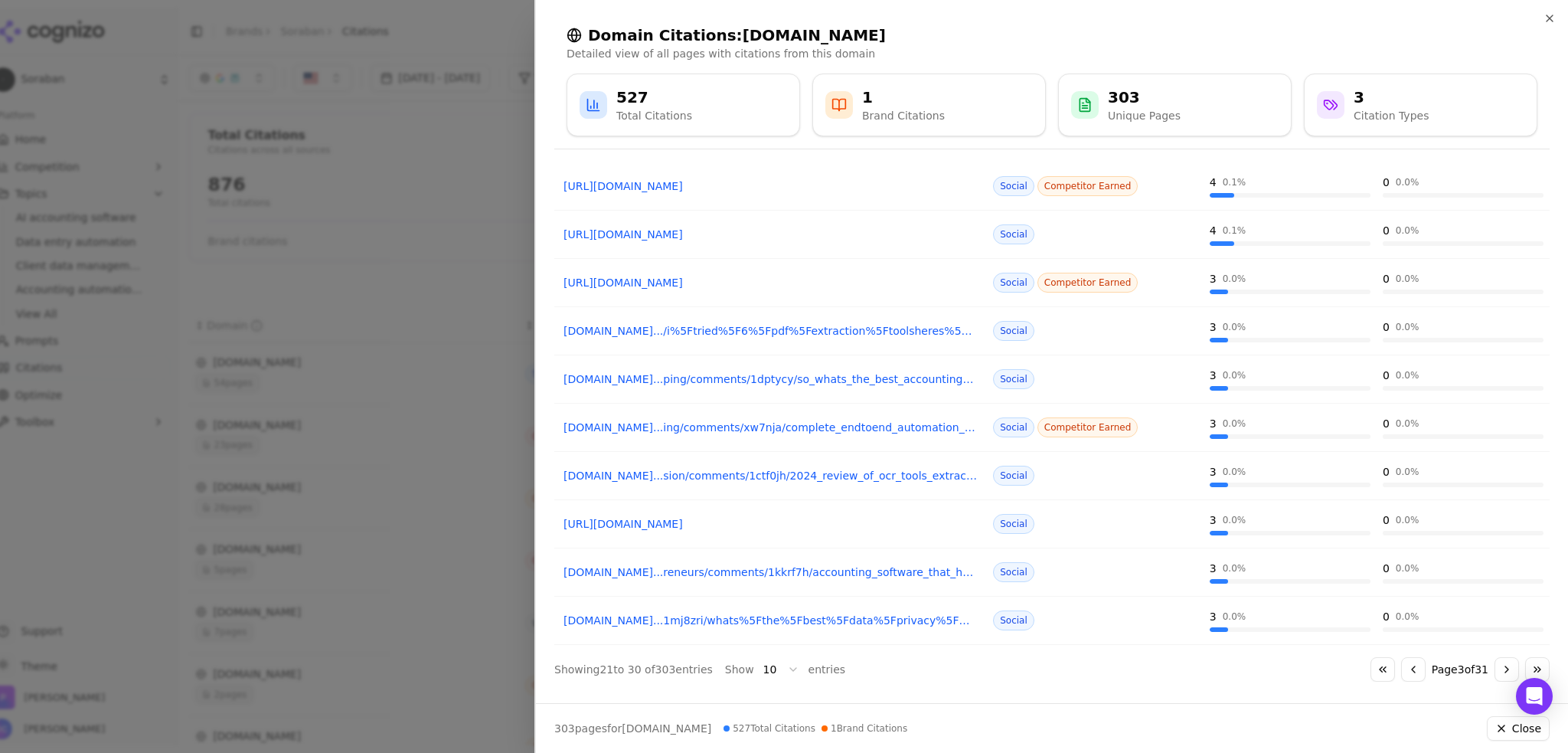
click at [1495, 664] on button "Go to next page" at bounding box center [1507, 670] width 24 height 24
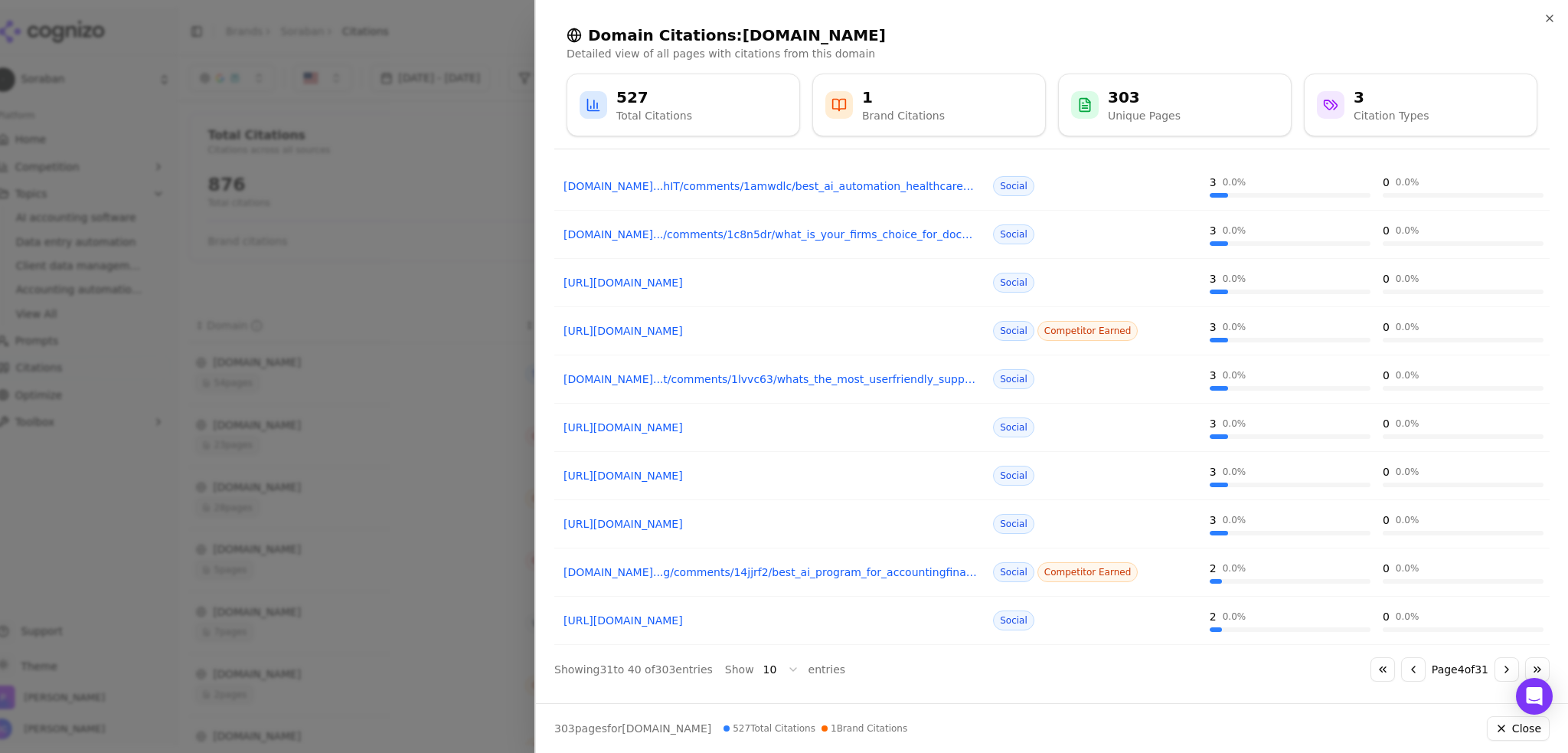
click at [1495, 664] on button "Go to next page" at bounding box center [1507, 670] width 24 height 24
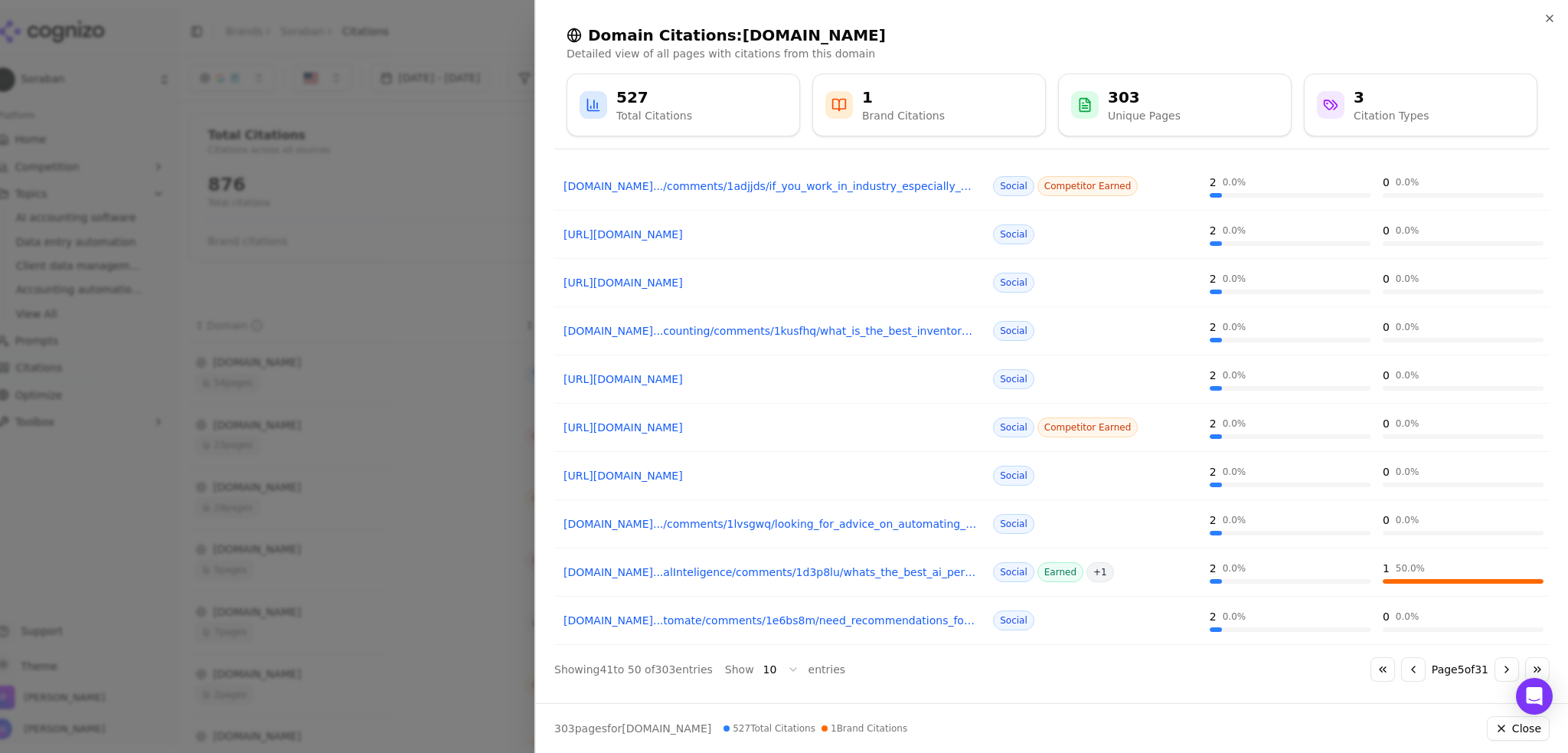
click at [1495, 664] on button "Go to next page" at bounding box center [1507, 670] width 24 height 24
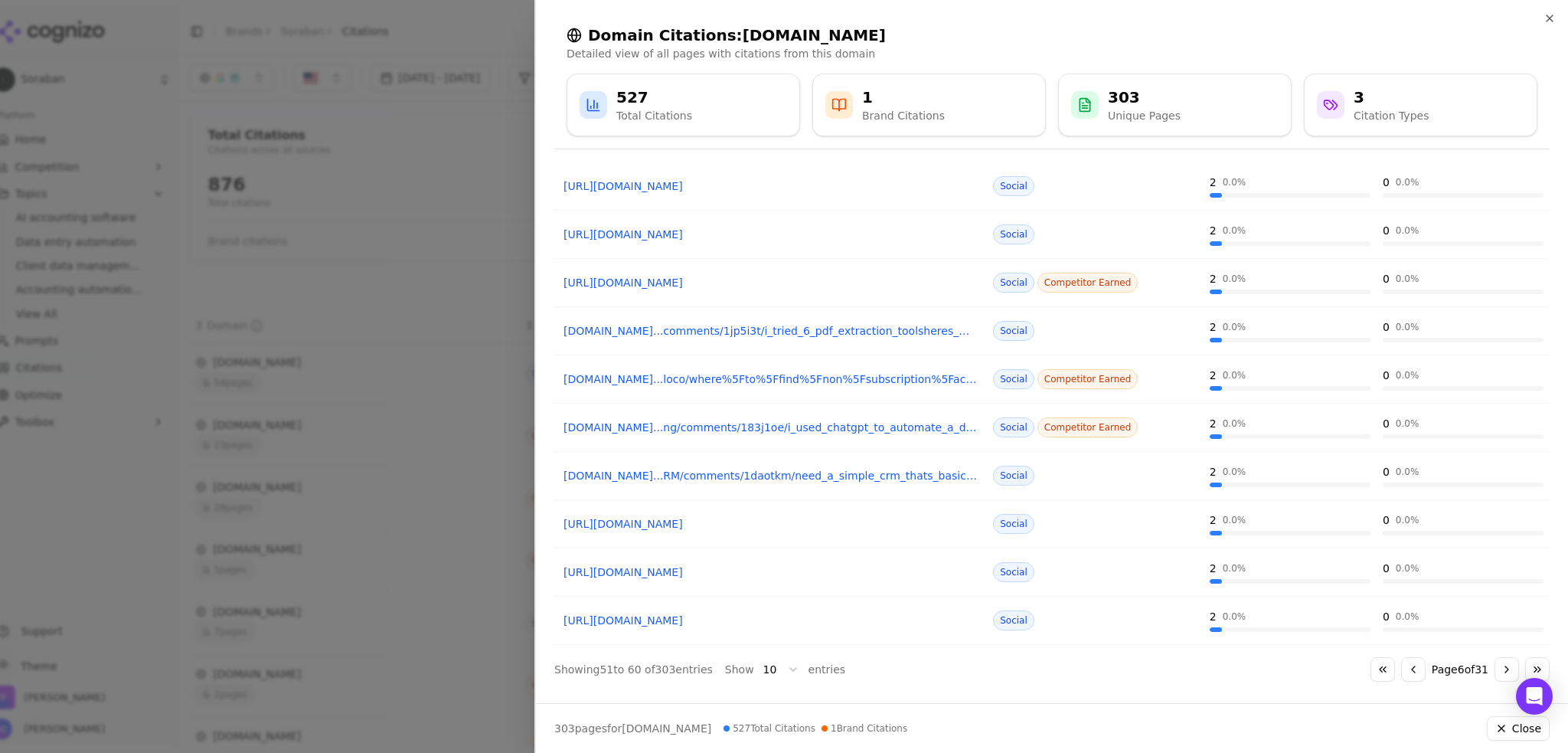
click at [1402, 667] on button "Go to previous page" at bounding box center [1414, 670] width 24 height 24
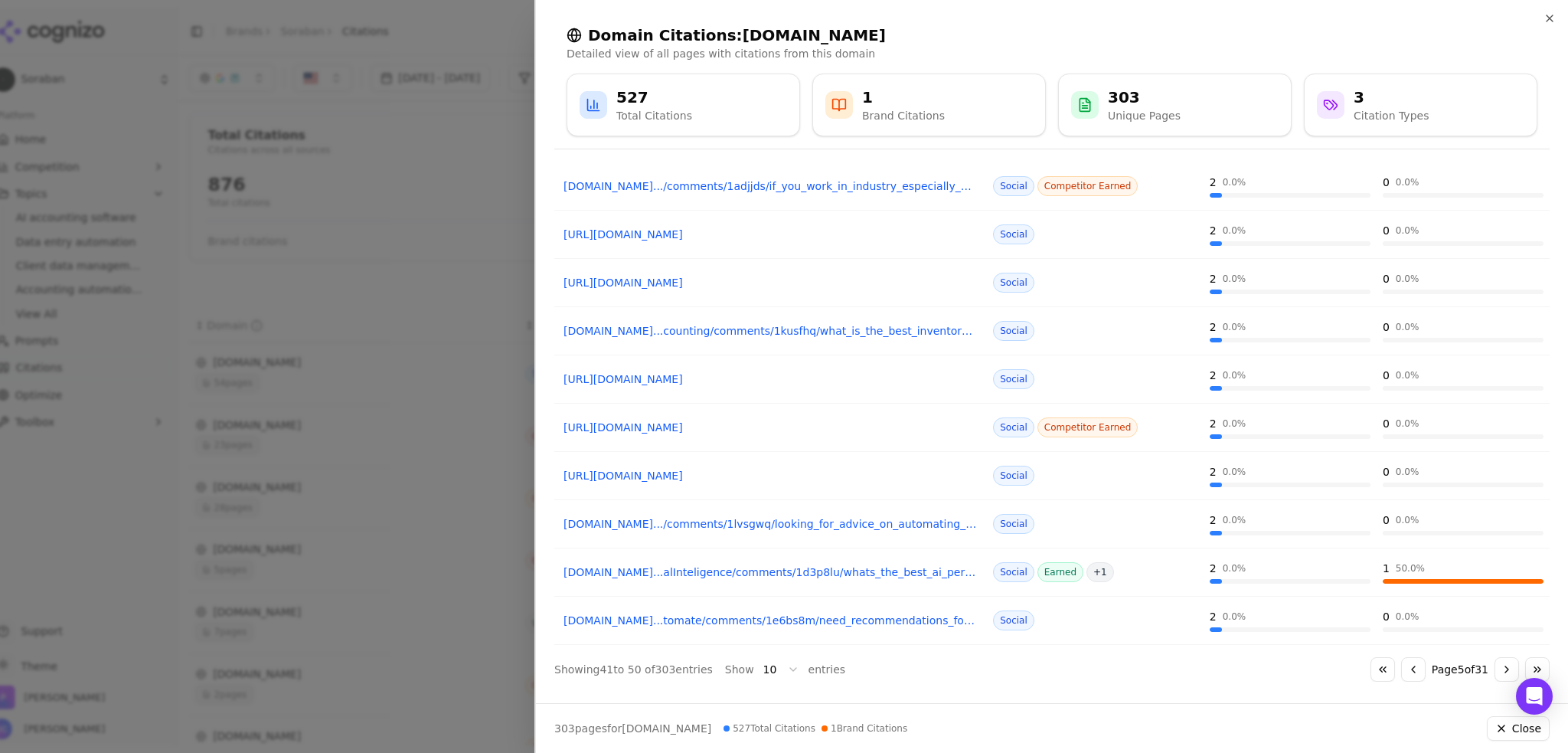
scroll to position [0, 0]
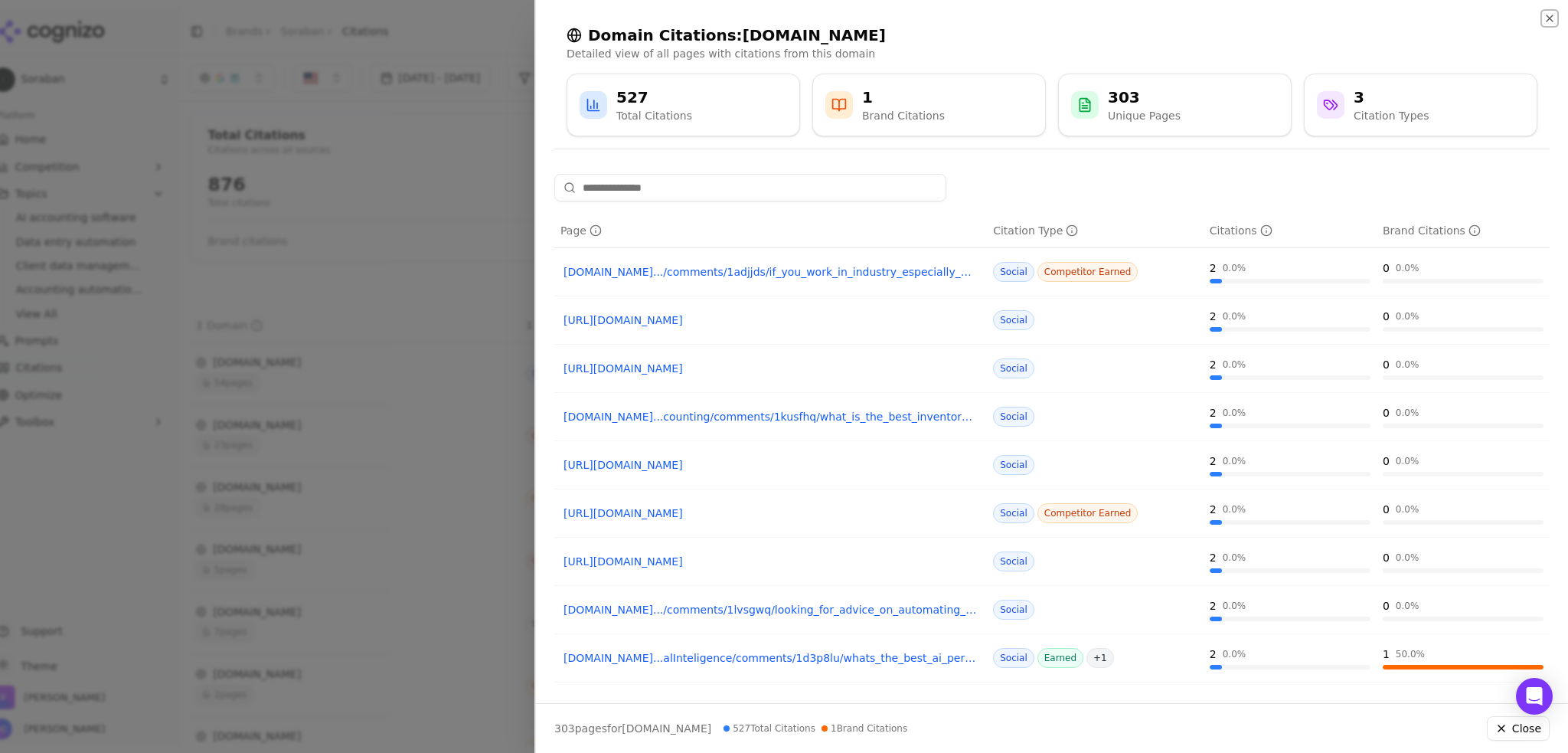
click at [1550, 16] on icon "button" at bounding box center [1549, 18] width 12 height 12
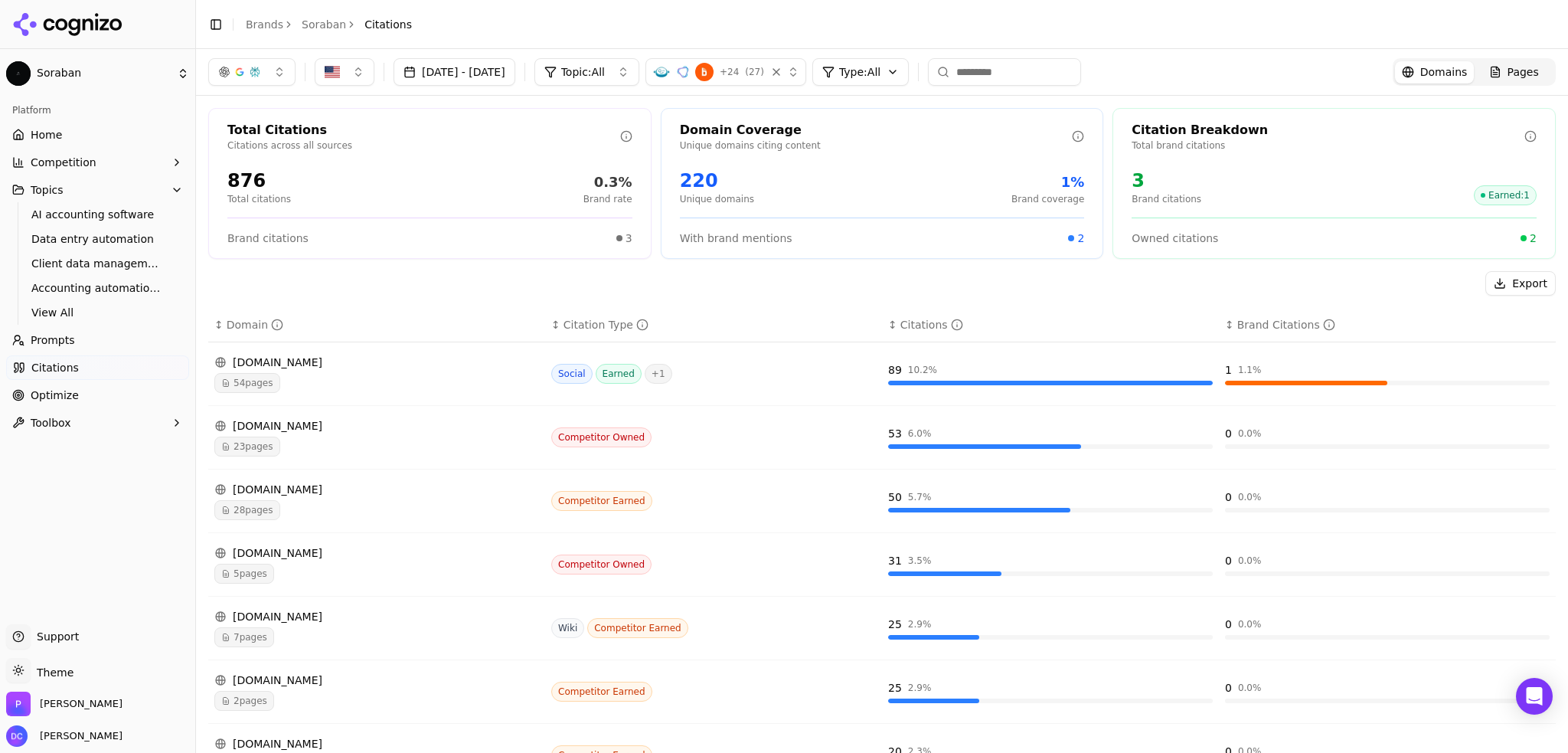
click at [57, 367] on span "Citations" at bounding box center [55, 367] width 48 height 15
click at [1514, 75] on span "Pages" at bounding box center [1524, 72] width 32 height 15
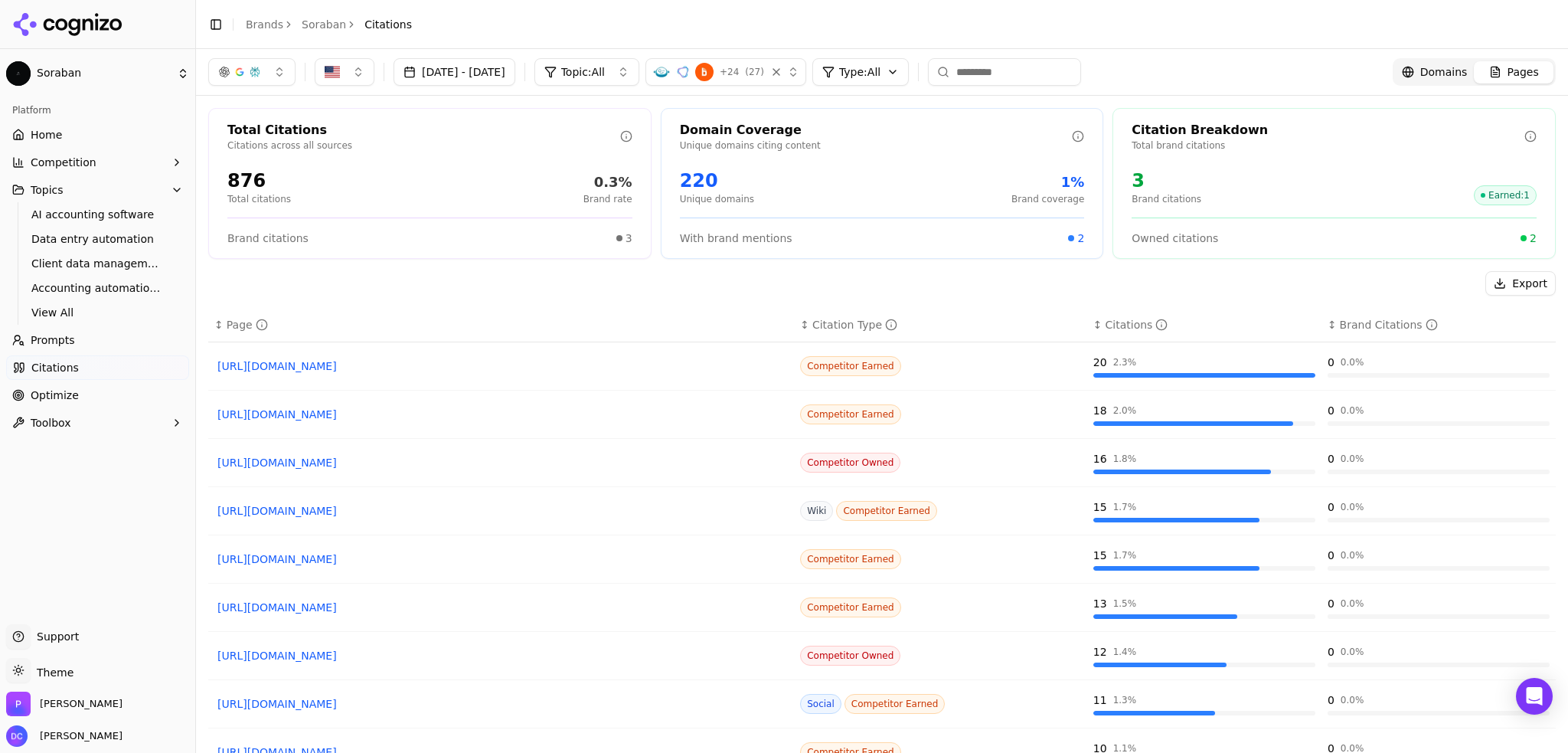
click at [1427, 70] on span "Domains" at bounding box center [1444, 72] width 48 height 15
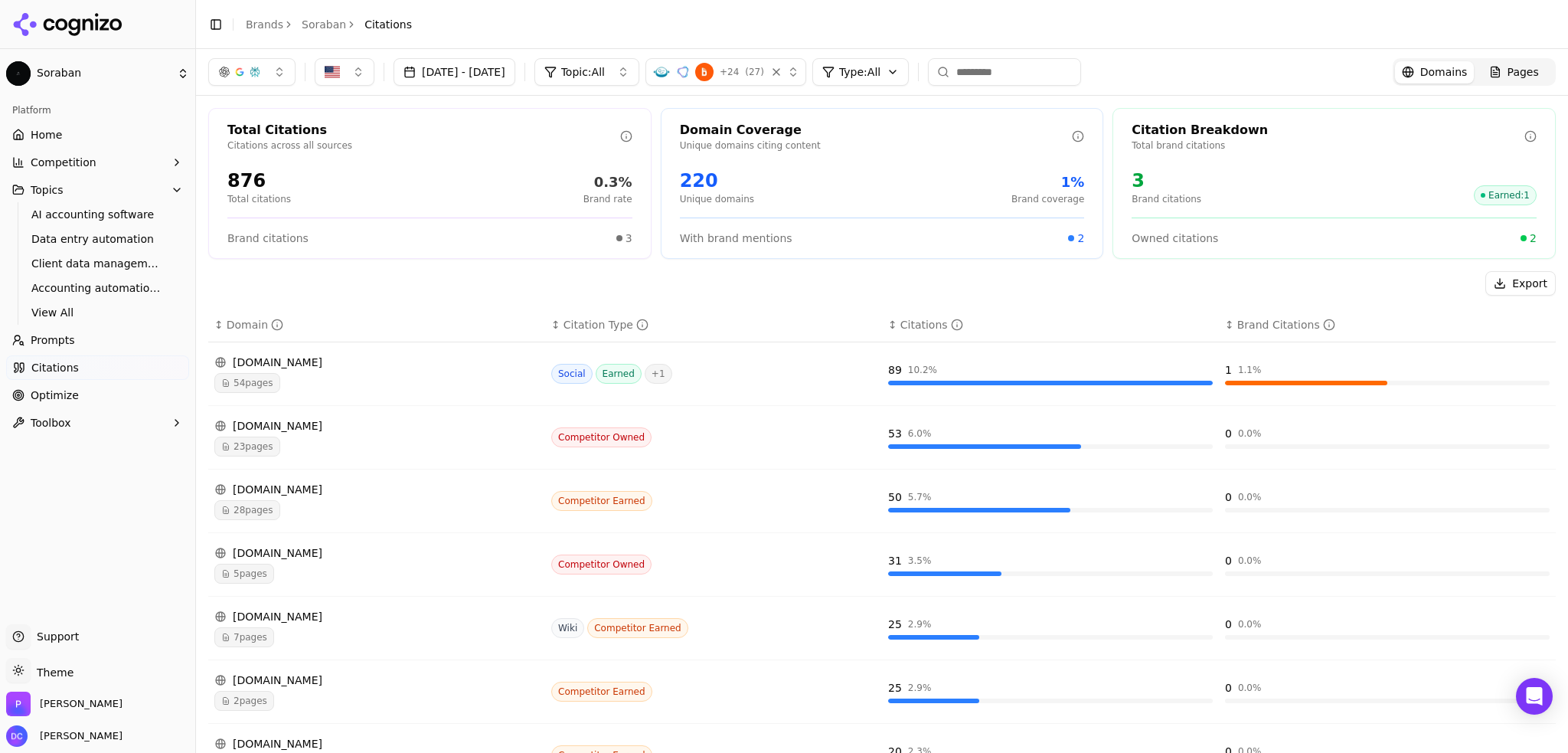
click at [70, 160] on span "Competition" at bounding box center [64, 163] width 66 height 15
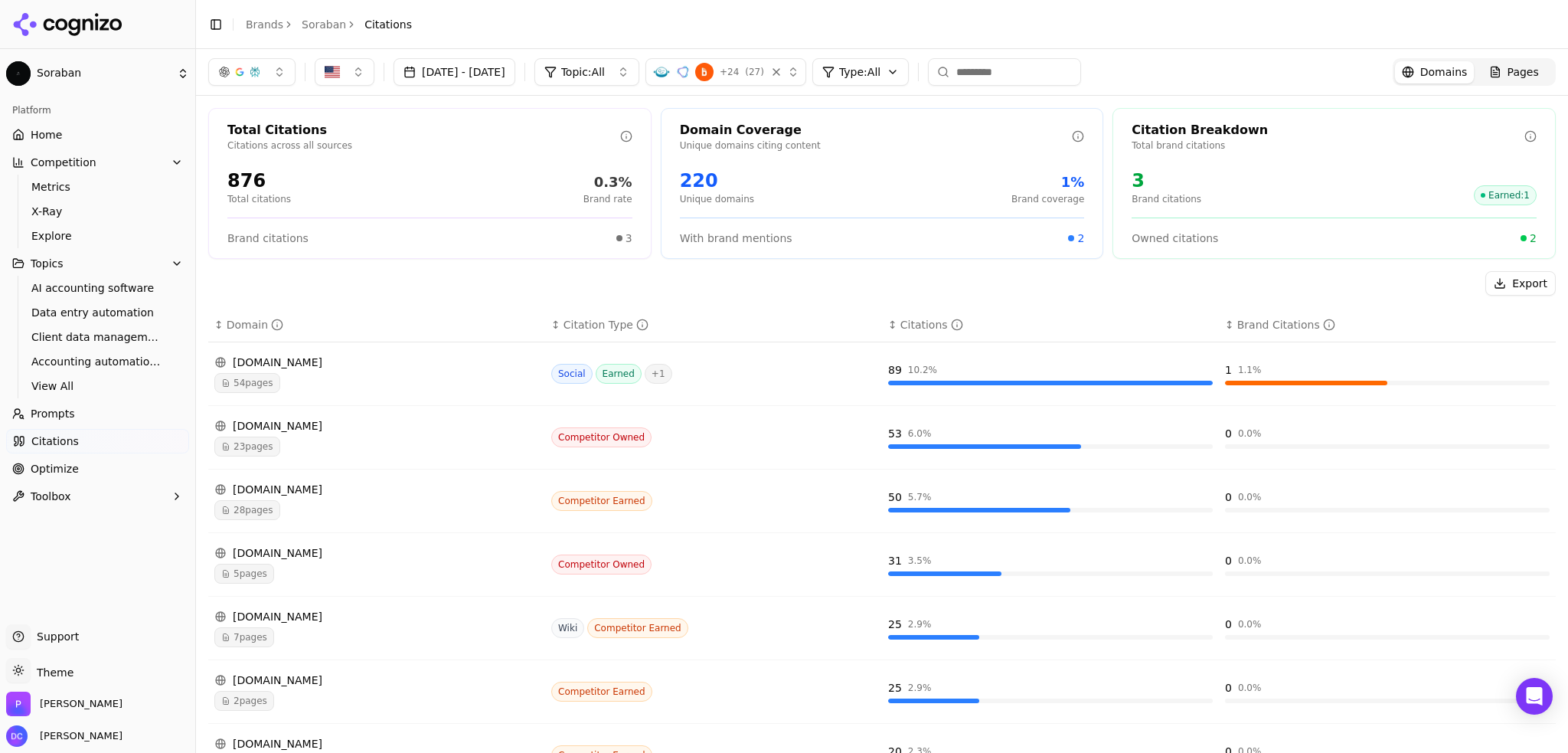
click at [78, 167] on span "Competition" at bounding box center [64, 163] width 66 height 15
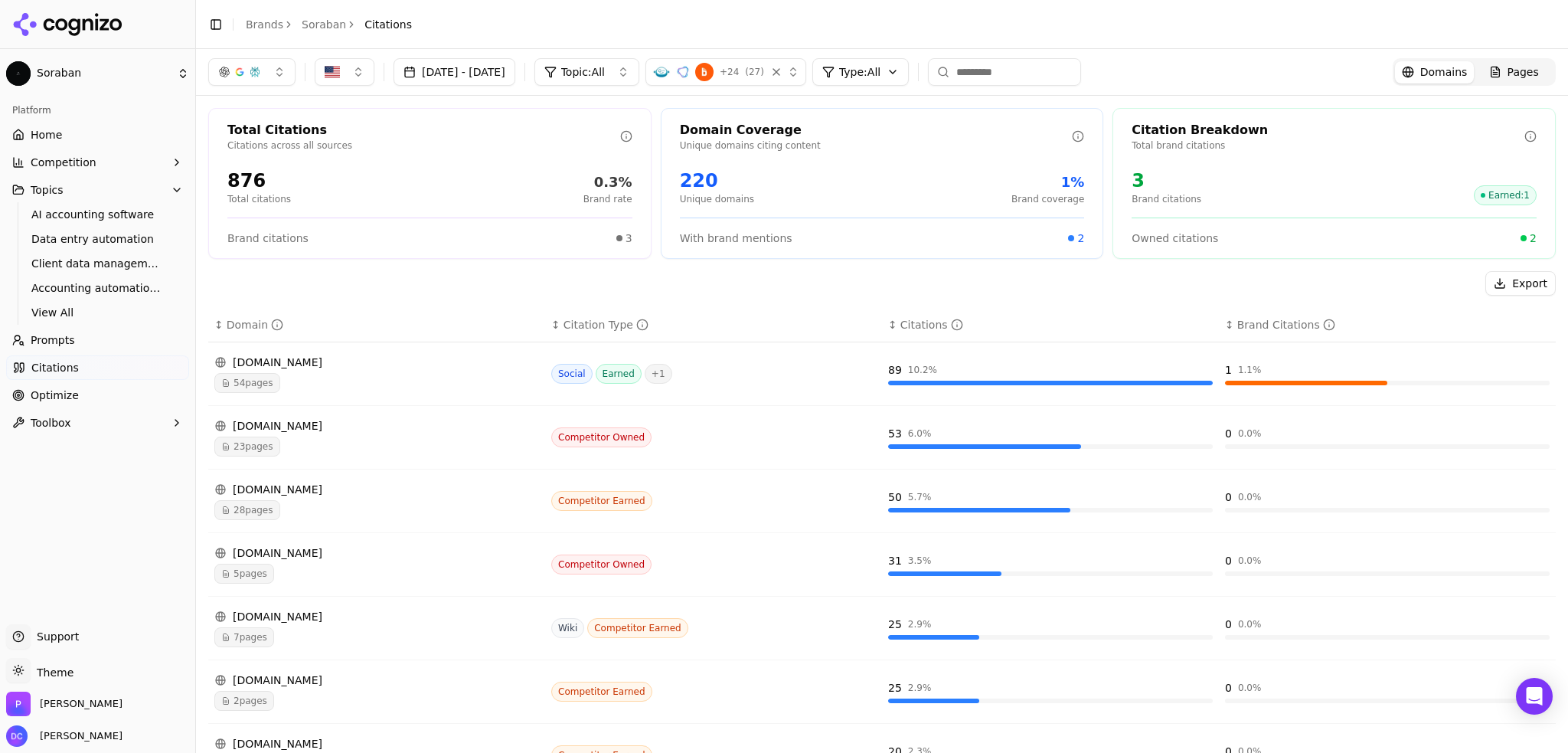
click at [78, 167] on span "Competition" at bounding box center [64, 163] width 66 height 15
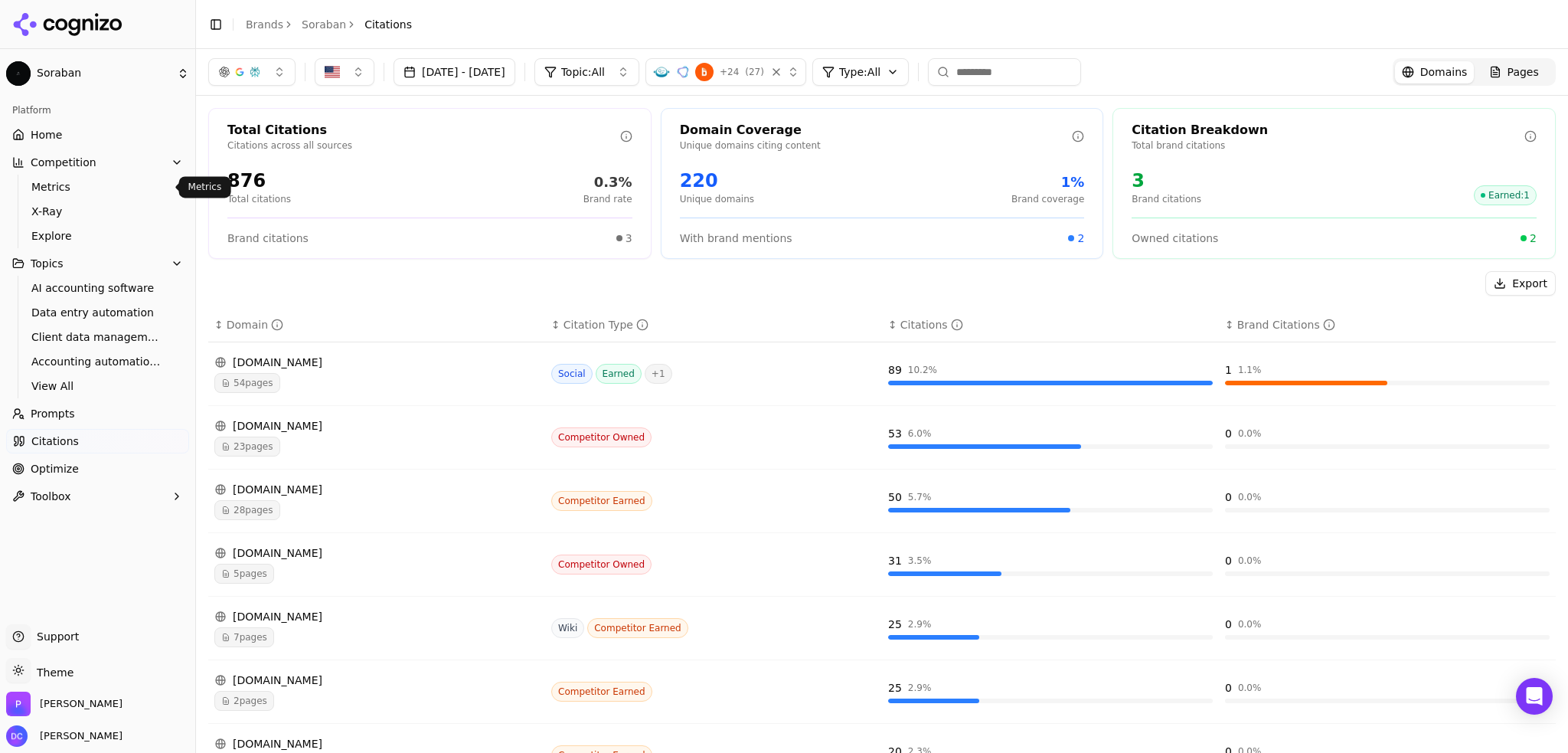
click at [75, 190] on span "Metrics" at bounding box center [98, 187] width 134 height 15
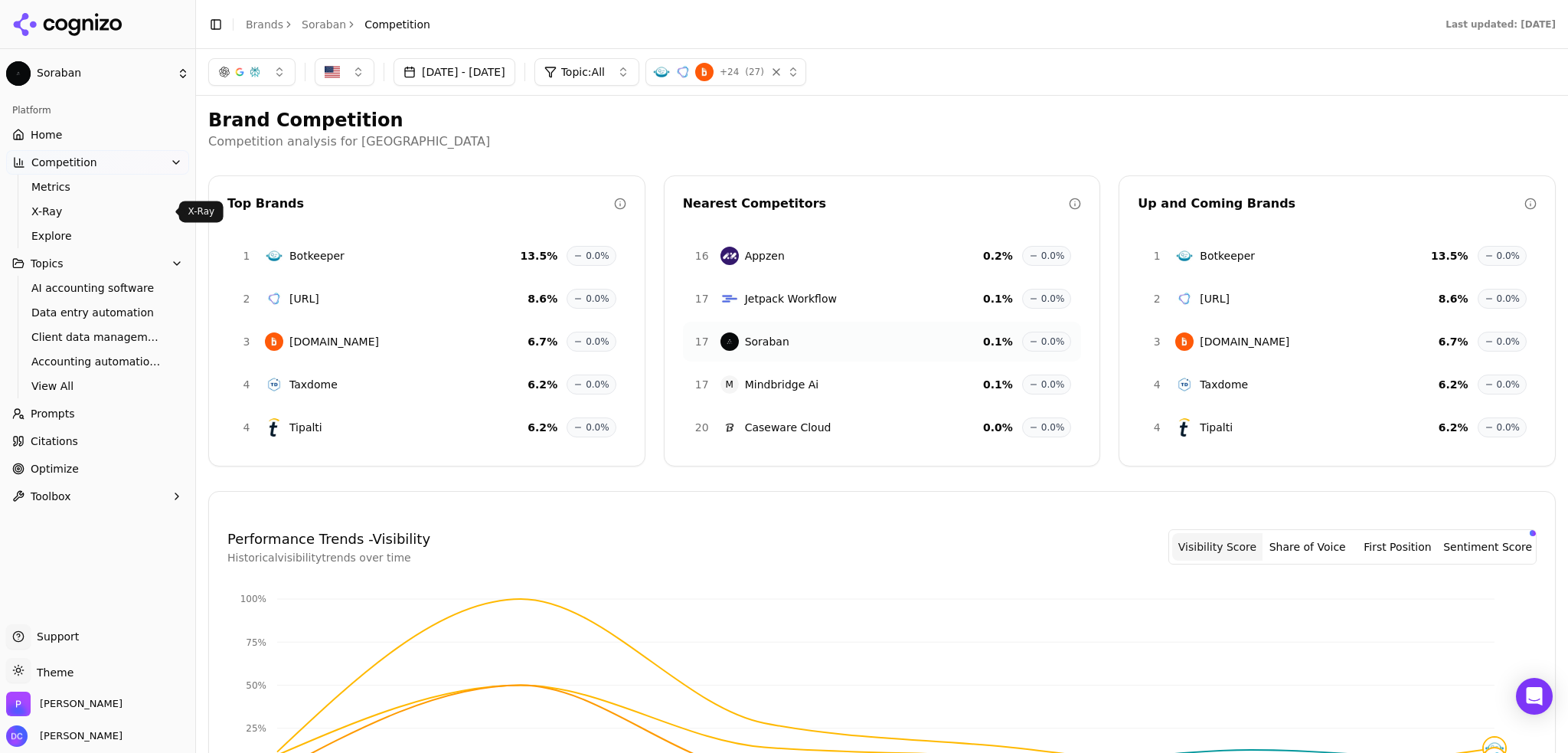
click at [89, 210] on span "X-Ray" at bounding box center [98, 211] width 134 height 15
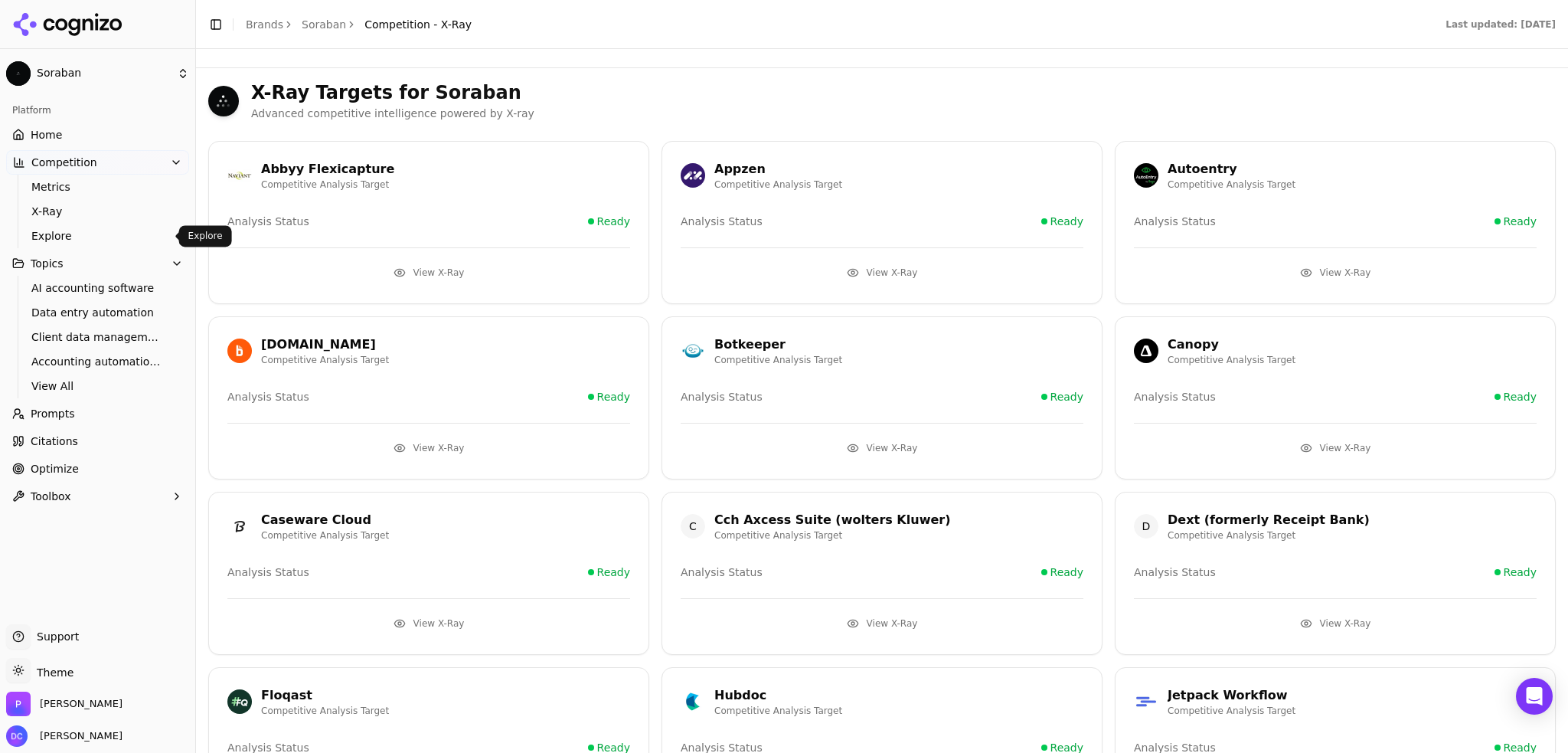
click at [83, 238] on span "Explore" at bounding box center [98, 235] width 134 height 15
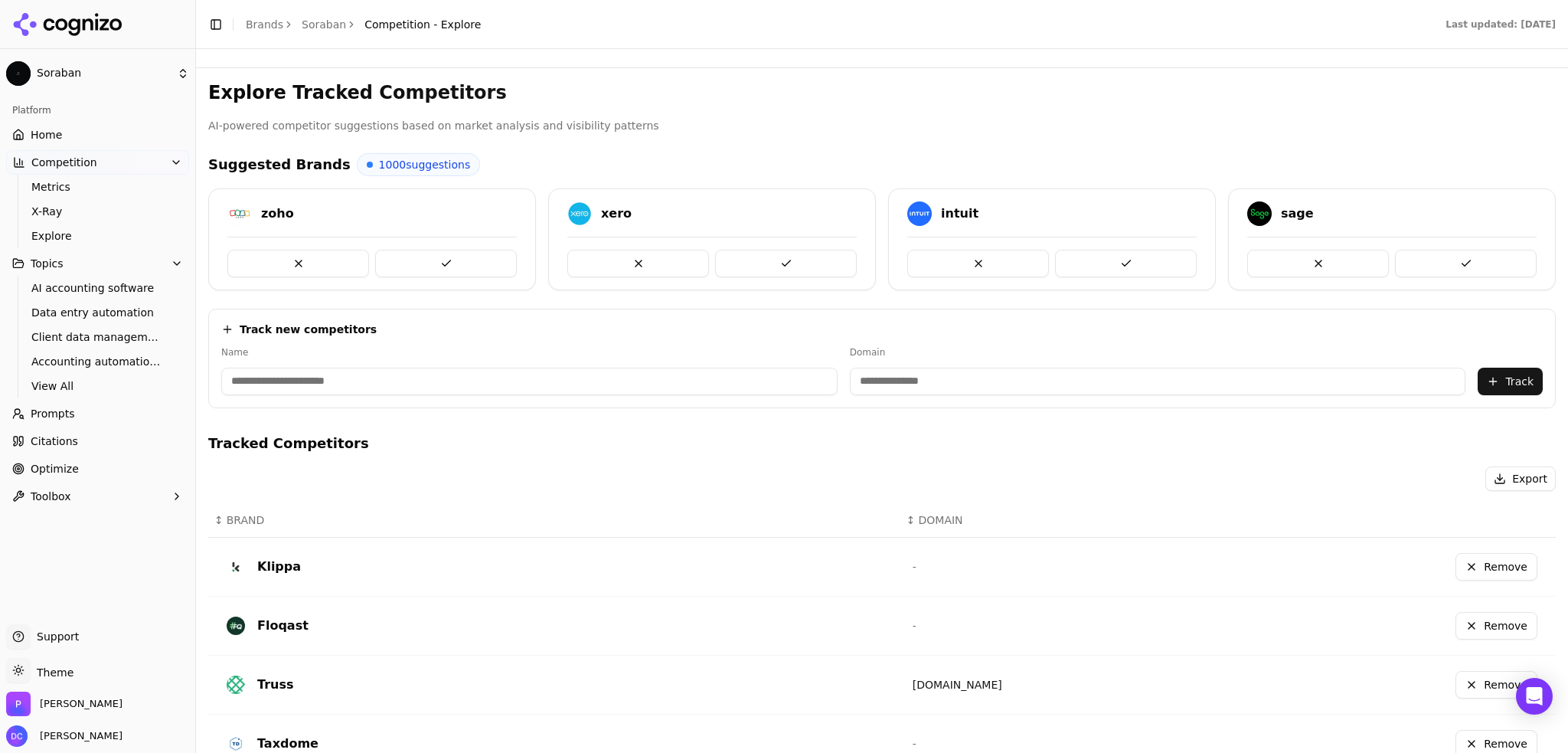
click at [63, 444] on span "Citations" at bounding box center [54, 441] width 48 height 15
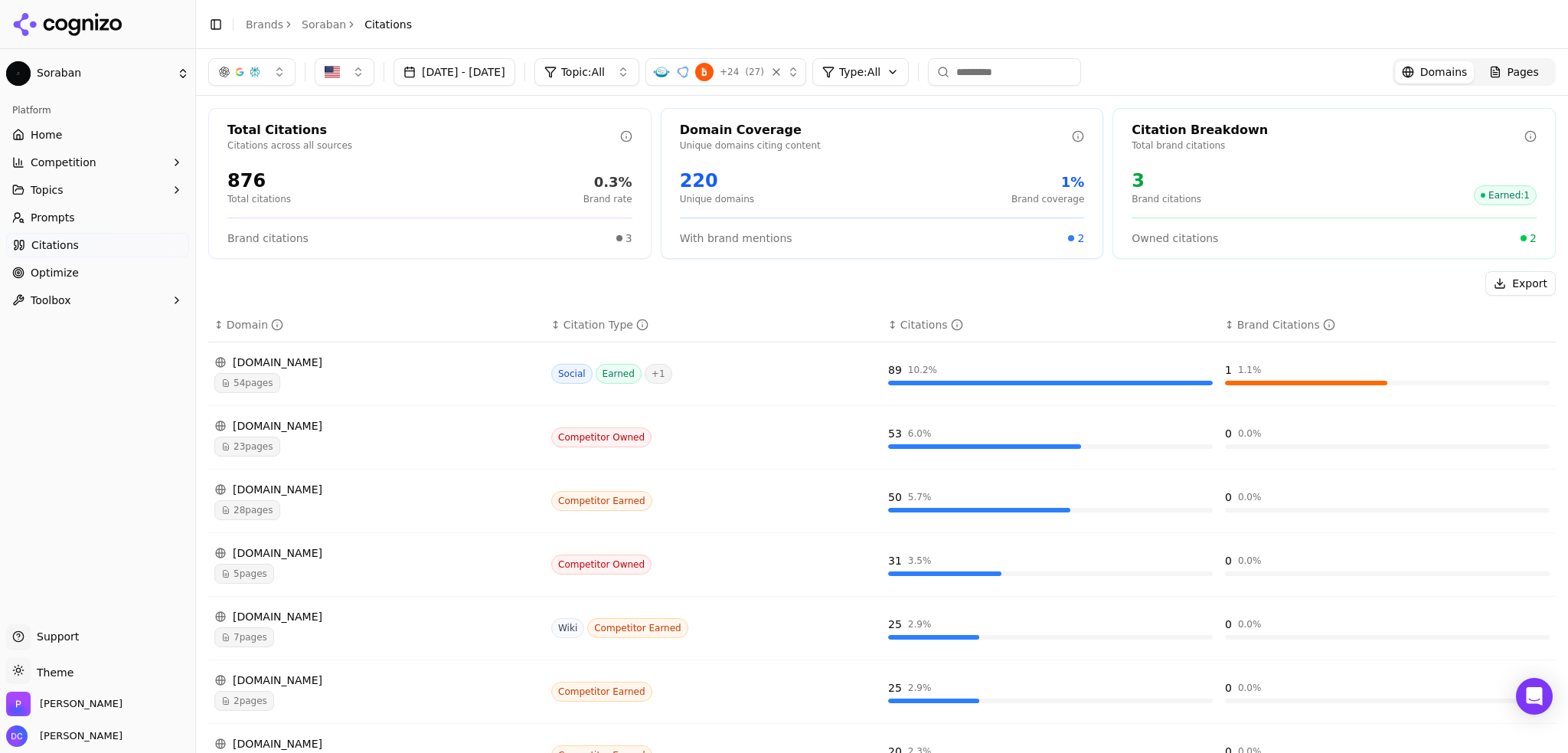
click at [784, 70] on div "button" at bounding box center [776, 72] width 15 height 15
click at [799, 70] on div "button" at bounding box center [784, 72] width 31 height 15
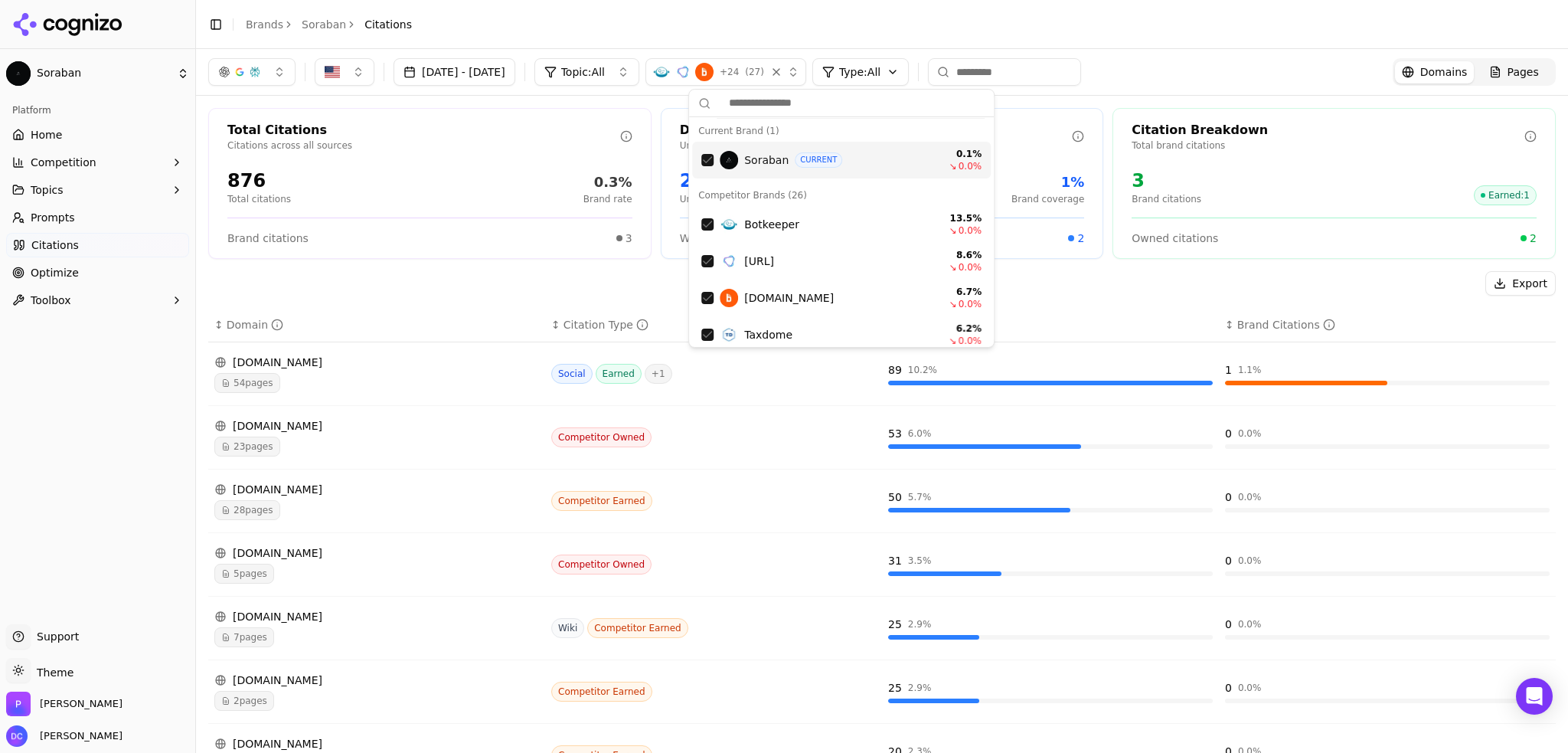
click at [1229, 65] on div "Jul 19, 2025 - Aug 18, 2025 Topic: All + 24 ( 27 ) Type: All Domains Pages" at bounding box center [882, 72] width 1348 height 28
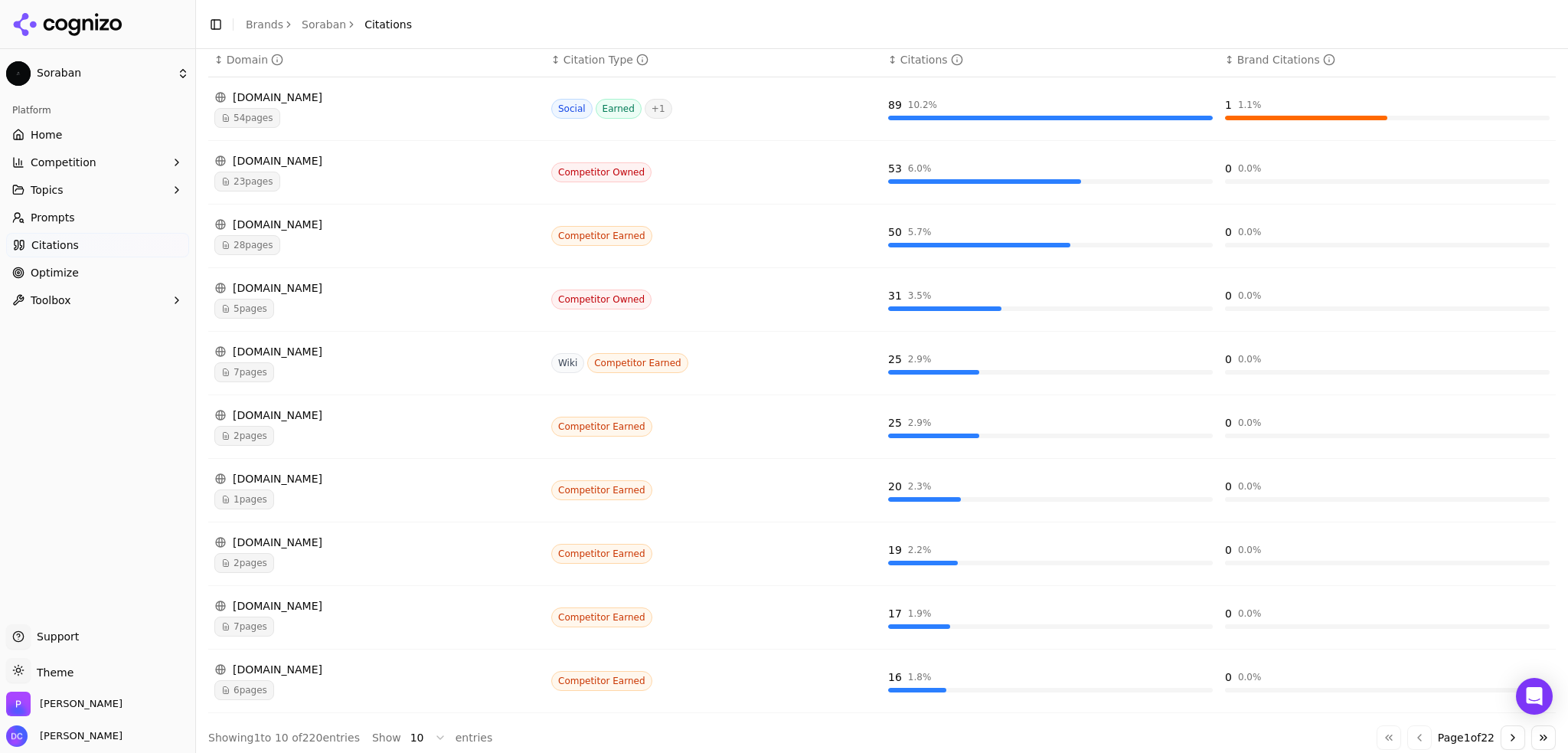
scroll to position [268, 0]
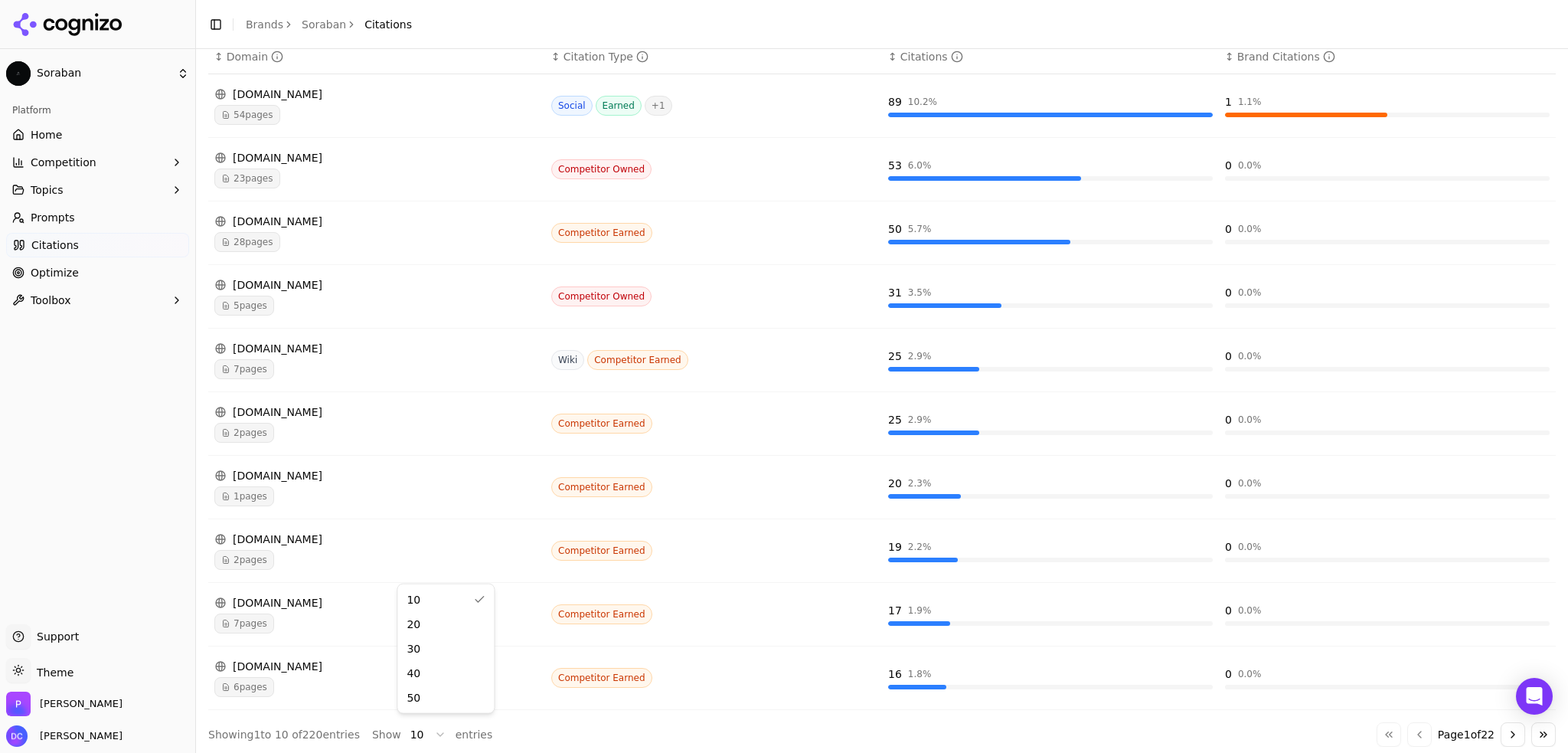
click at [411, 727] on html "Soraban Platform Home Competition Topics Prompts Citations Optimize Toolbox Sup…" at bounding box center [784, 376] width 1568 height 753
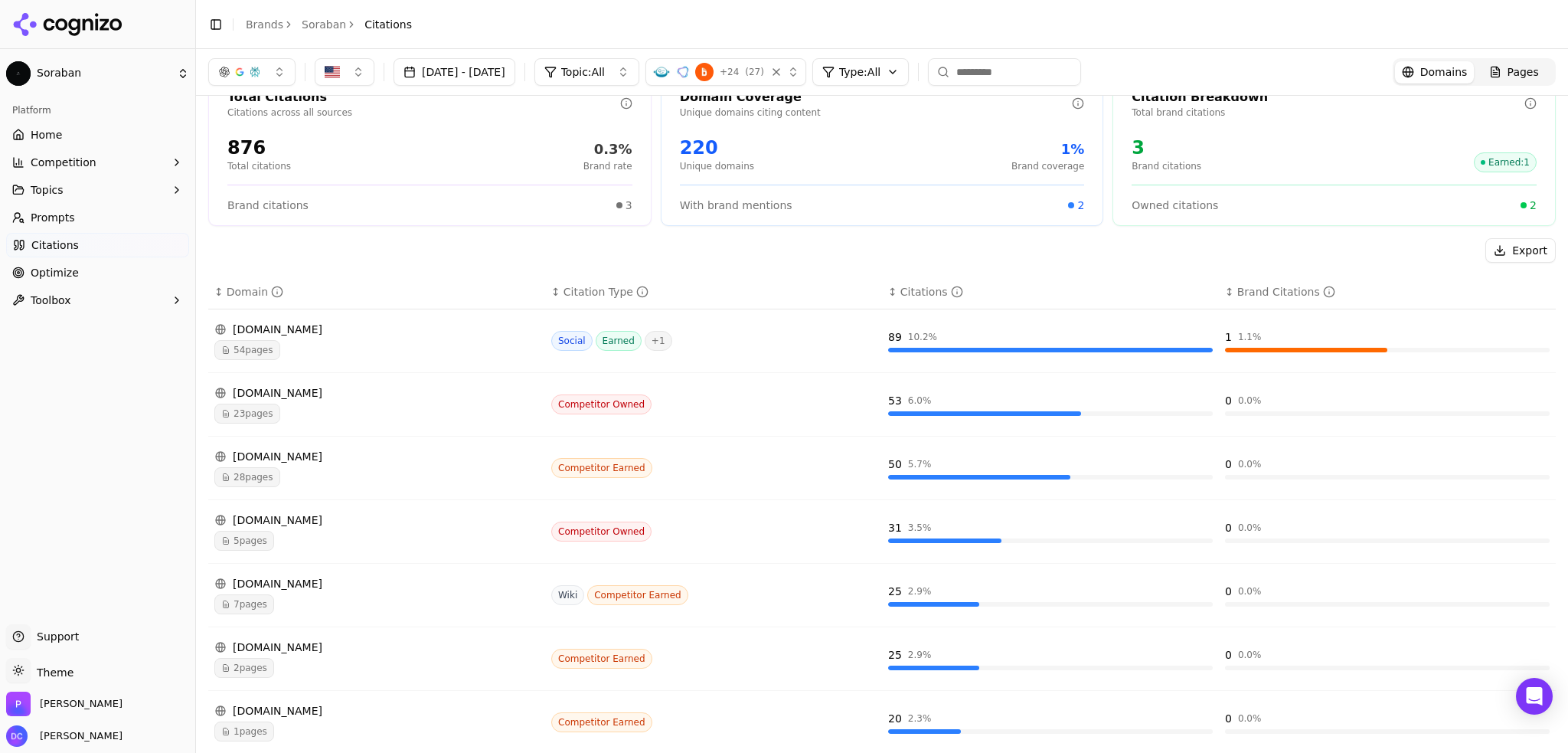
scroll to position [0, 0]
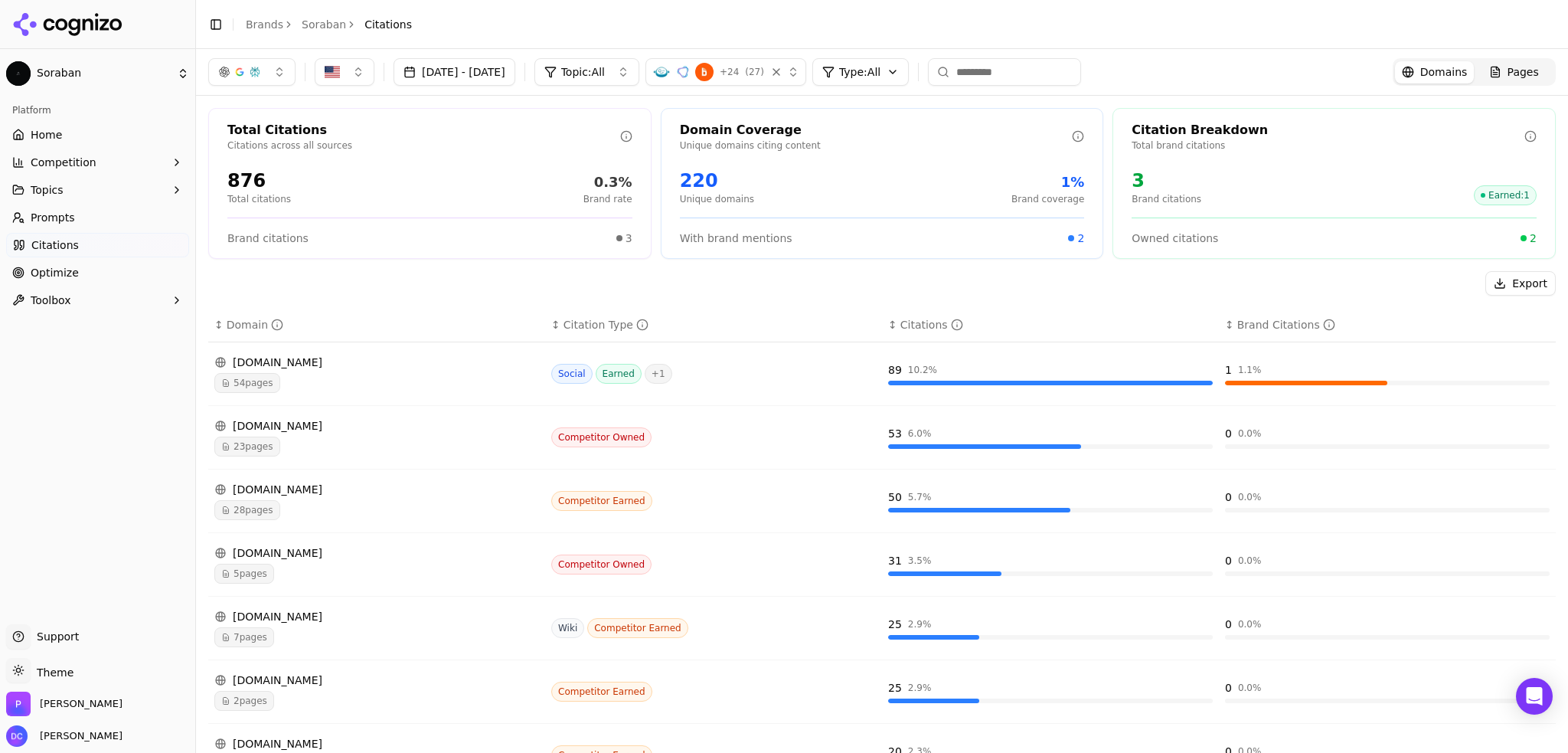
click at [1246, 278] on div "Export" at bounding box center [882, 283] width 1348 height 24
click at [1022, 71] on input at bounding box center [1005, 72] width 153 height 28
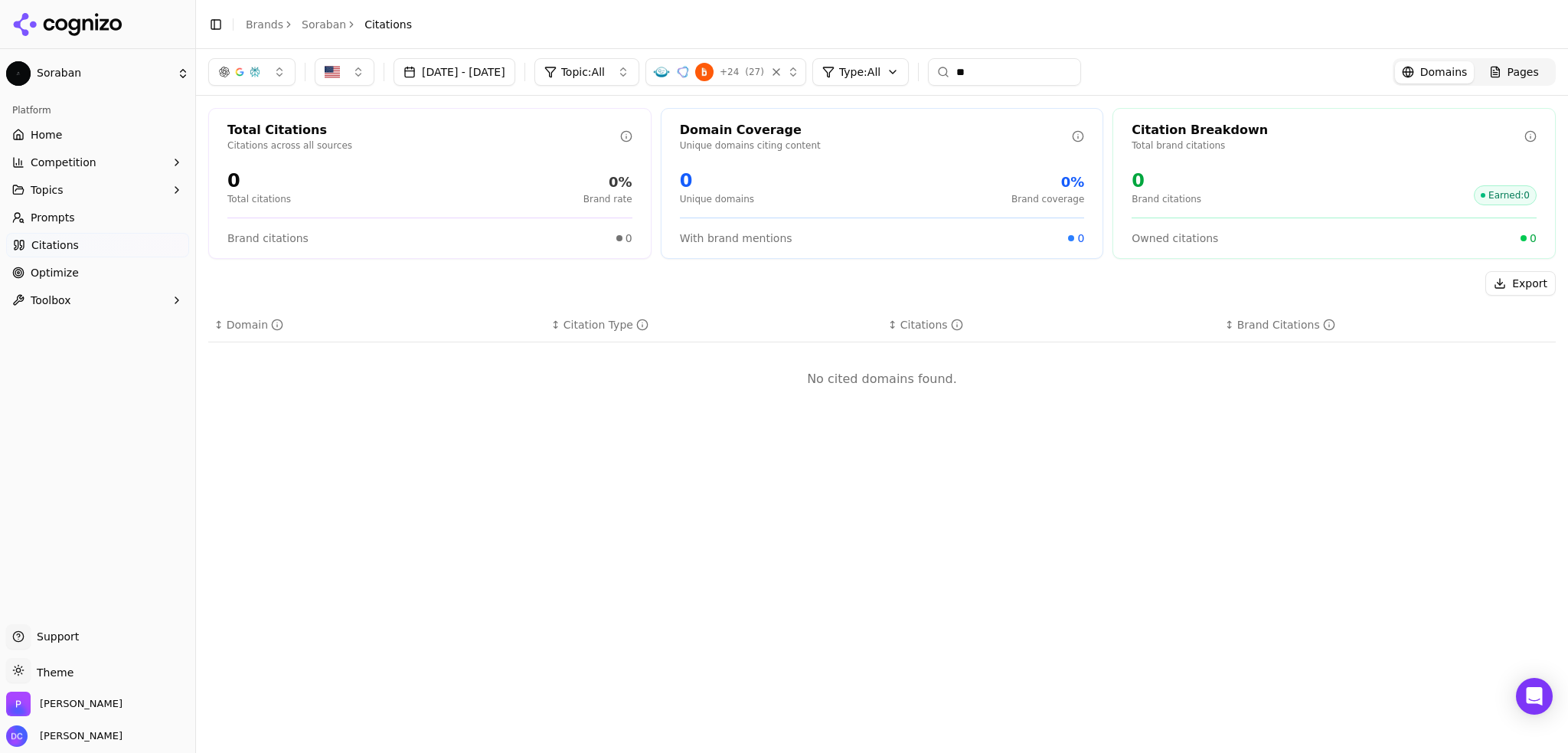
type input "*"
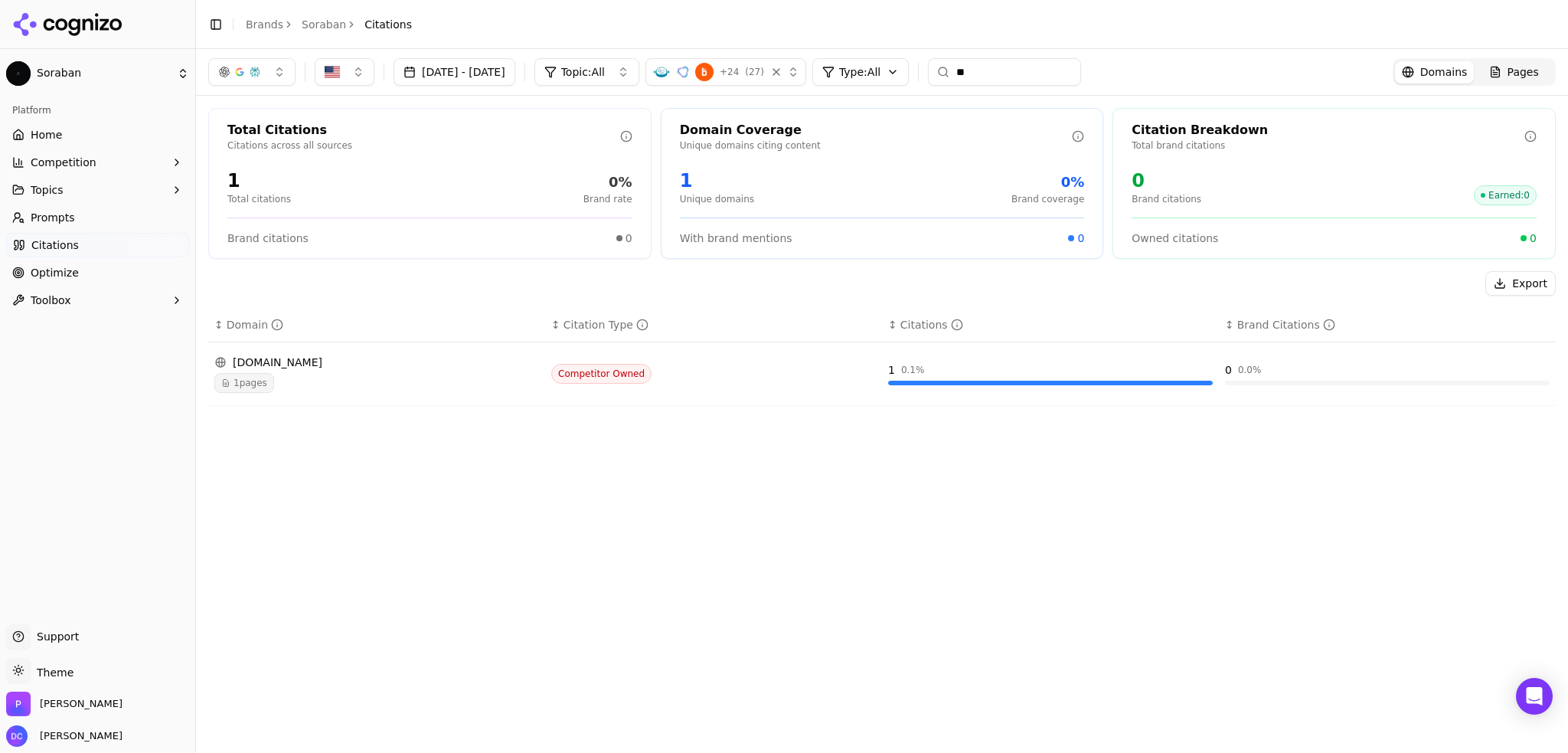
type input "*"
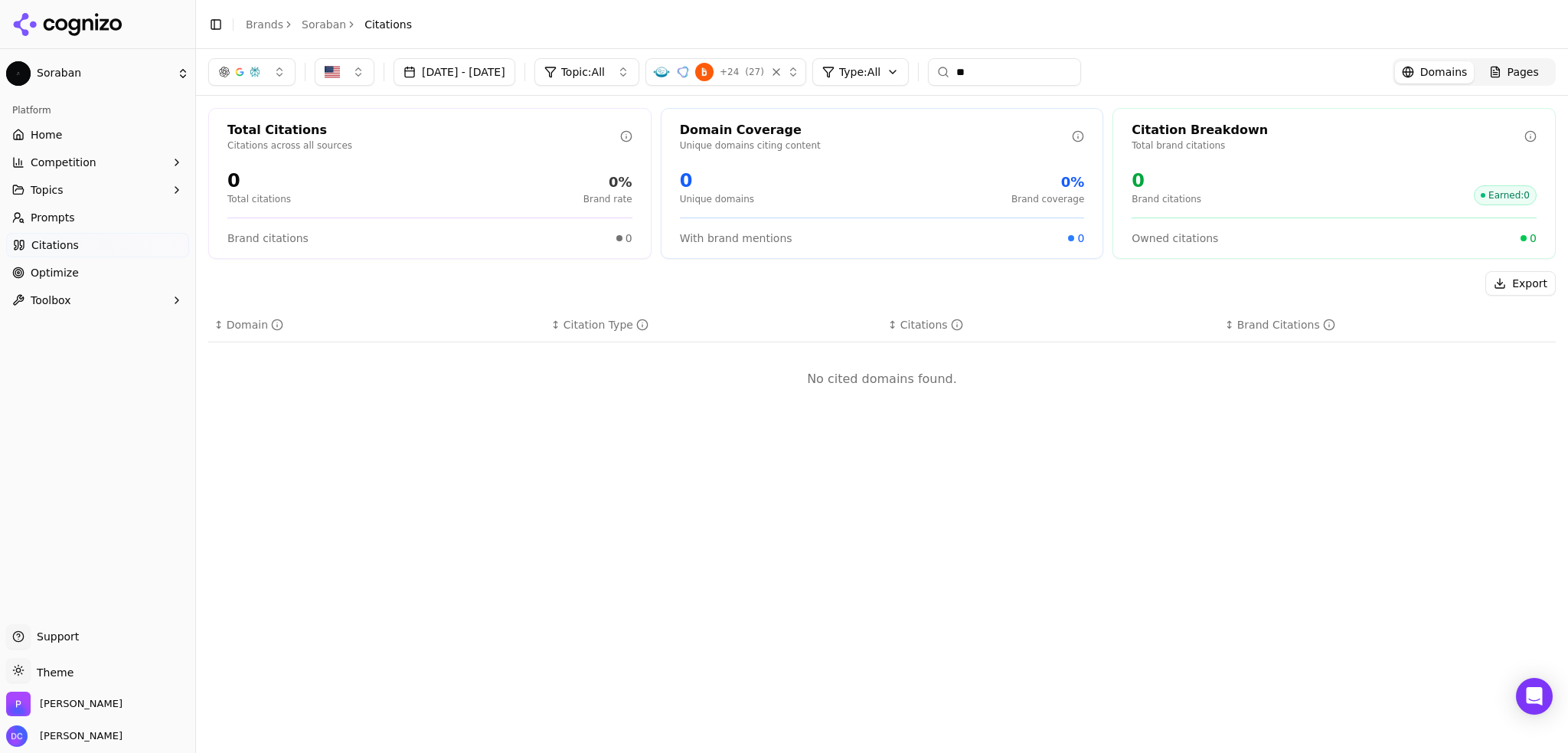
type input "*"
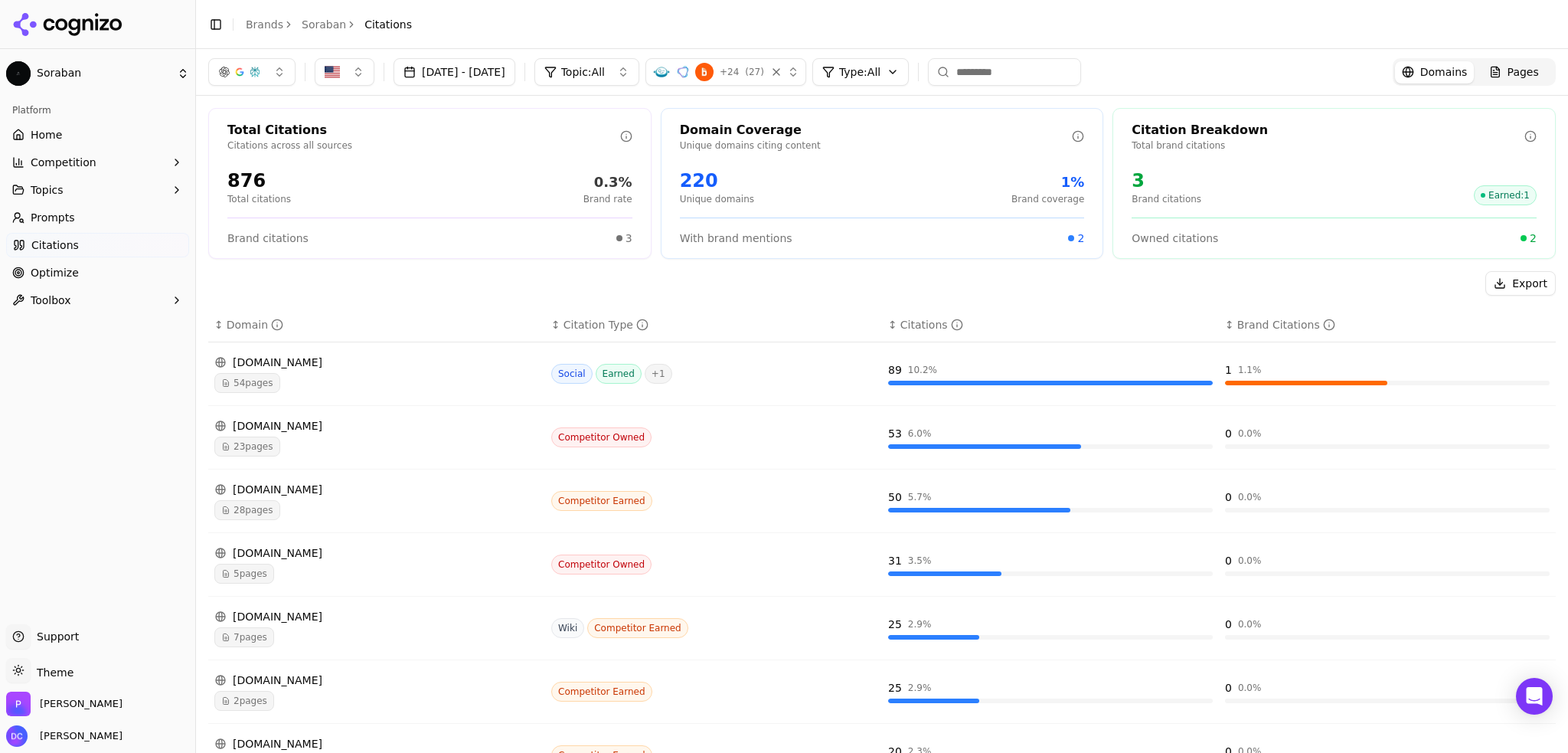
click at [1041, 67] on input at bounding box center [1005, 72] width 153 height 28
click at [1037, 75] on input at bounding box center [1005, 72] width 153 height 28
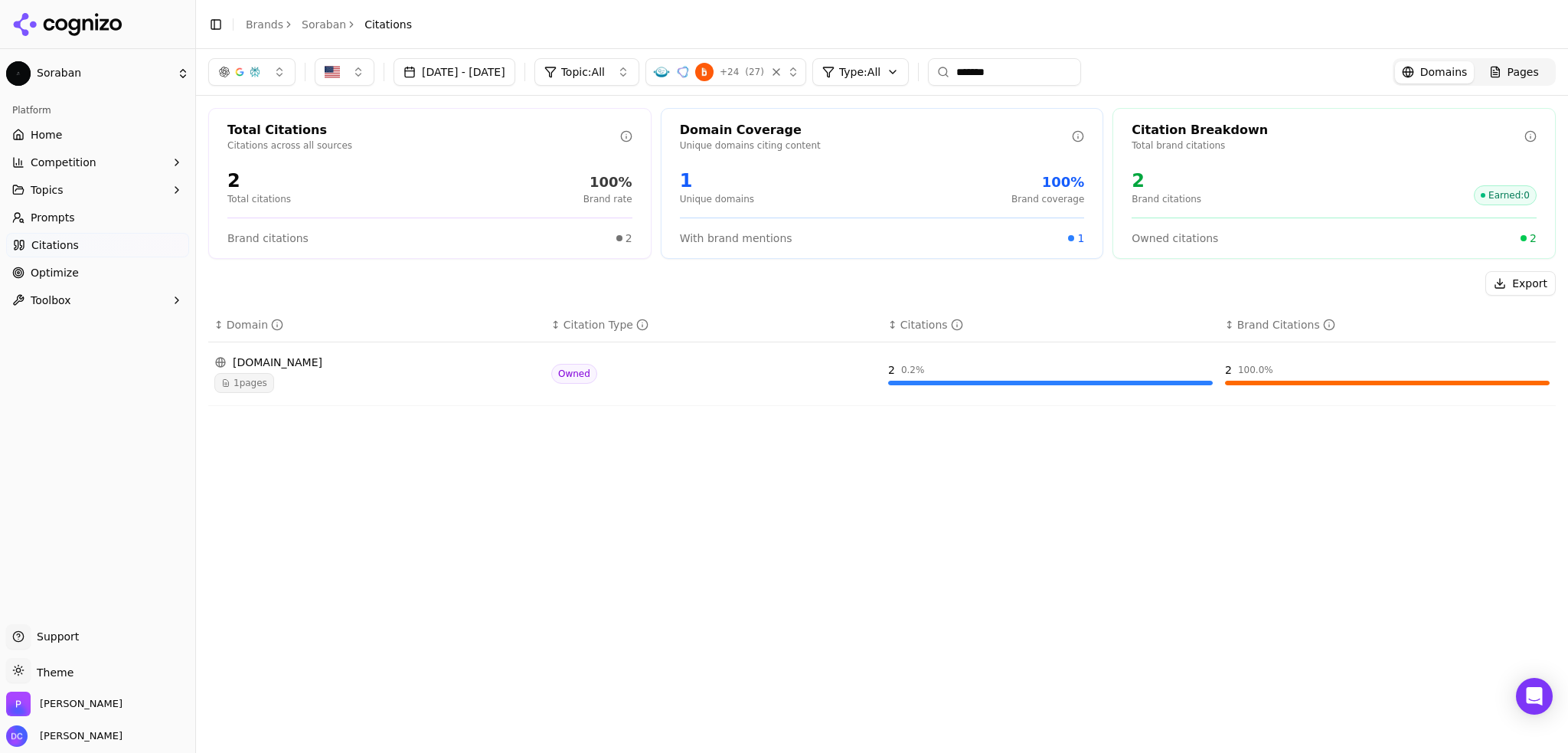
click at [1019, 78] on input "*******" at bounding box center [1005, 72] width 153 height 28
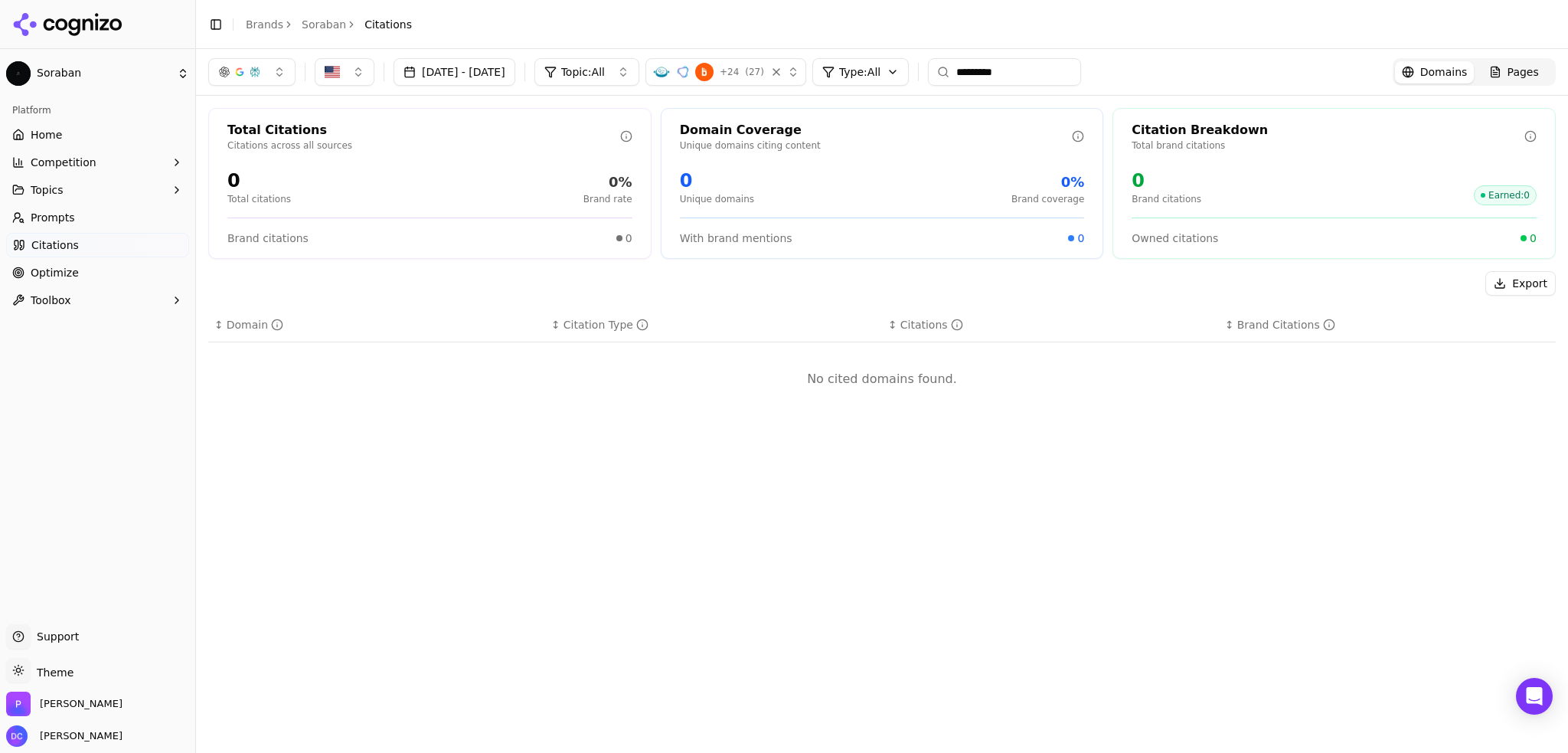
drag, startPoint x: 1033, startPoint y: 69, endPoint x: 1048, endPoint y: 72, distance: 15.3
click at [1033, 69] on input "*********" at bounding box center [1005, 72] width 153 height 28
click at [1063, 74] on input "*********" at bounding box center [1005, 72] width 153 height 28
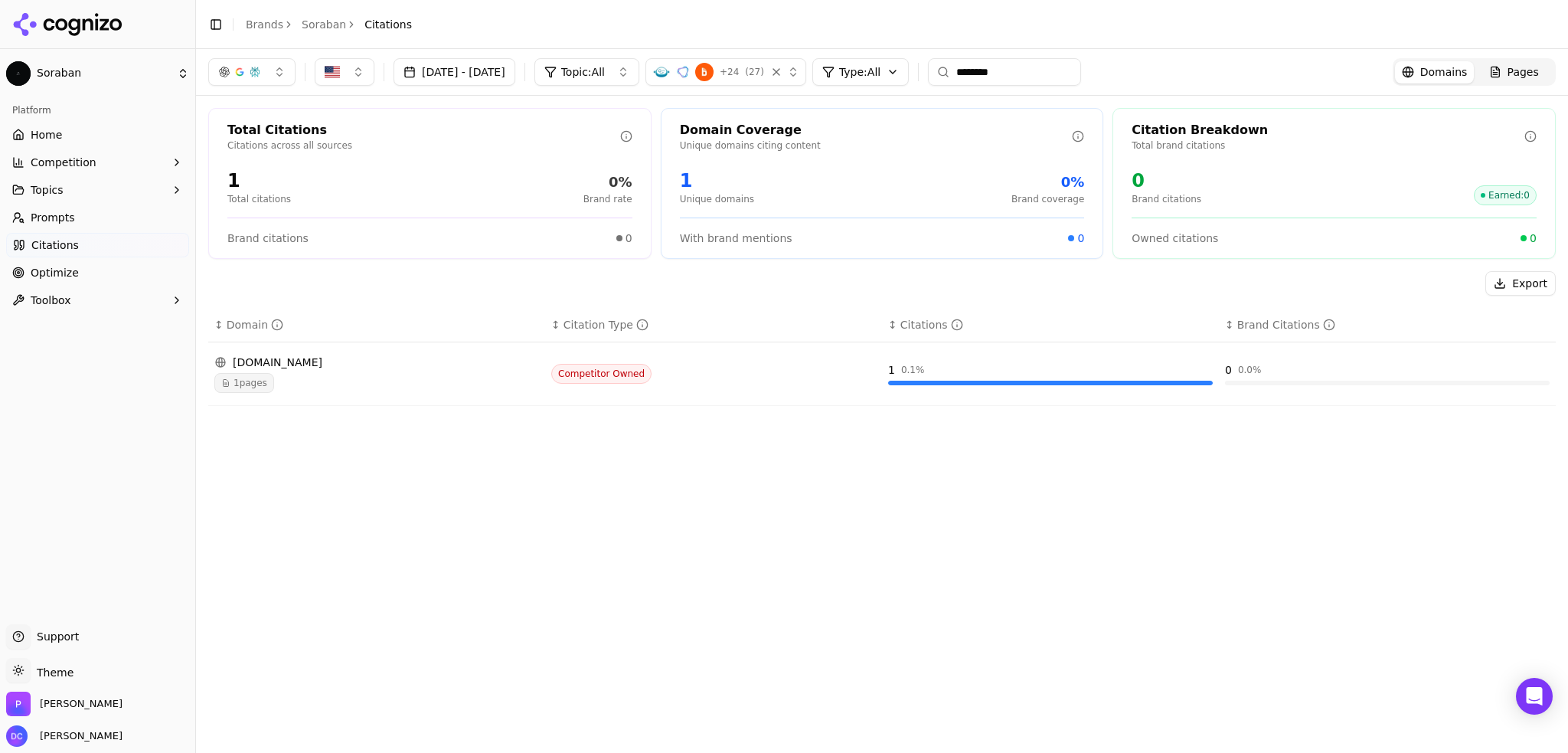
click at [429, 376] on div "1 pages" at bounding box center [377, 382] width 325 height 20
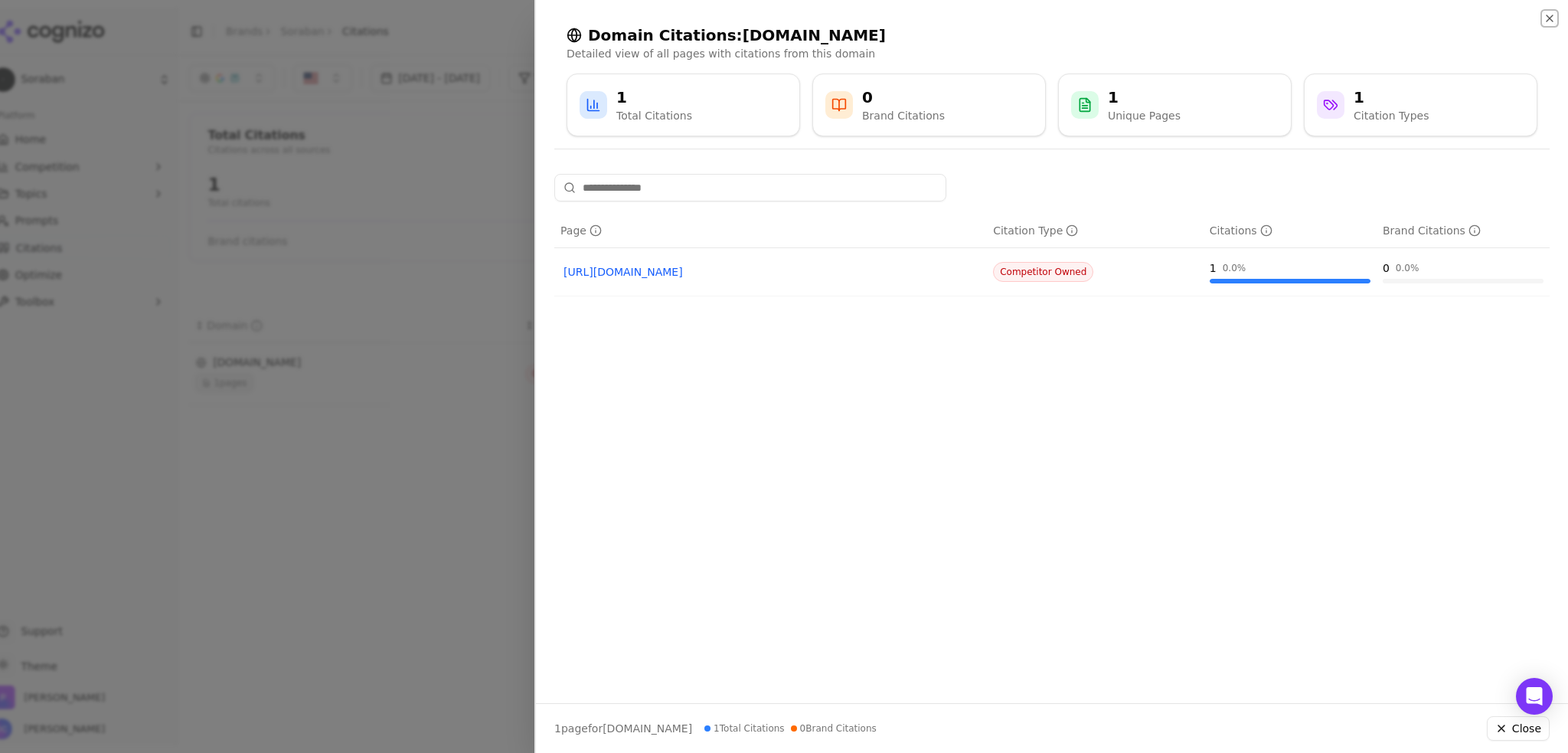
click at [1551, 16] on icon "button" at bounding box center [1549, 18] width 7 height 7
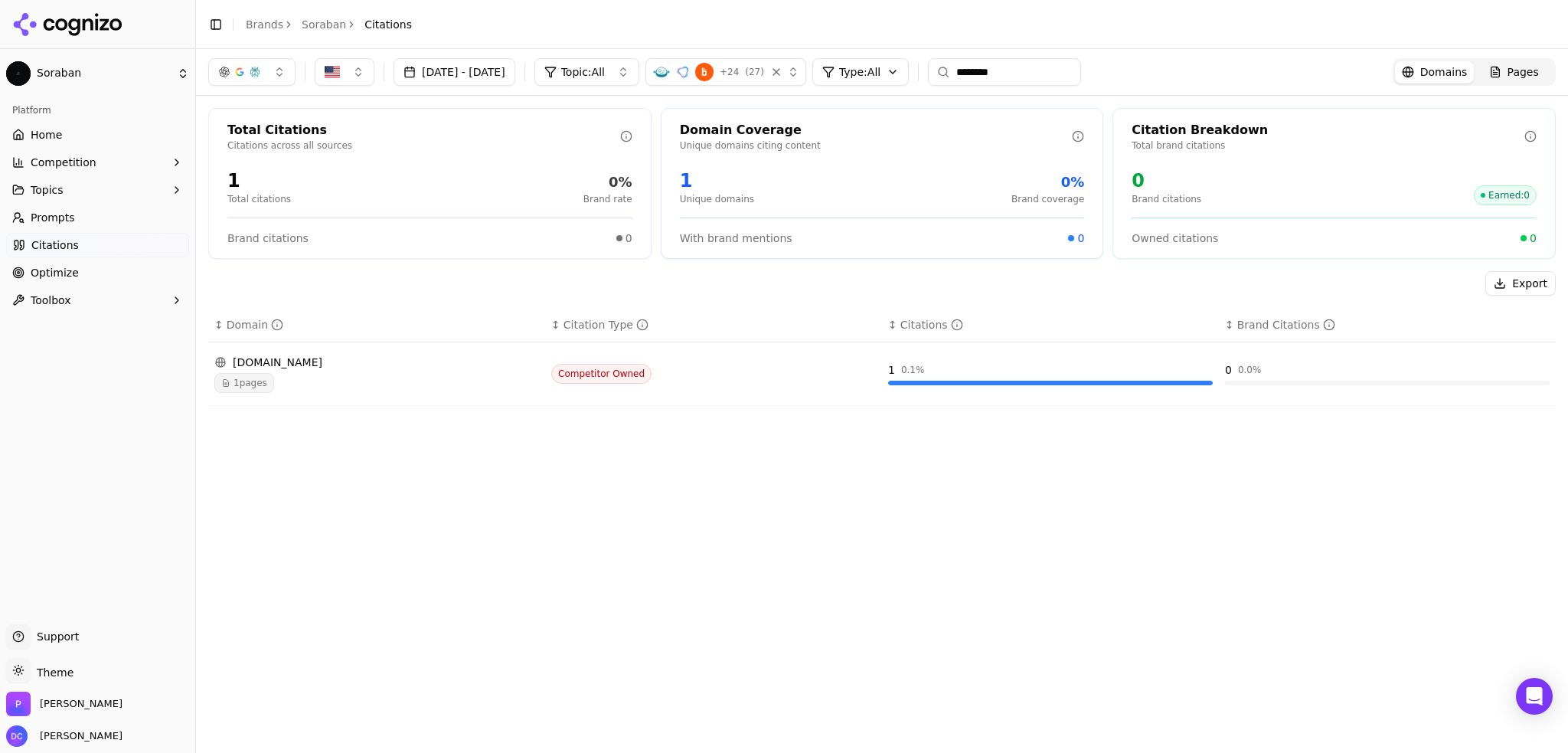
click at [285, 76] on button "button" at bounding box center [251, 72] width 87 height 28
click at [276, 130] on span "ChatGPT-Search" at bounding box center [247, 133] width 86 height 15
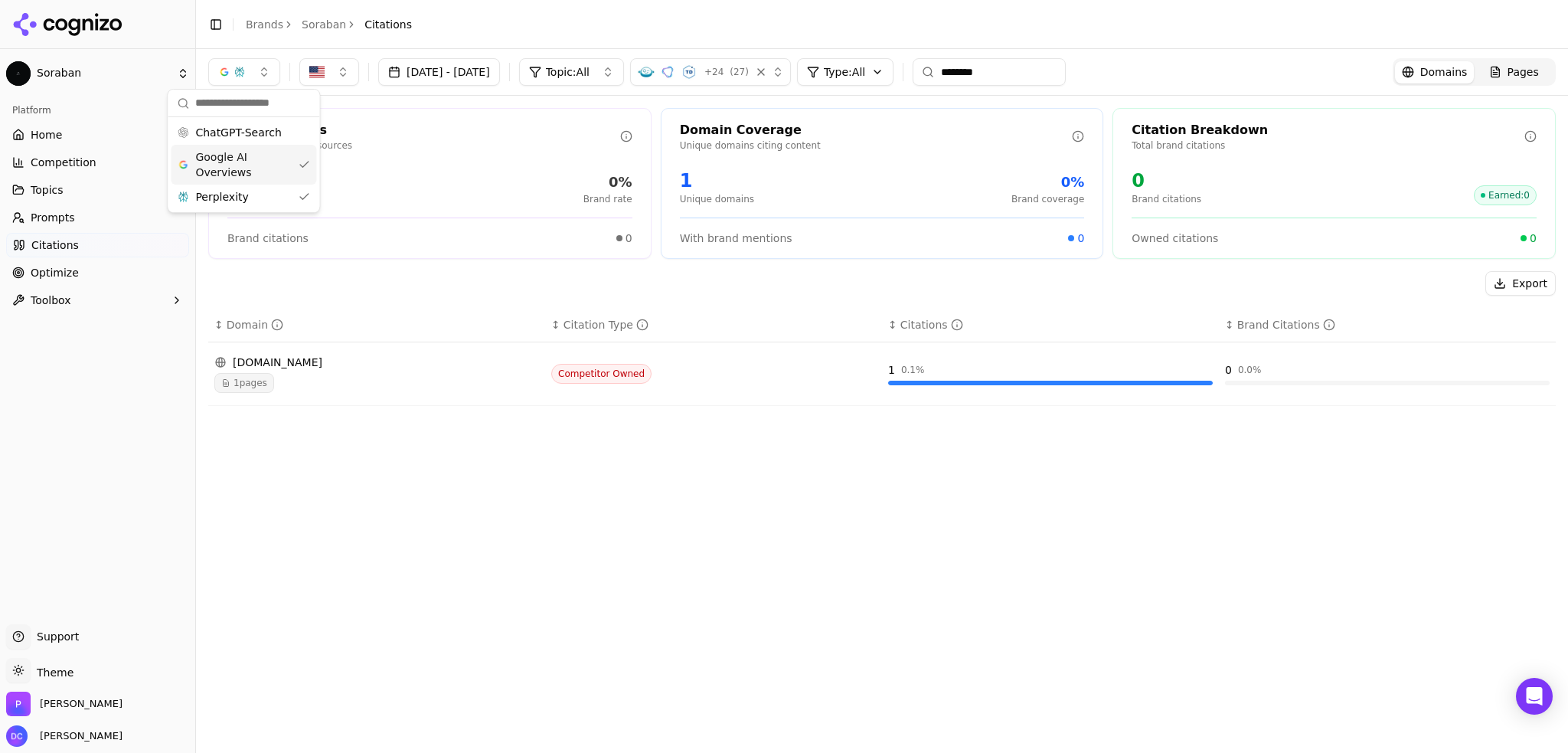
click at [273, 164] on span "Google AI Overviews" at bounding box center [243, 164] width 96 height 31
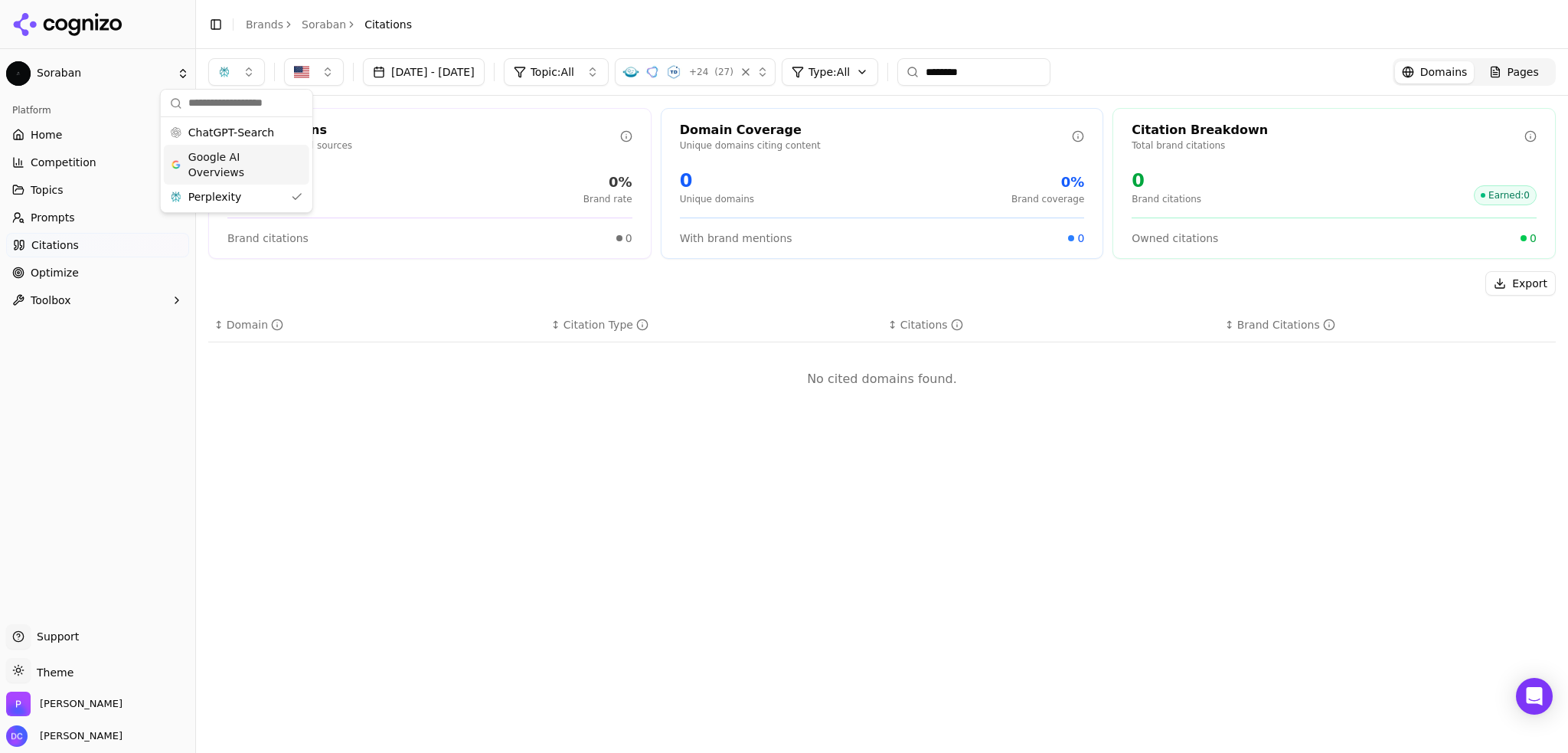
click at [273, 164] on span "Google AI Overviews" at bounding box center [236, 164] width 96 height 31
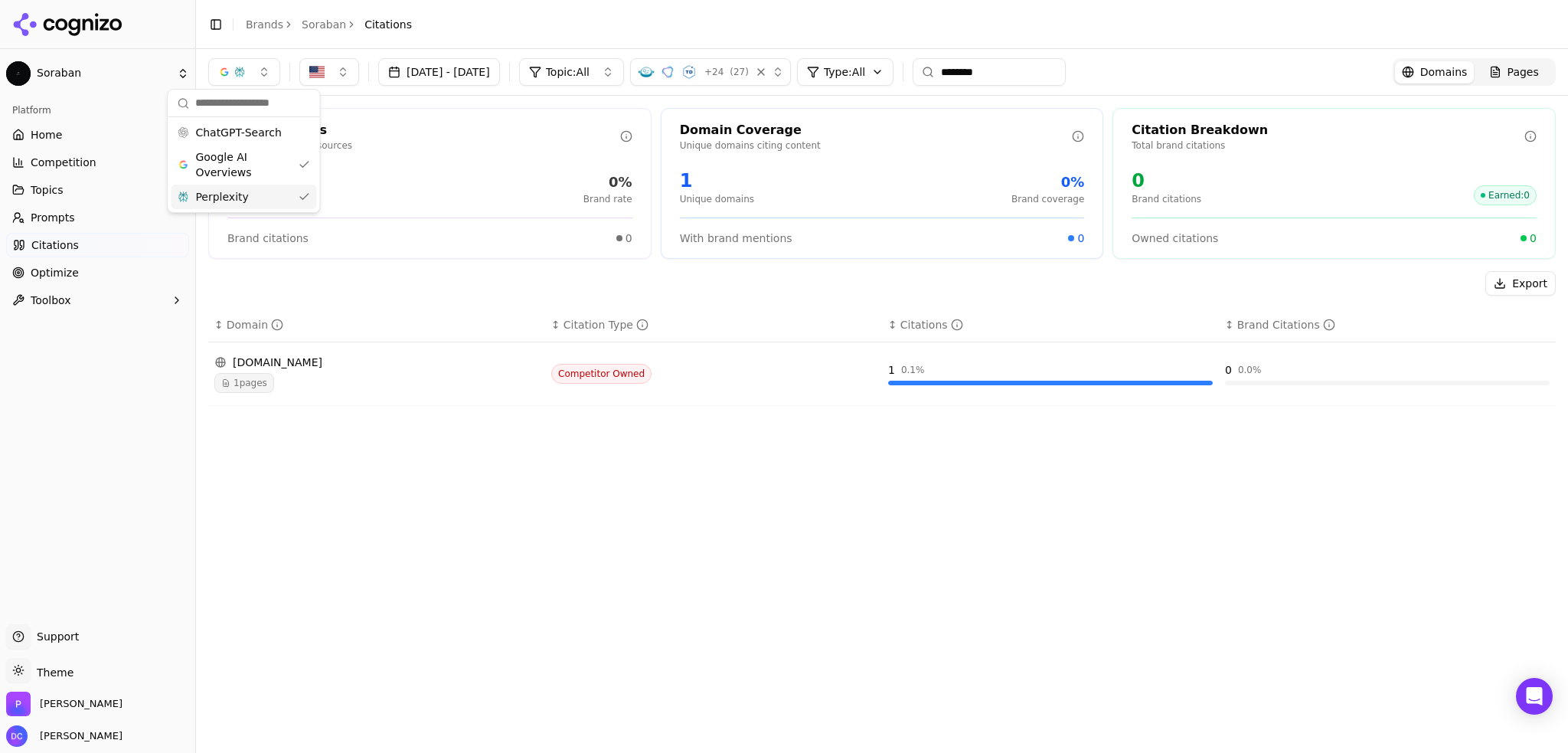
click at [266, 197] on div "Perplexity" at bounding box center [244, 197] width 146 height 24
click at [919, 66] on icon at bounding box center [912, 72] width 12 height 12
drag, startPoint x: 961, startPoint y: 66, endPoint x: 975, endPoint y: 66, distance: 14.0
click at [919, 66] on icon at bounding box center [912, 72] width 12 height 12
click at [977, 66] on input "********" at bounding box center [974, 72] width 153 height 28
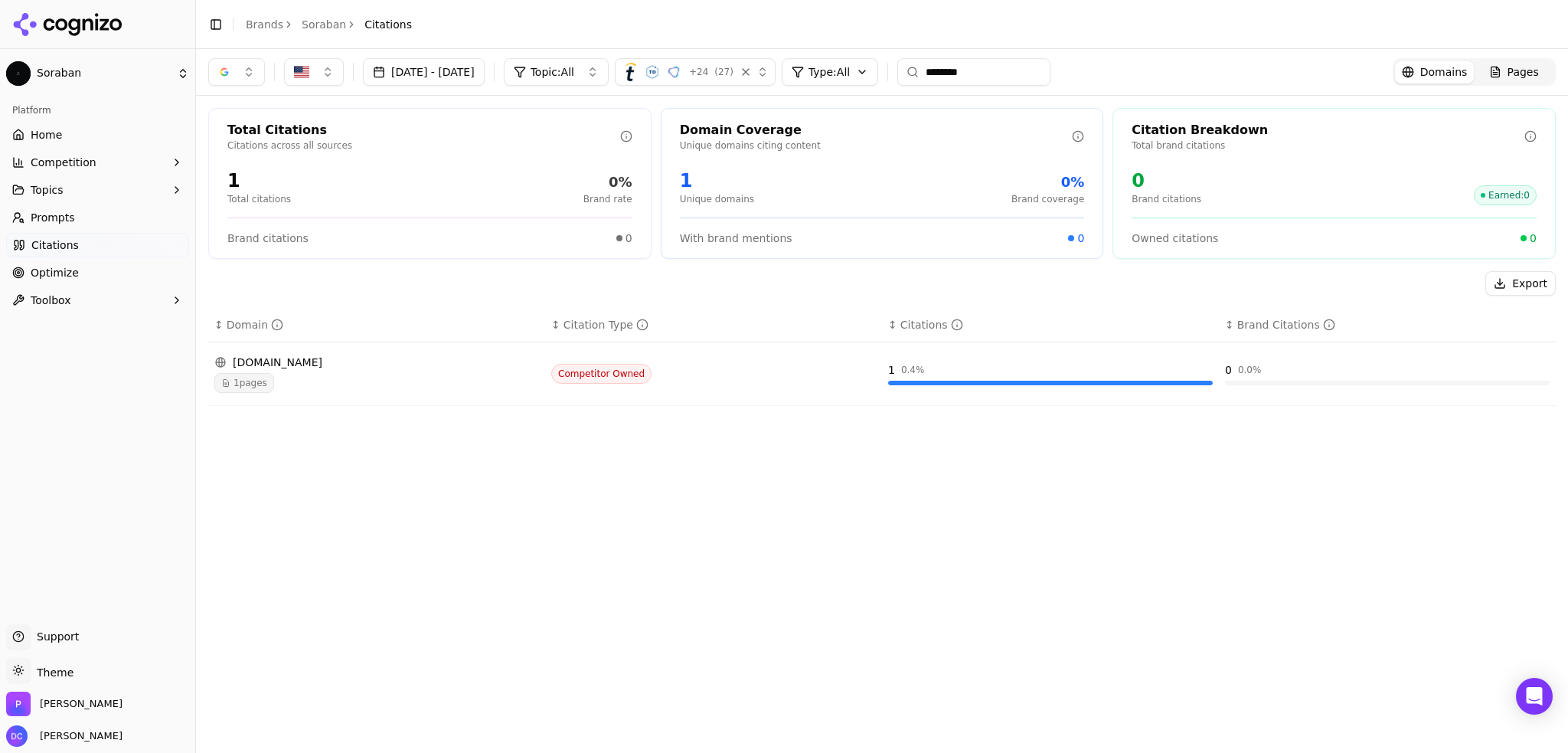
click at [977, 66] on input "********" at bounding box center [974, 72] width 153 height 28
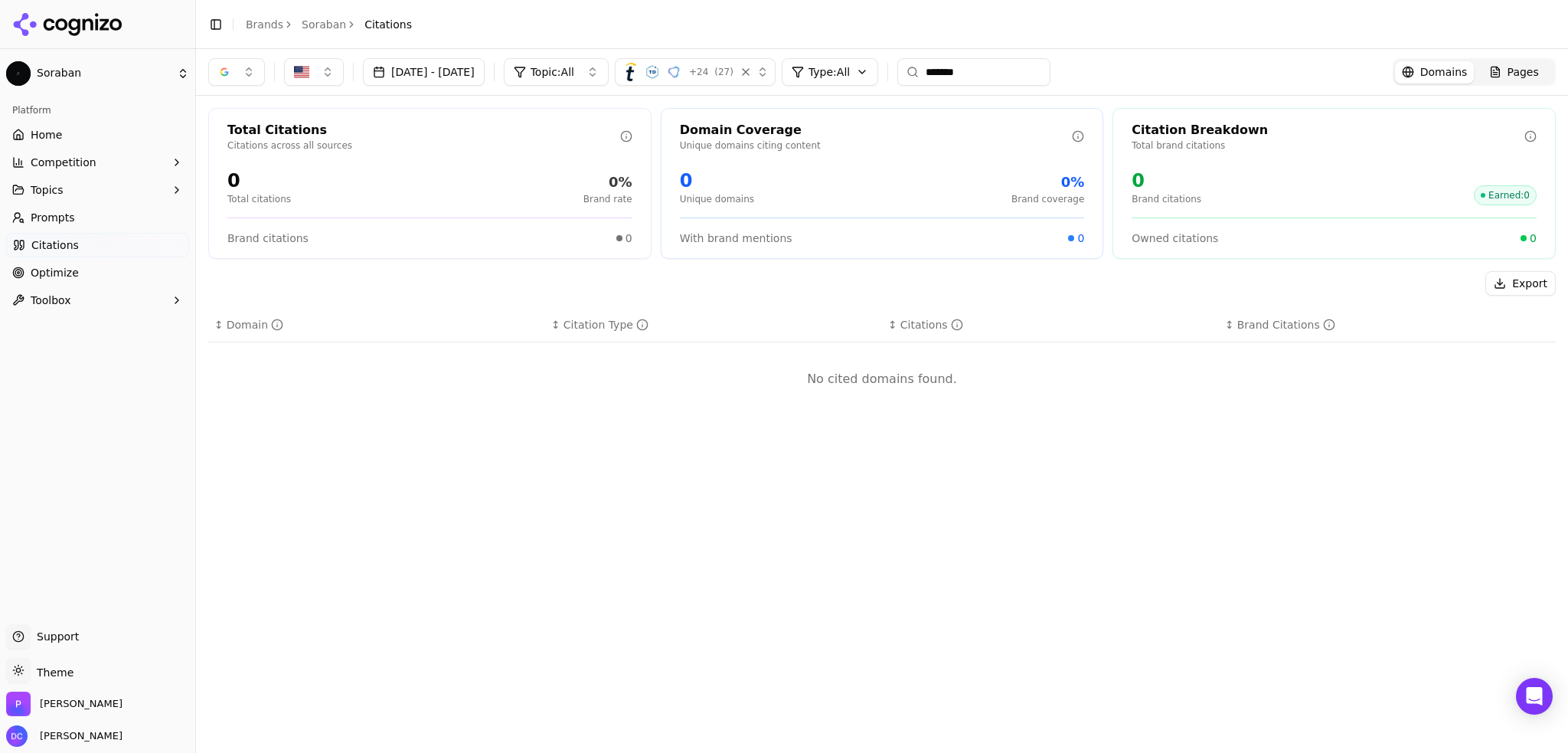
click at [1022, 65] on input "*******" at bounding box center [974, 72] width 153 height 28
type input "*******"
click at [248, 75] on button "button" at bounding box center [236, 72] width 57 height 28
click at [234, 202] on div "Perplexity" at bounding box center [236, 197] width 146 height 24
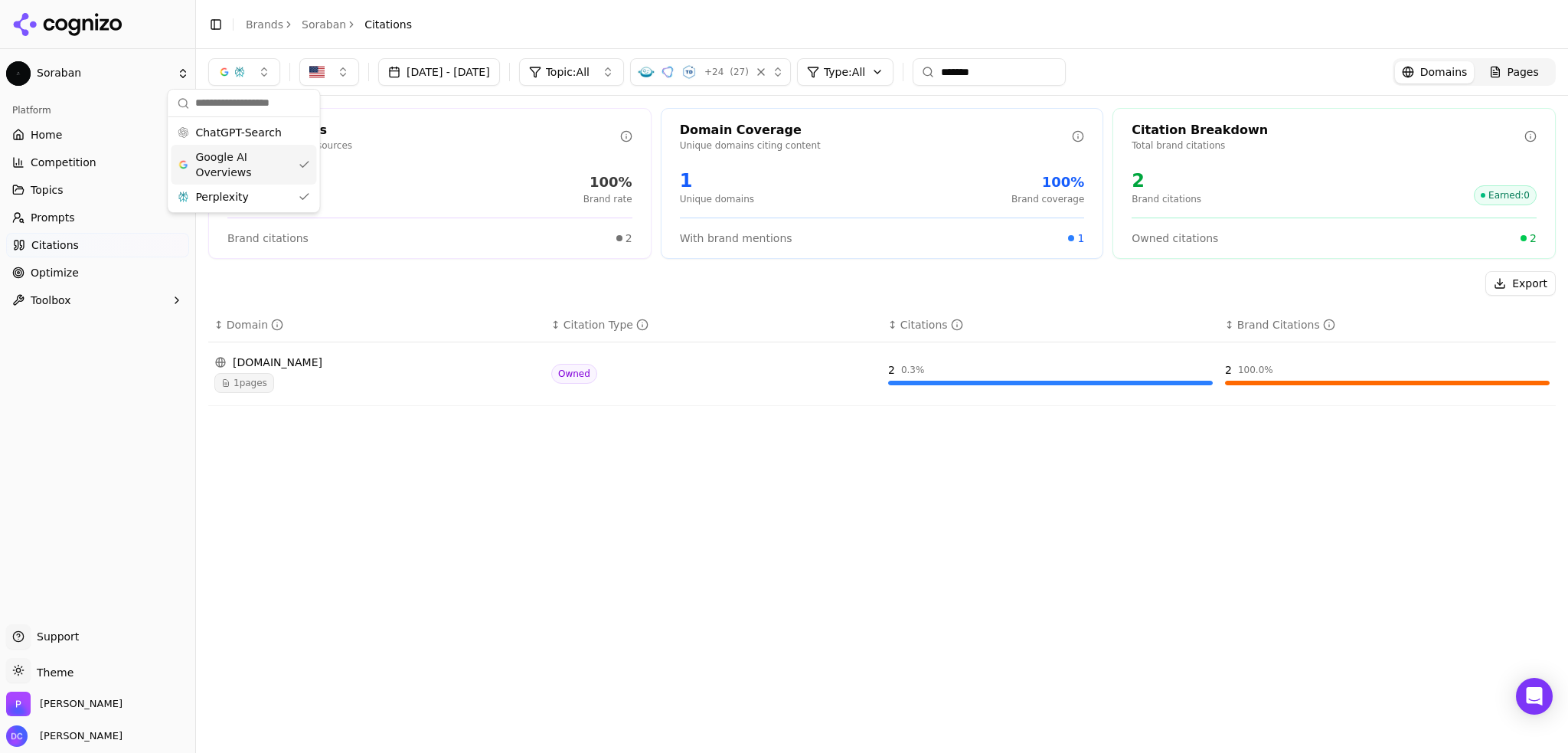
click at [250, 165] on span "Google AI Overviews" at bounding box center [243, 164] width 96 height 31
click at [513, 531] on div "Jul 19, 2025 - Aug 18, 2025 Topic: All + 24 ( 27 ) Type: All ******* Domains Pa…" at bounding box center [882, 401] width 1372 height 704
click at [100, 165] on button "Competition" at bounding box center [98, 163] width 183 height 24
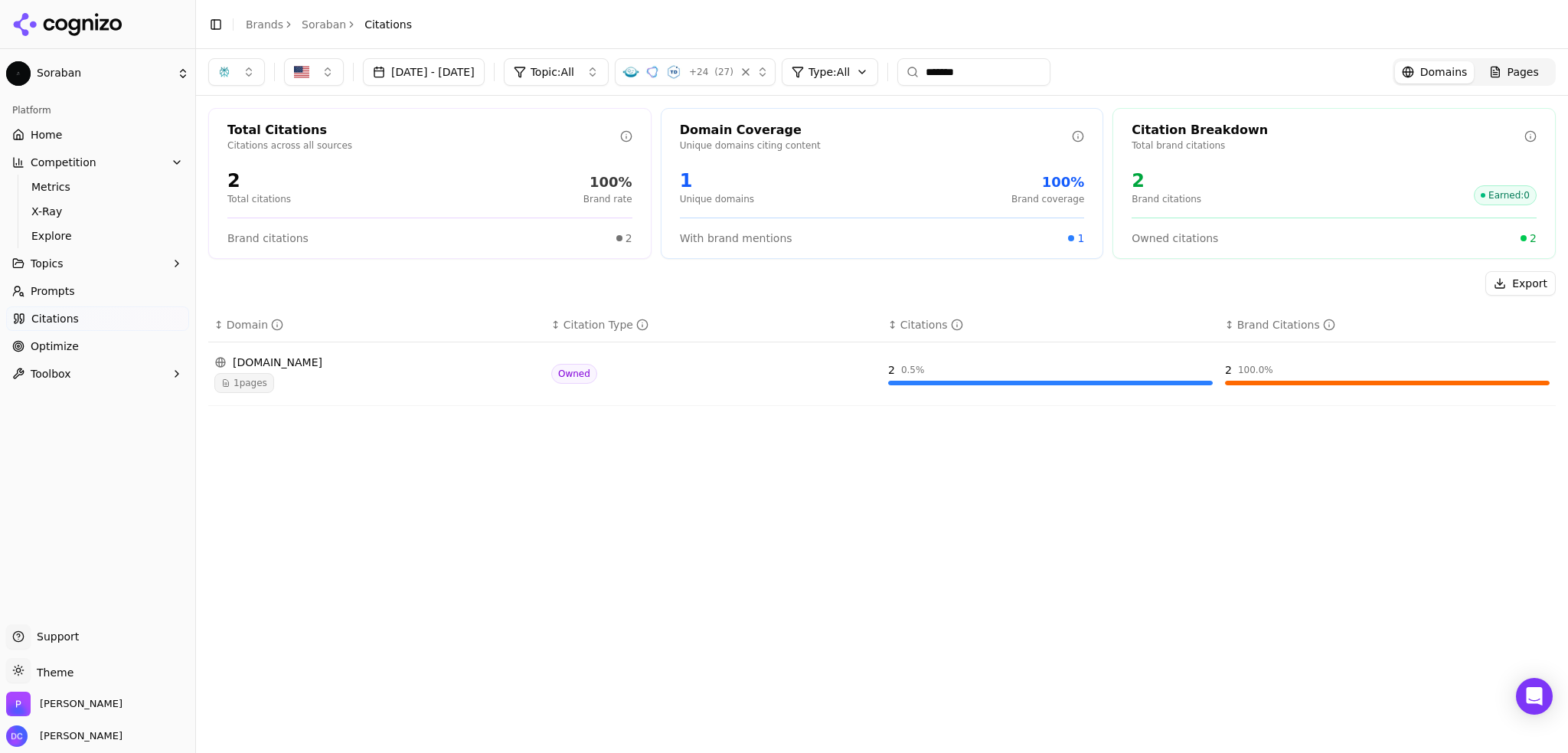
click at [81, 263] on button "Topics" at bounding box center [98, 263] width 183 height 24
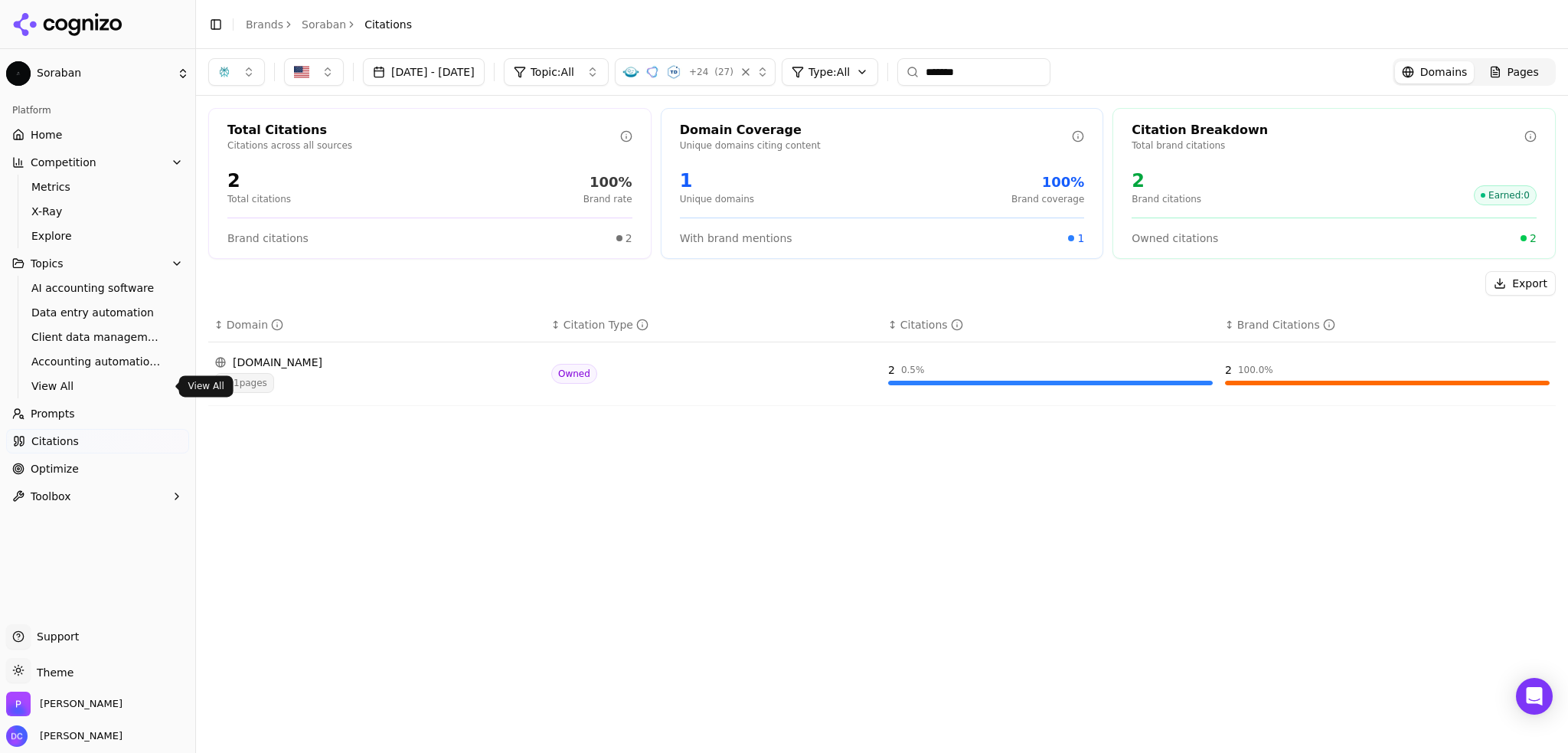
click at [79, 390] on span "View All" at bounding box center [98, 386] width 134 height 15
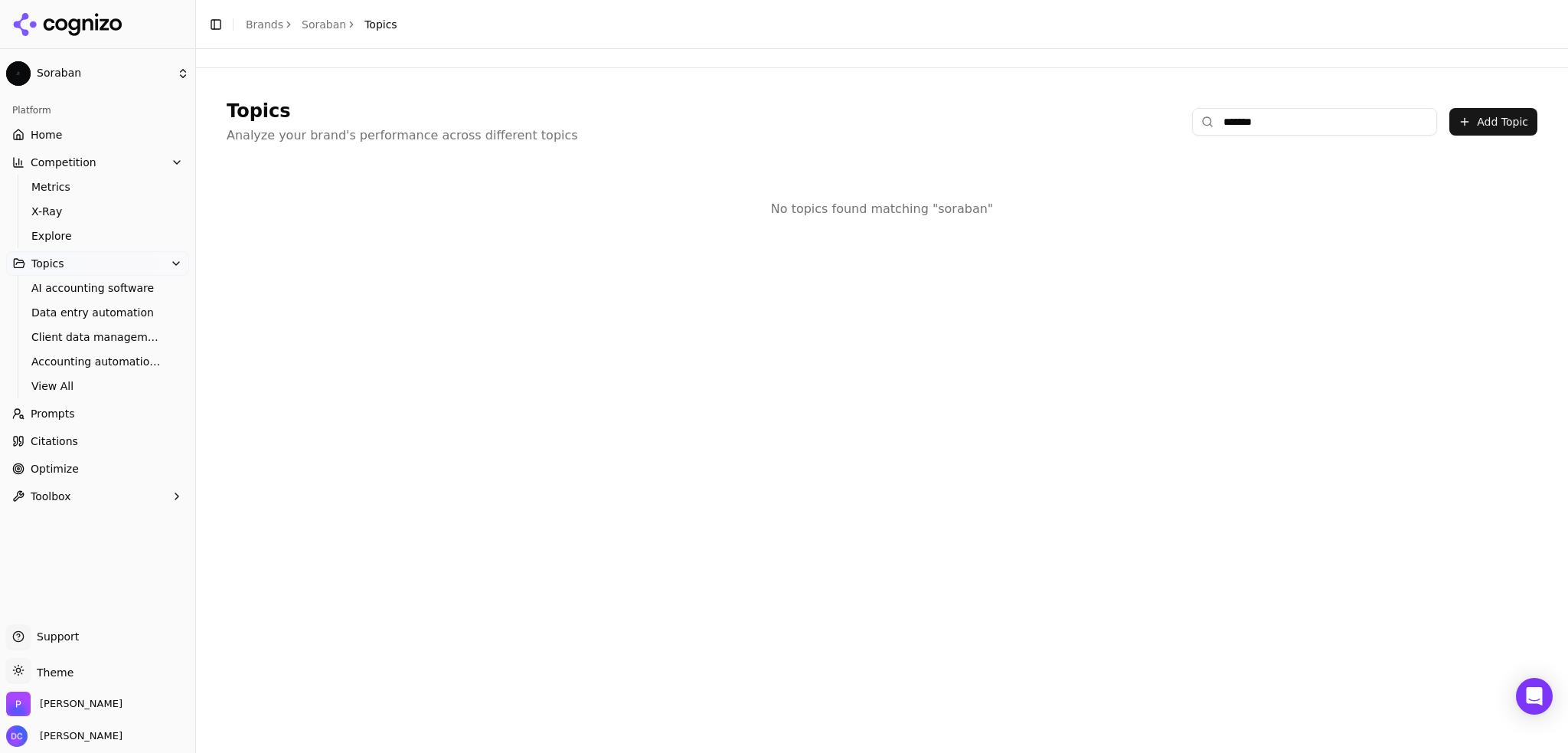
click at [1290, 116] on input "*******" at bounding box center [1315, 122] width 245 height 28
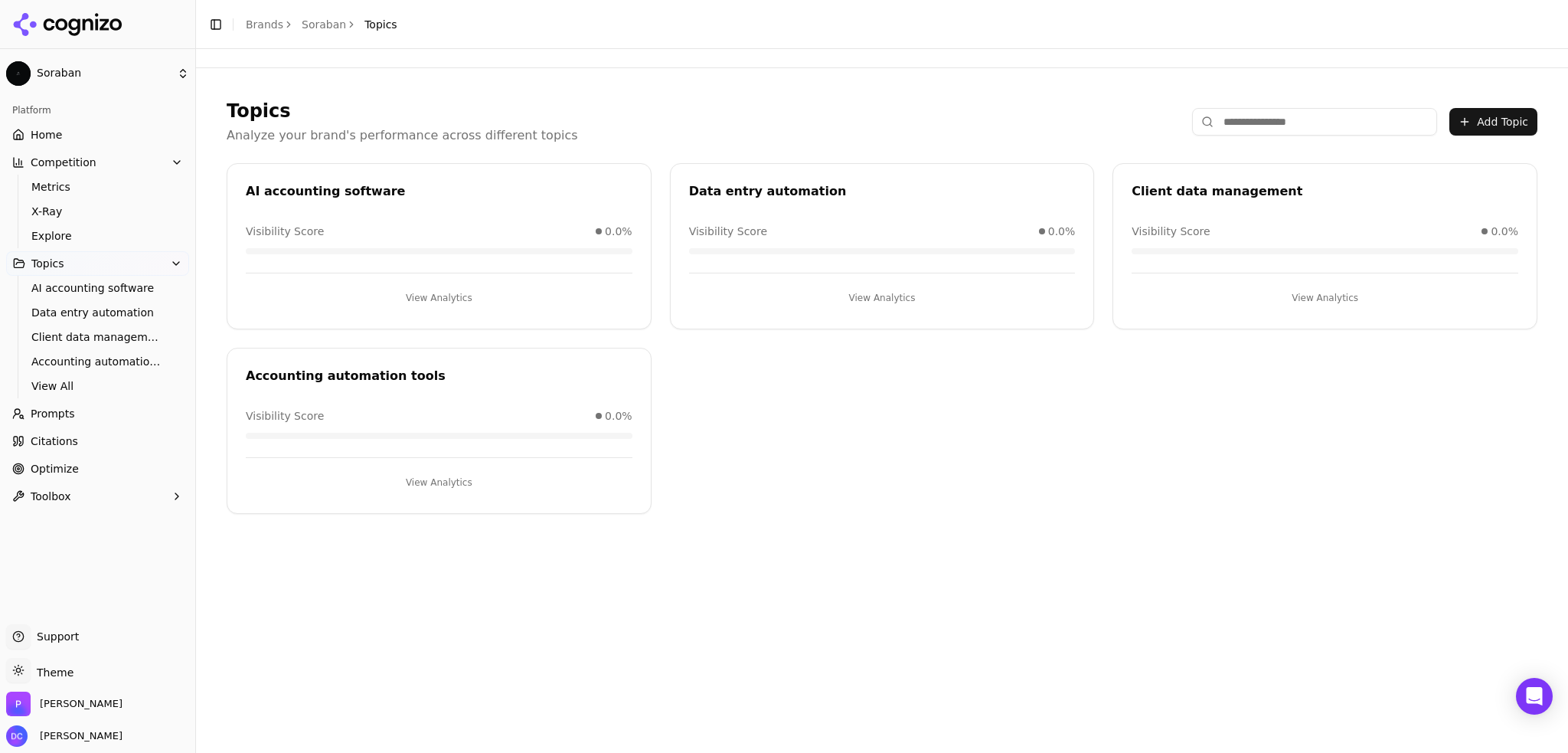
click at [883, 476] on div "AI accounting software Visibility Score 0.0% View Analytics Data entry automati…" at bounding box center [883, 339] width 1311 height 351
click at [53, 143] on link "Home" at bounding box center [98, 135] width 183 height 24
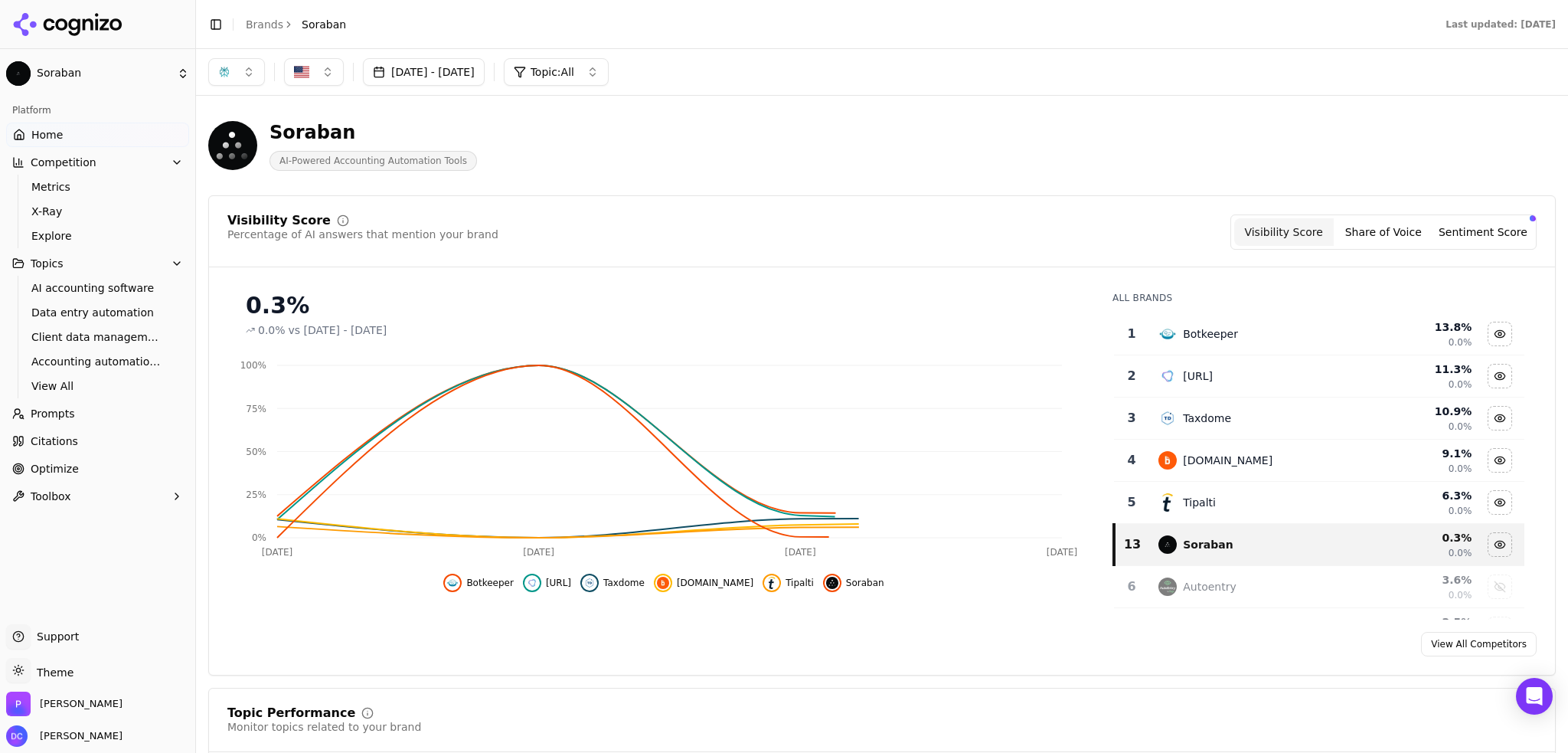
click at [253, 70] on button "button" at bounding box center [236, 72] width 57 height 28
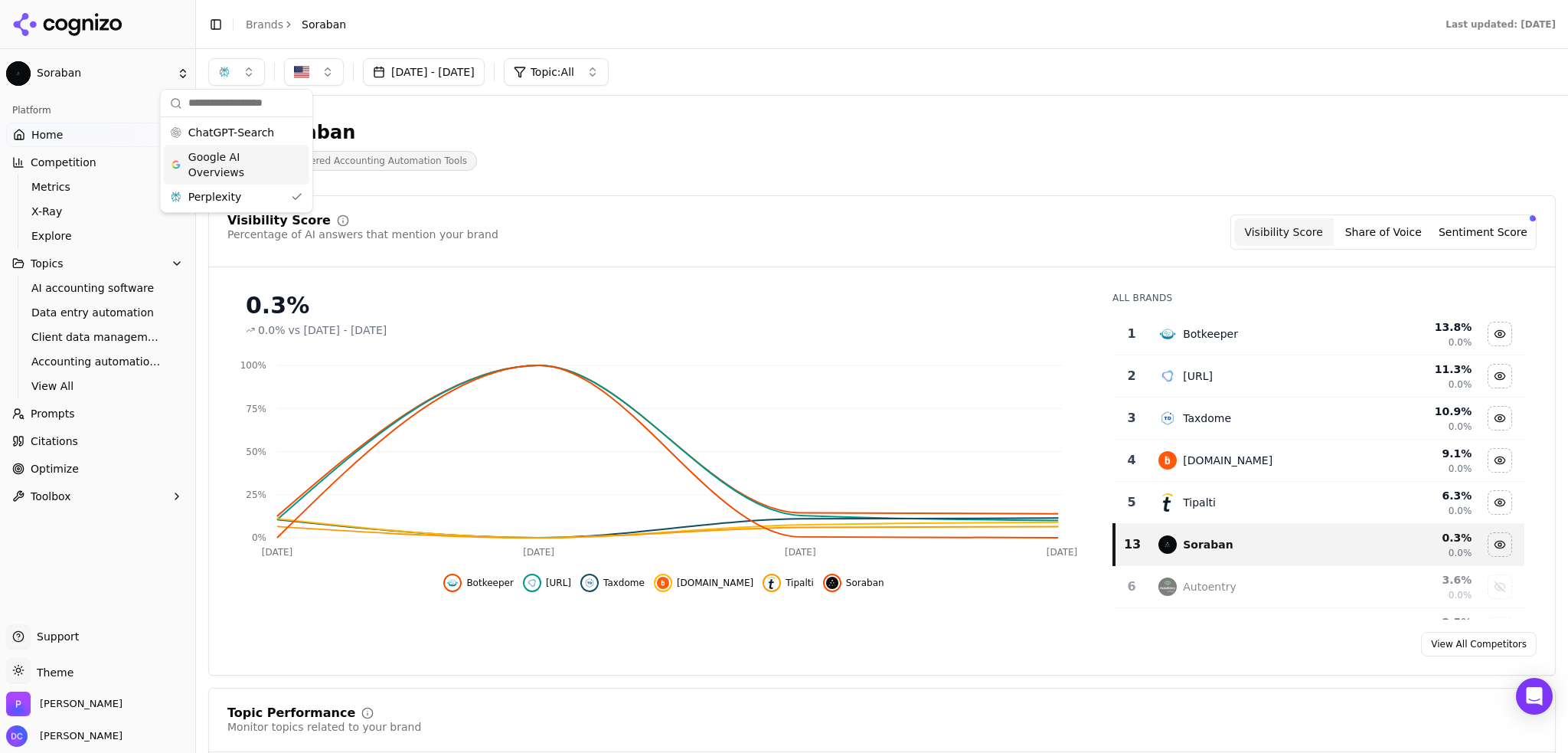
click at [236, 137] on span "ChatGPT-Search" at bounding box center [232, 133] width 86 height 15
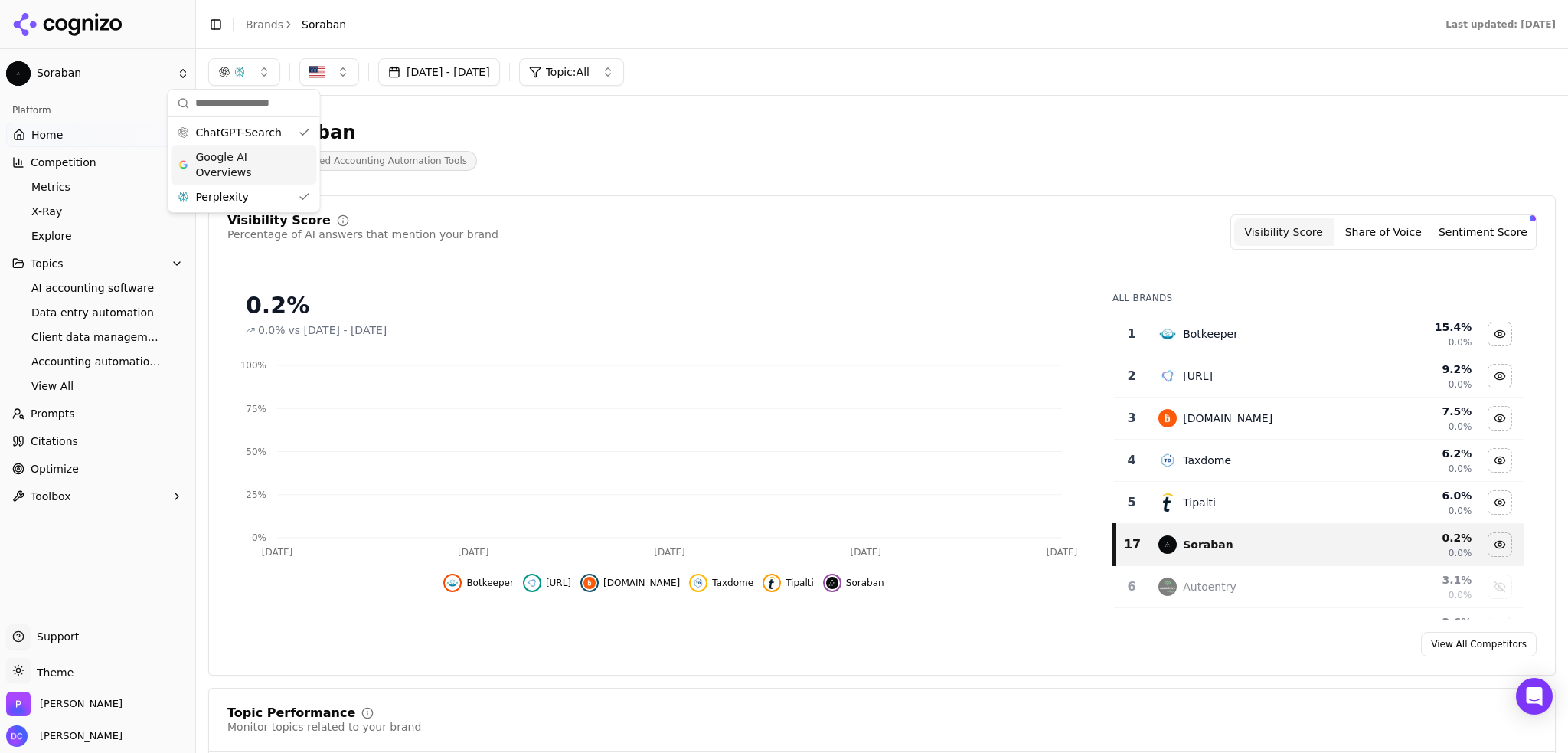
click at [233, 164] on span "Google AI Overviews" at bounding box center [243, 164] width 96 height 31
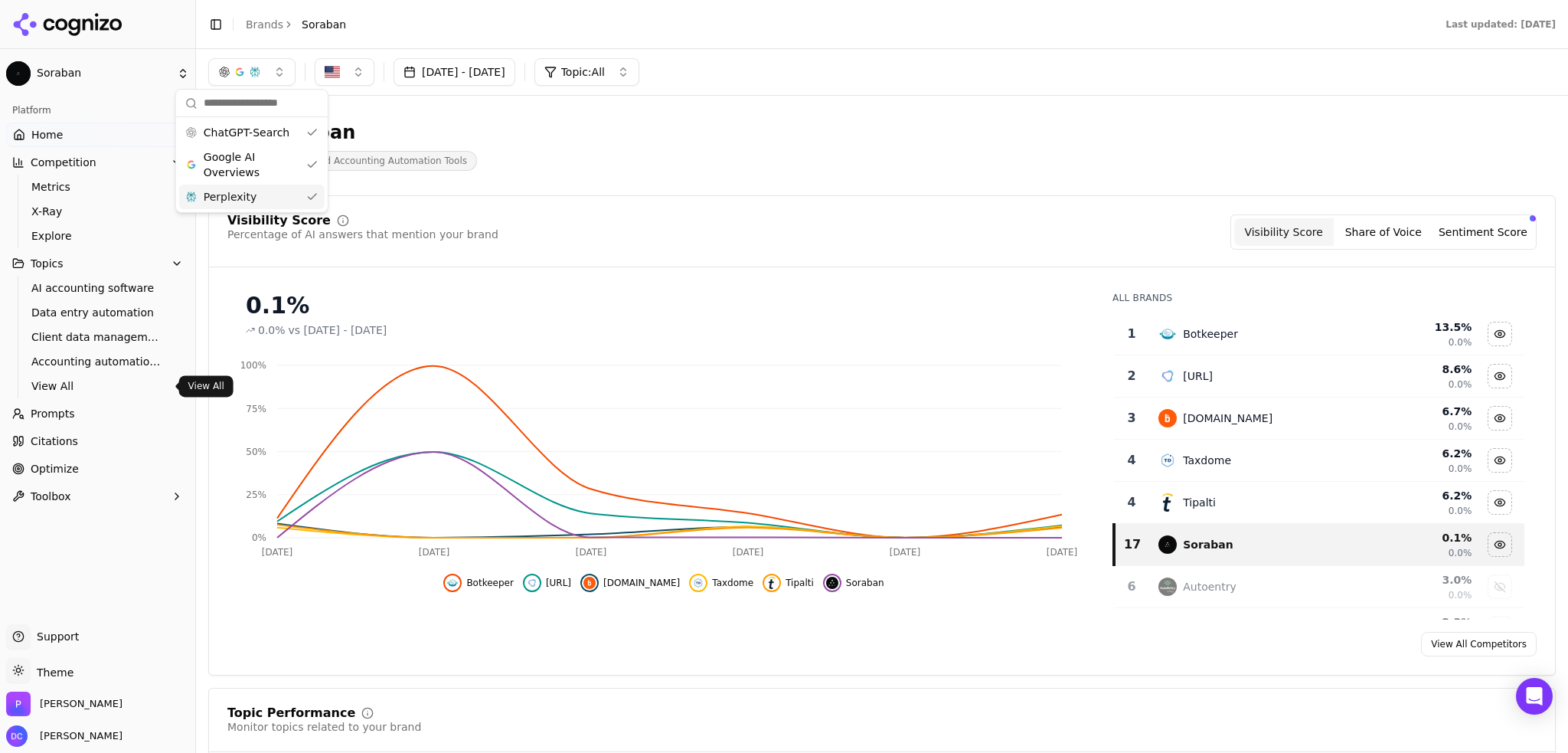
click at [78, 391] on span "View All" at bounding box center [98, 386] width 134 height 15
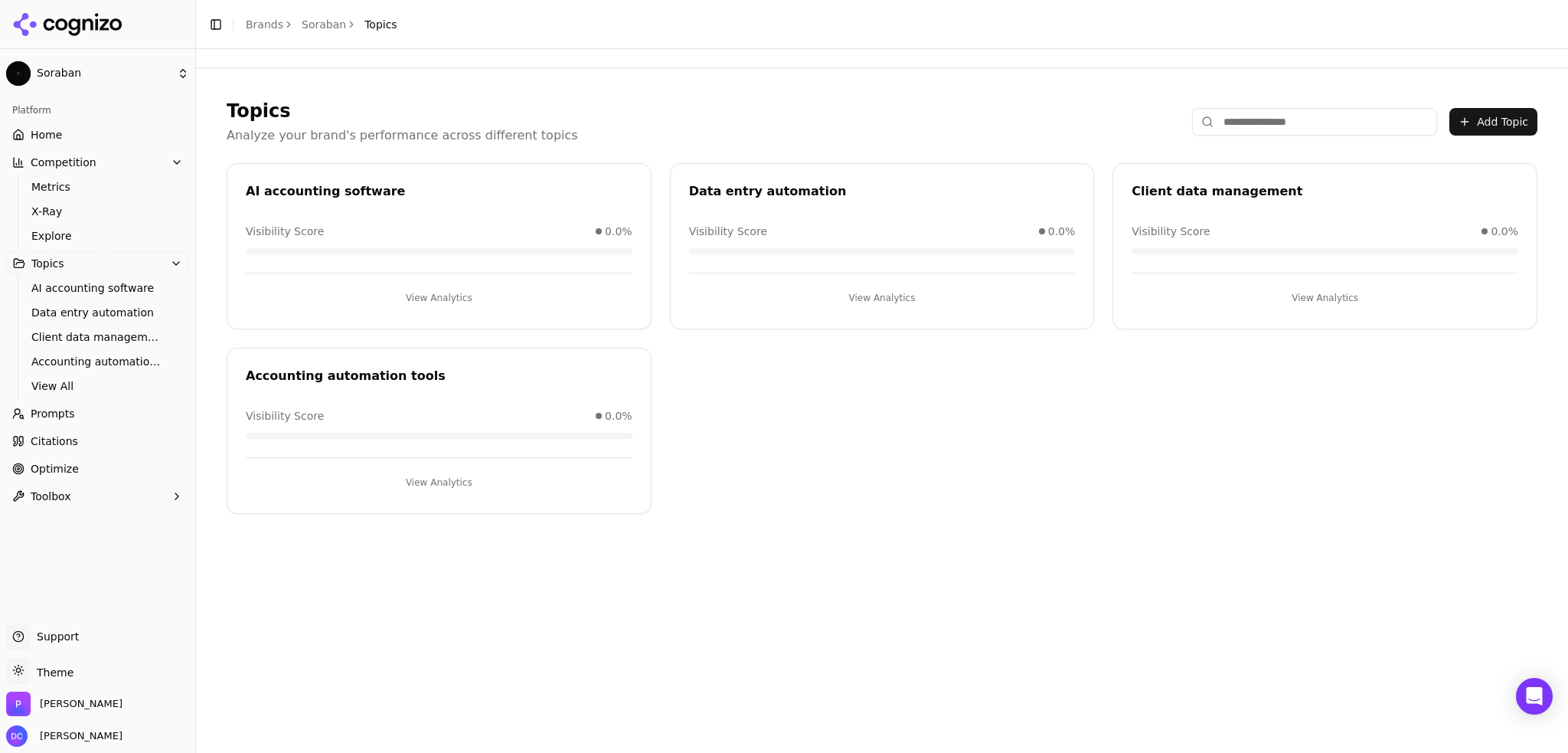
click at [419, 286] on button "View Analytics" at bounding box center [439, 298] width 387 height 24
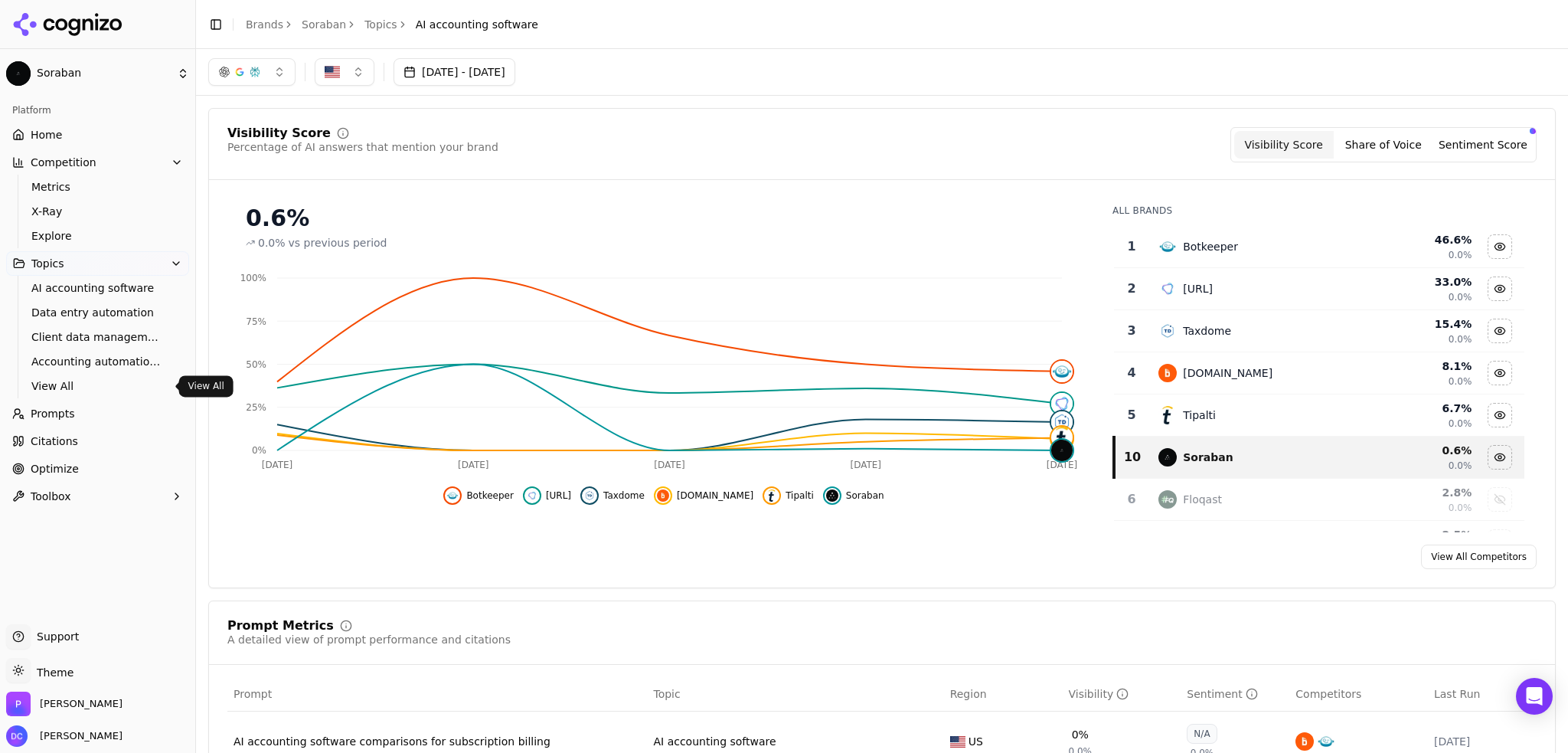
click at [74, 386] on span "View All" at bounding box center [98, 386] width 134 height 15
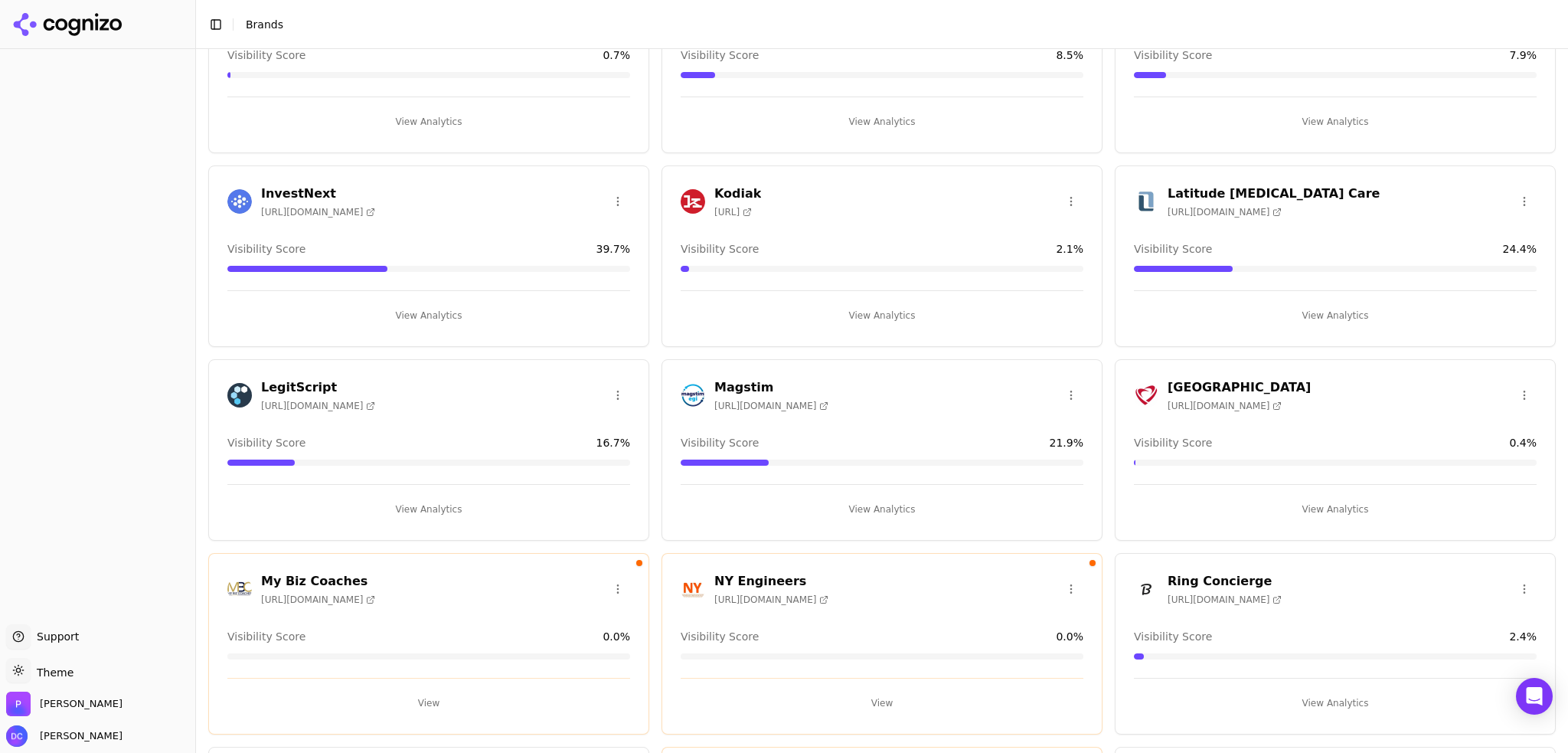
scroll to position [383, 0]
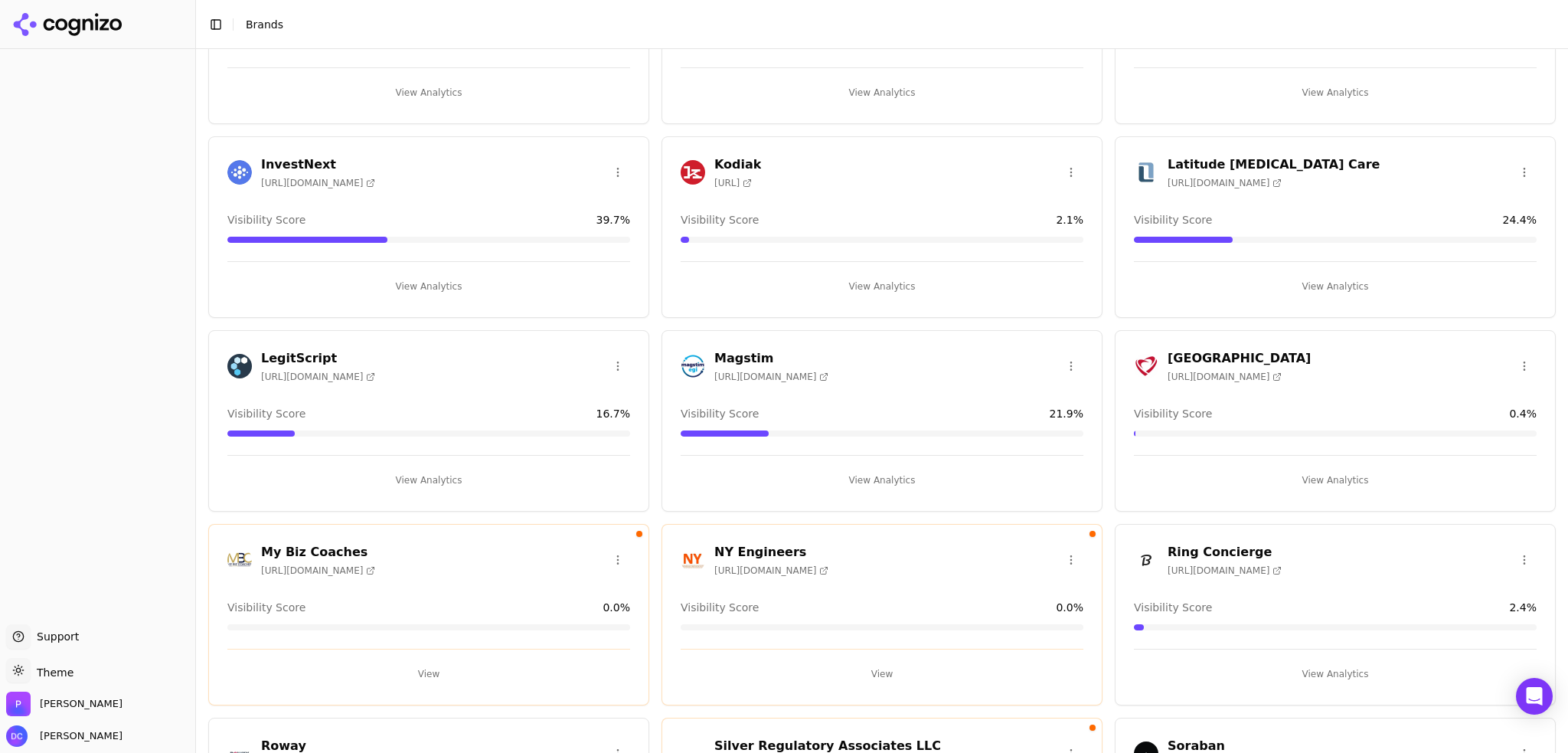
click at [287, 353] on h3 "LegitScript" at bounding box center [318, 359] width 114 height 19
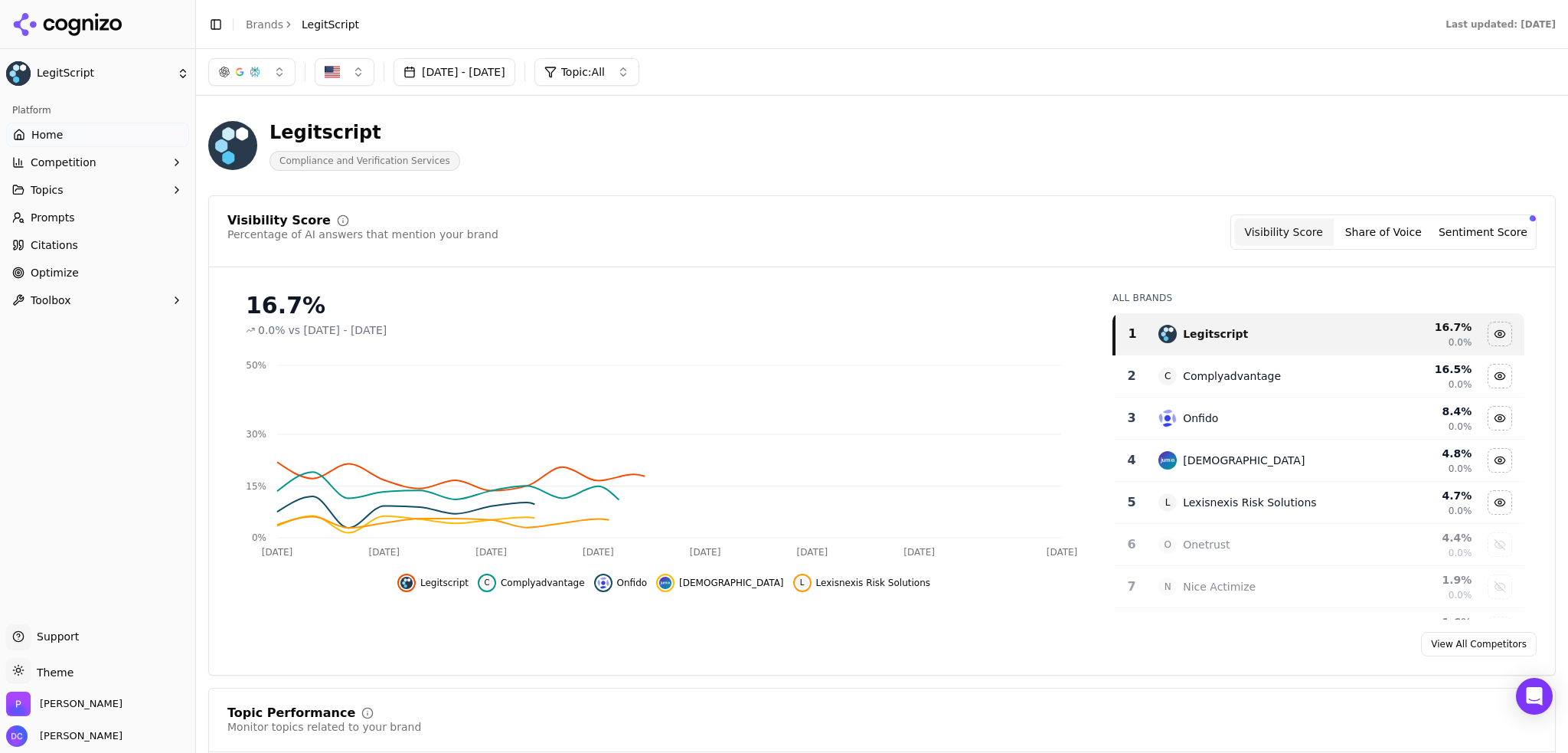
click at [77, 245] on link "Citations" at bounding box center [98, 245] width 183 height 24
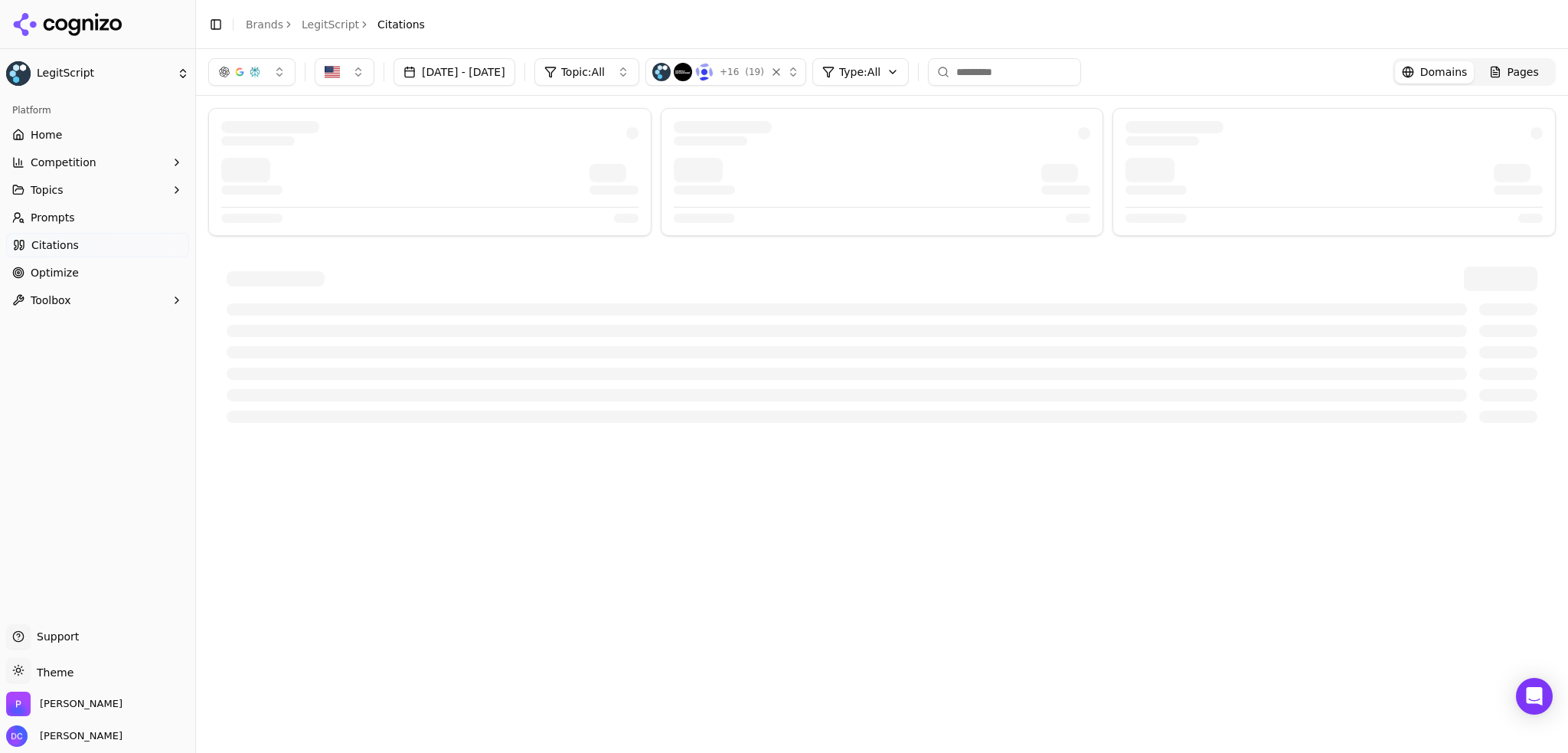
click at [49, 248] on span "Citations" at bounding box center [55, 245] width 48 height 15
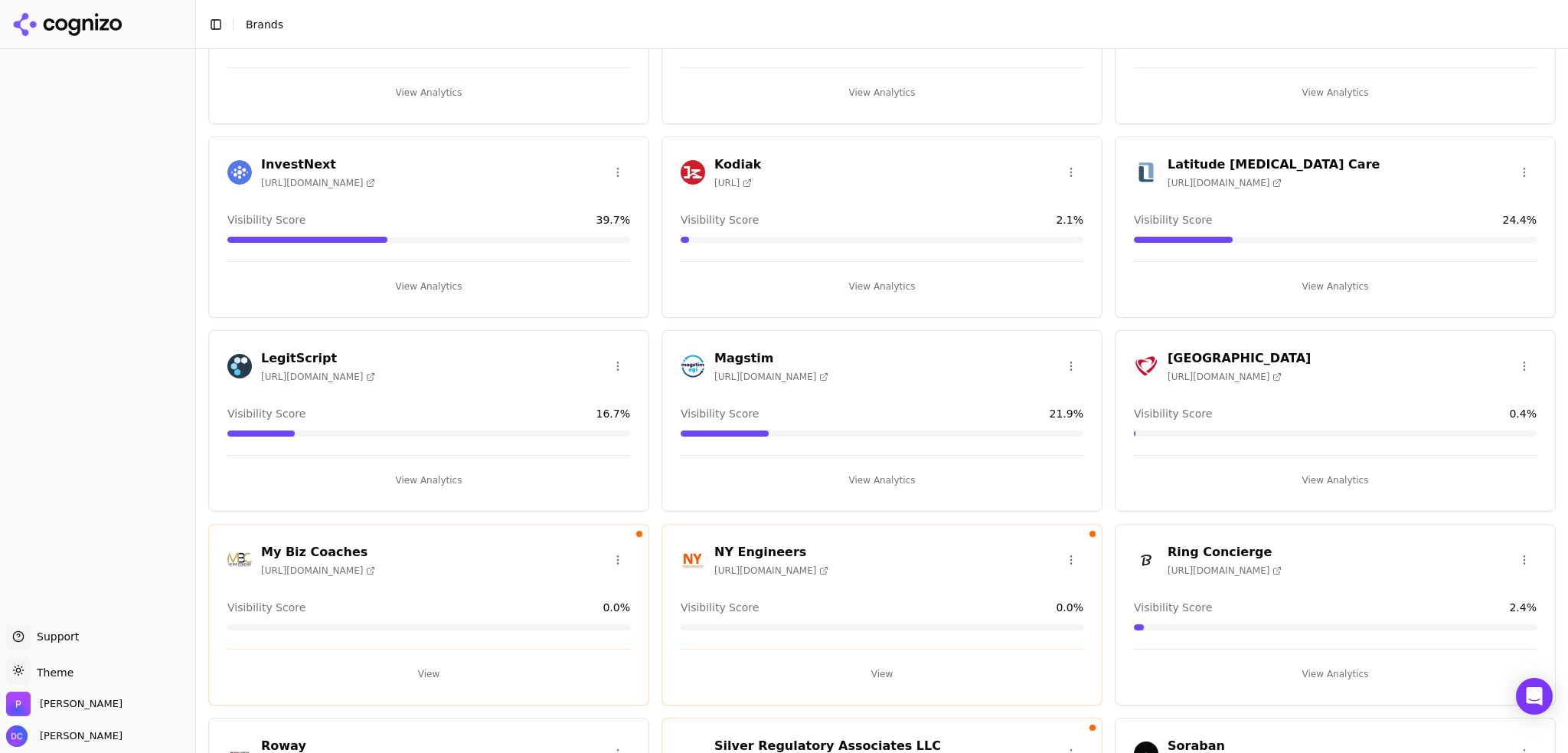
scroll to position [510, 0]
